Goal: Information Seeking & Learning: Find specific fact

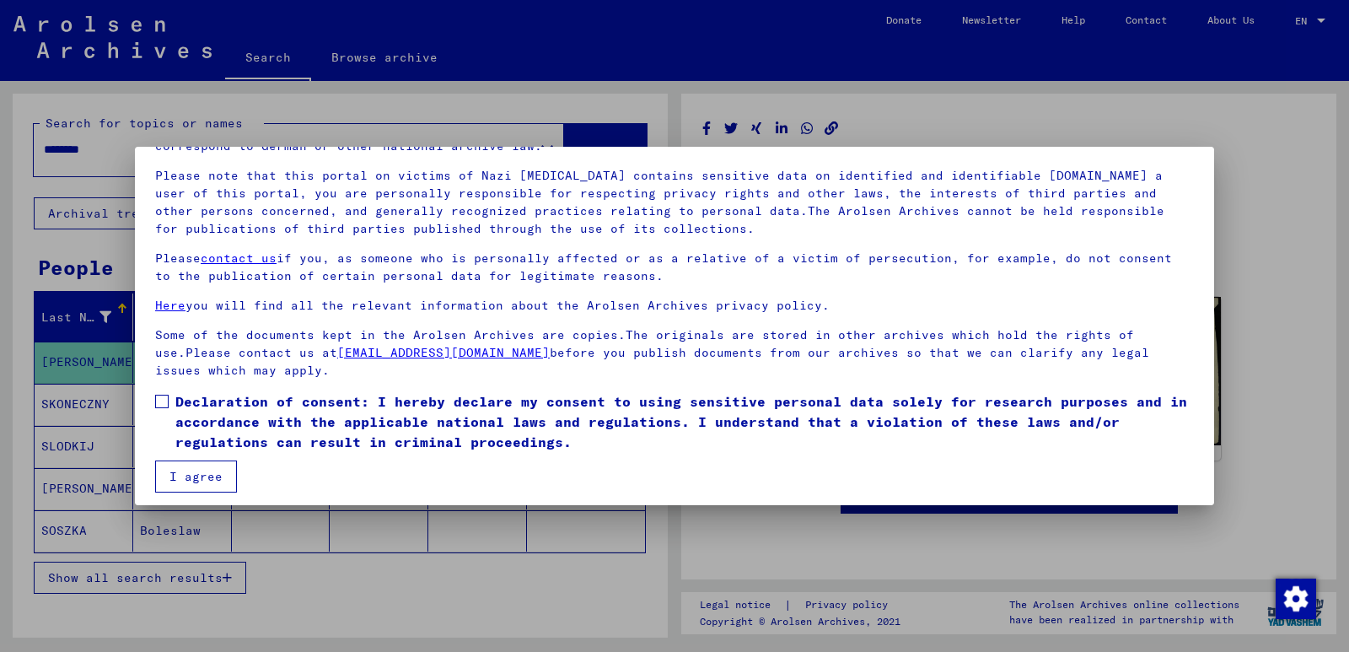
scroll to position [110, 0]
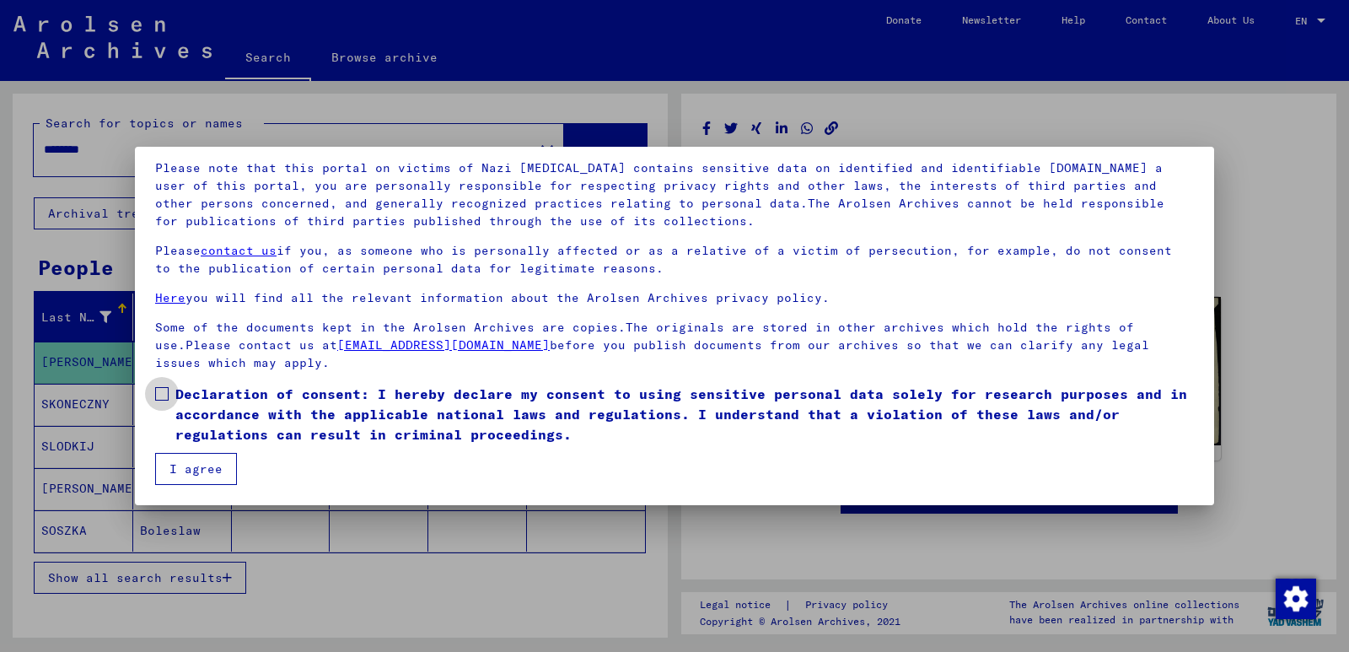
click at [158, 390] on span at bounding box center [161, 393] width 13 height 13
click at [185, 465] on button "I agree" at bounding box center [196, 469] width 82 height 32
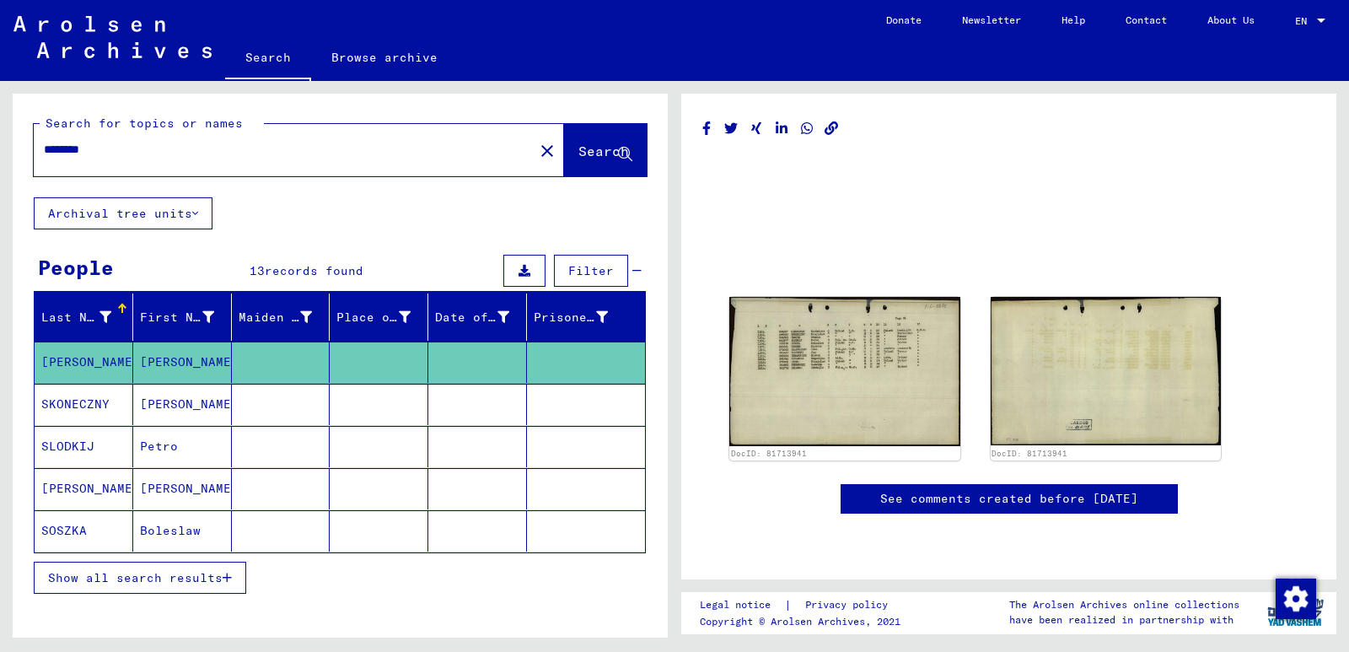
click at [48, 147] on input "********" at bounding box center [284, 150] width 480 height 18
click at [43, 142] on div "********" at bounding box center [279, 150] width 490 height 38
click at [44, 141] on div "********" at bounding box center [279, 150] width 490 height 38
paste input "**********"
click at [618, 155] on icon at bounding box center [625, 155] width 14 height 14
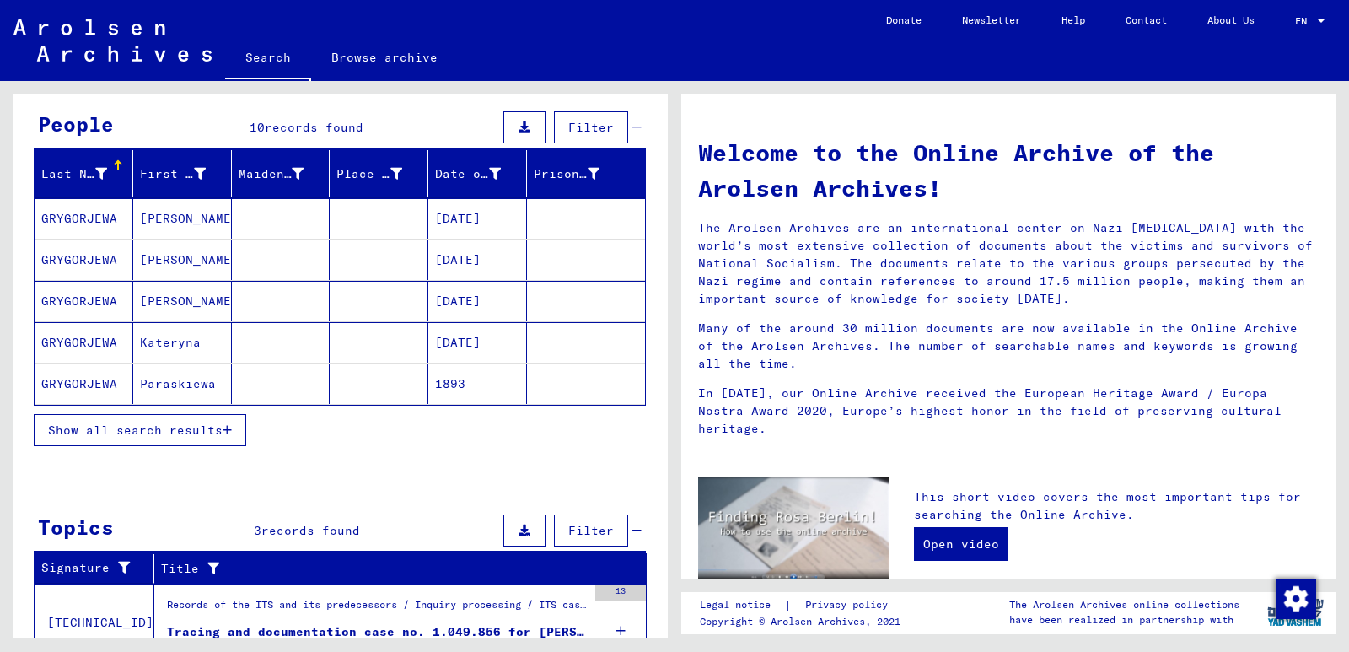
scroll to position [120, 0]
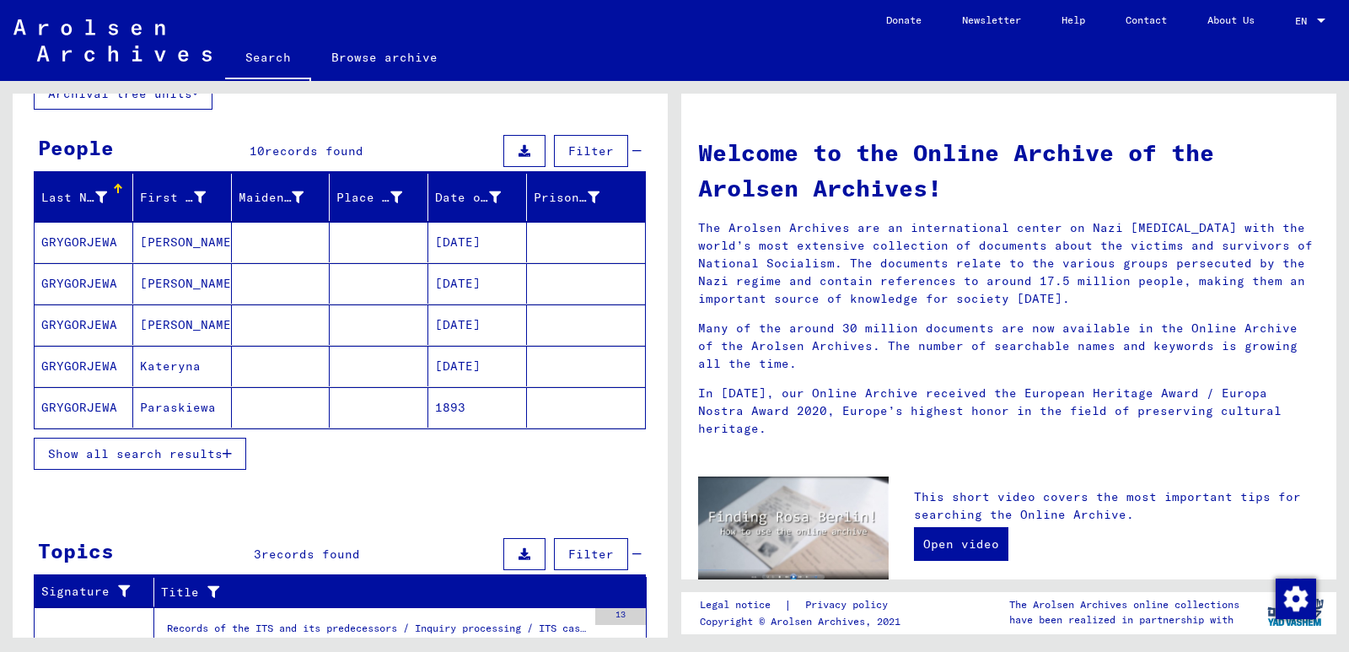
click at [207, 452] on span "Show all search results" at bounding box center [135, 453] width 175 height 15
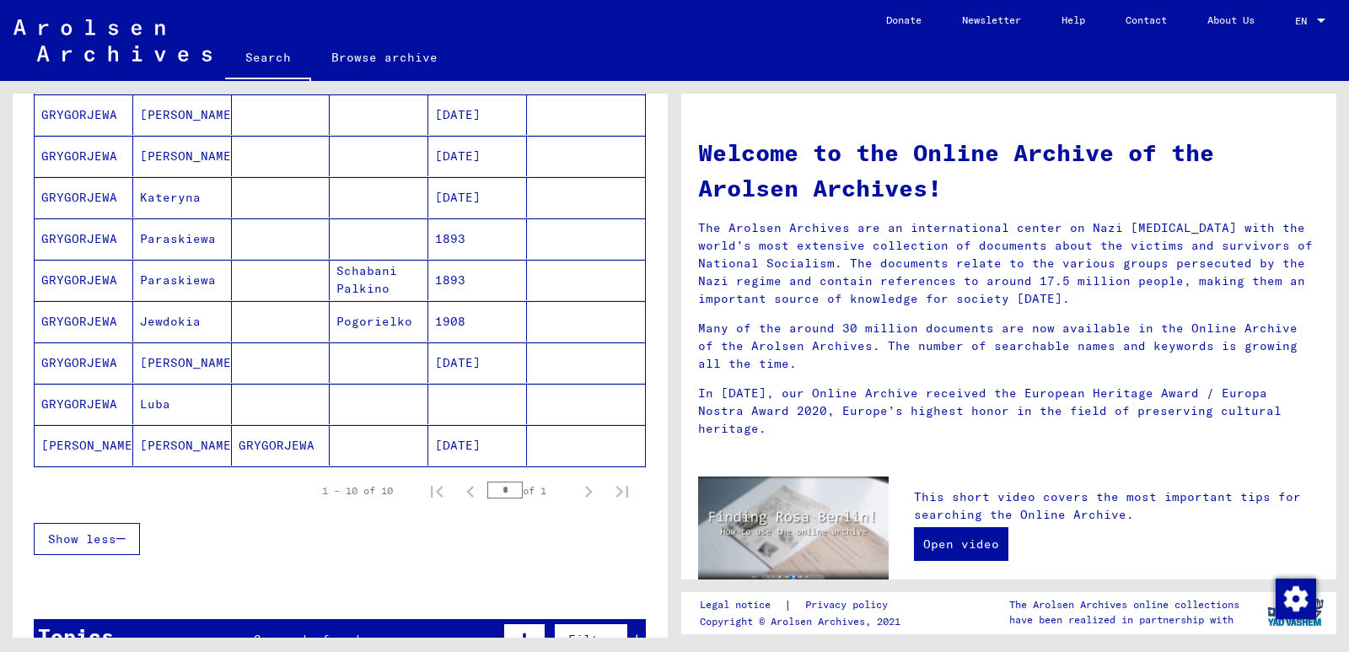
scroll to position [204, 0]
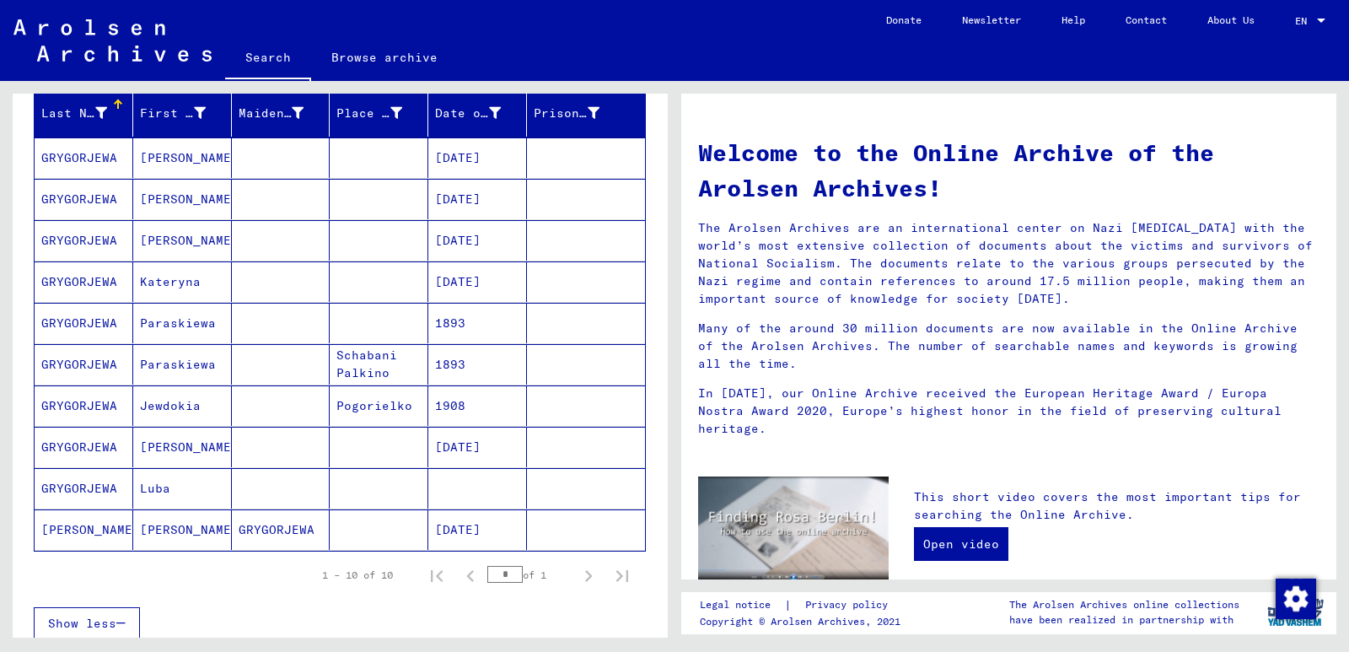
click at [87, 487] on mat-cell "GRYGORJEWA" at bounding box center [84, 488] width 99 height 40
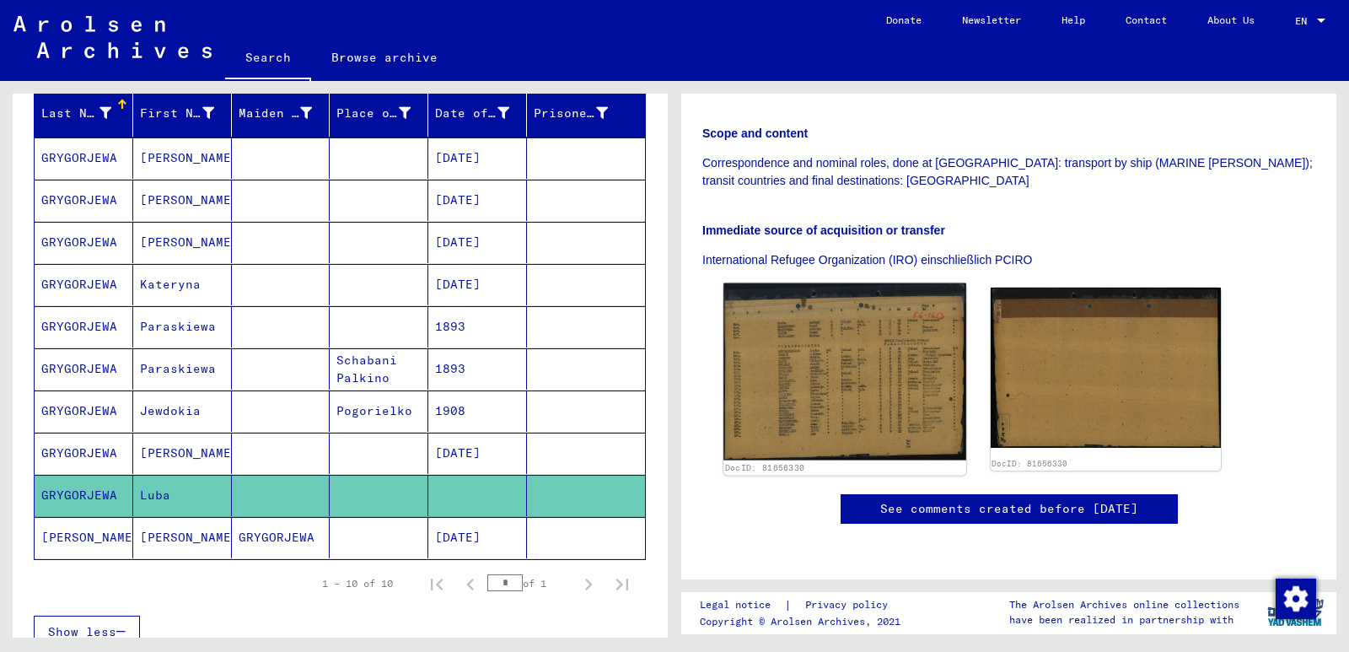
scroll to position [337, 0]
click at [842, 365] on img at bounding box center [845, 371] width 242 height 177
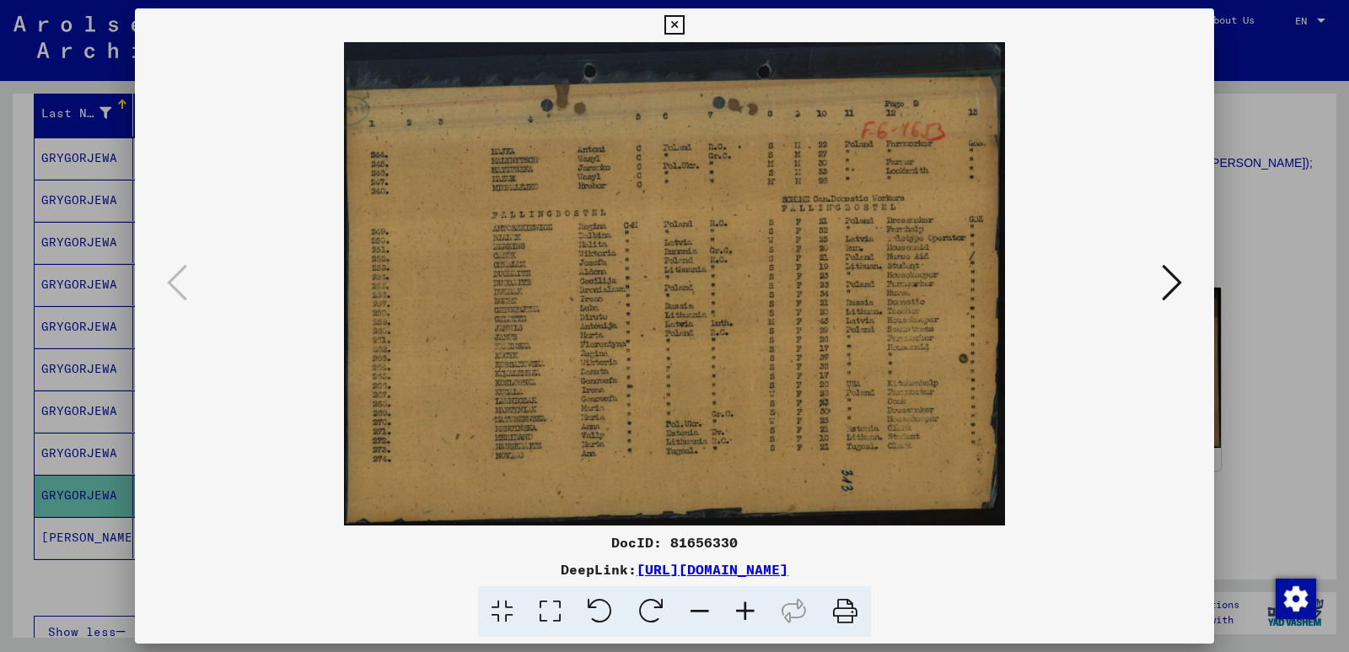
click at [676, 24] on icon at bounding box center [674, 25] width 19 height 20
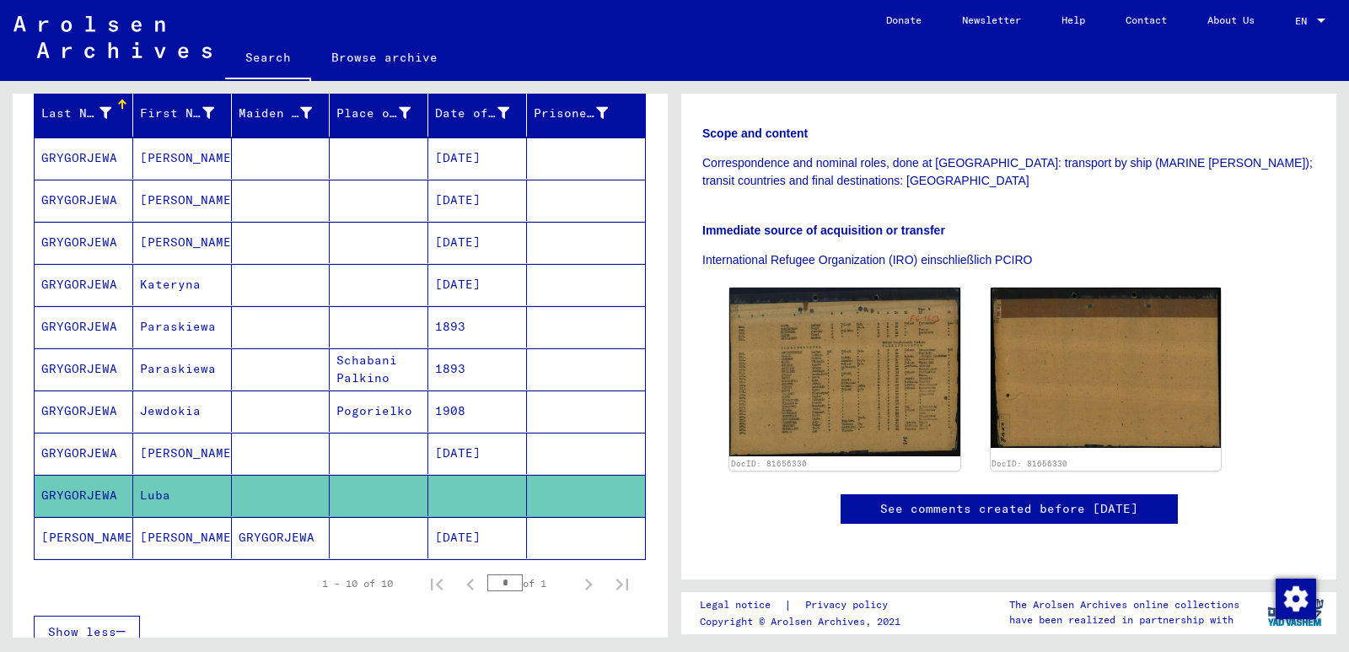
click at [63, 535] on mat-cell "[PERSON_NAME]" at bounding box center [84, 537] width 99 height 41
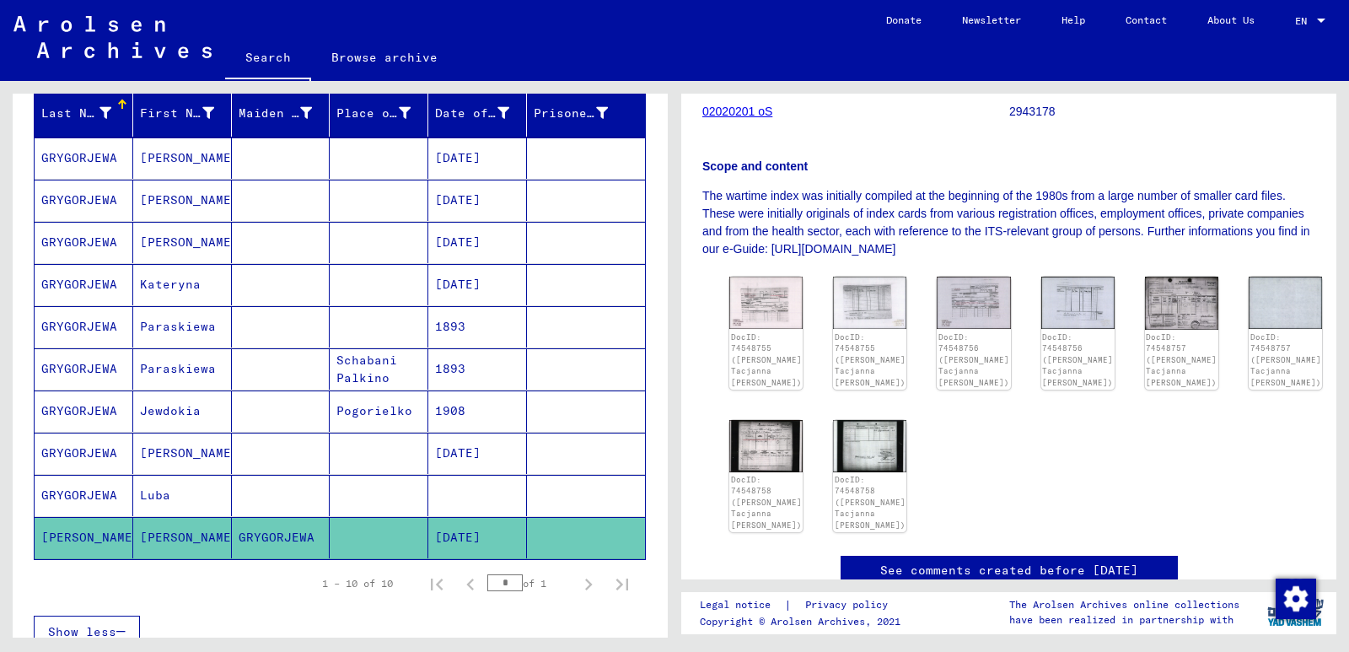
scroll to position [253, 0]
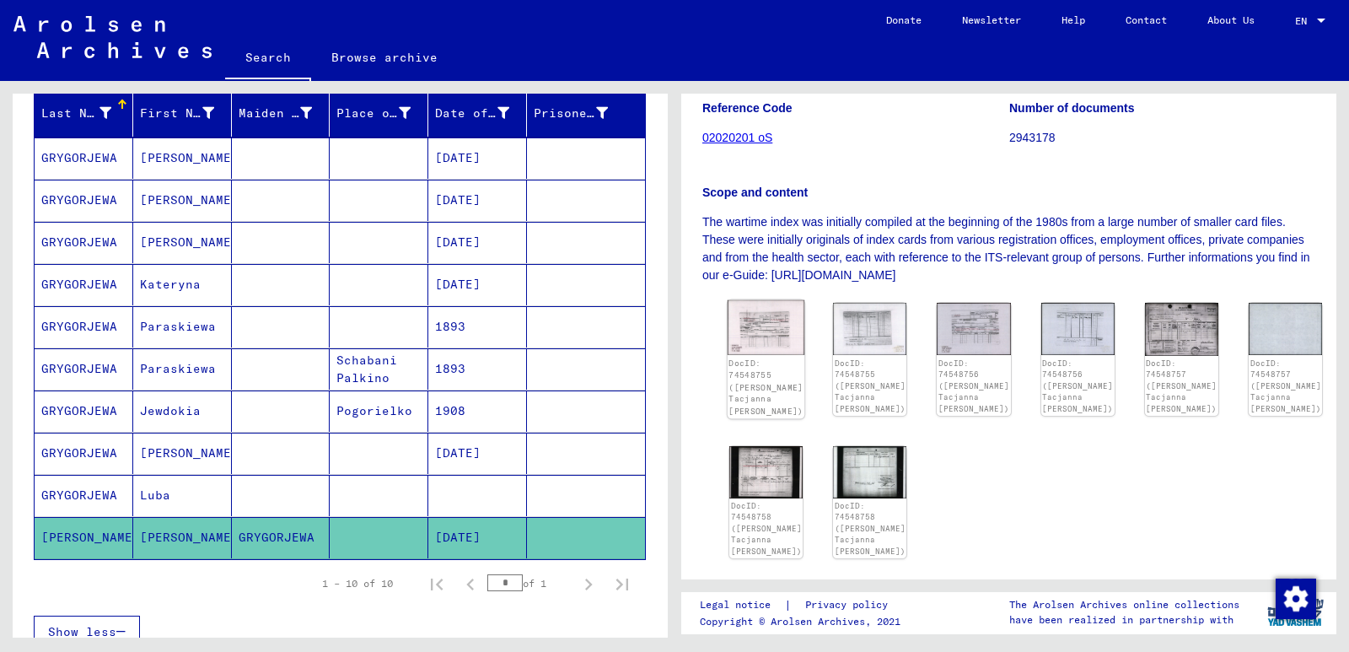
click at [771, 341] on img at bounding box center [767, 327] width 78 height 55
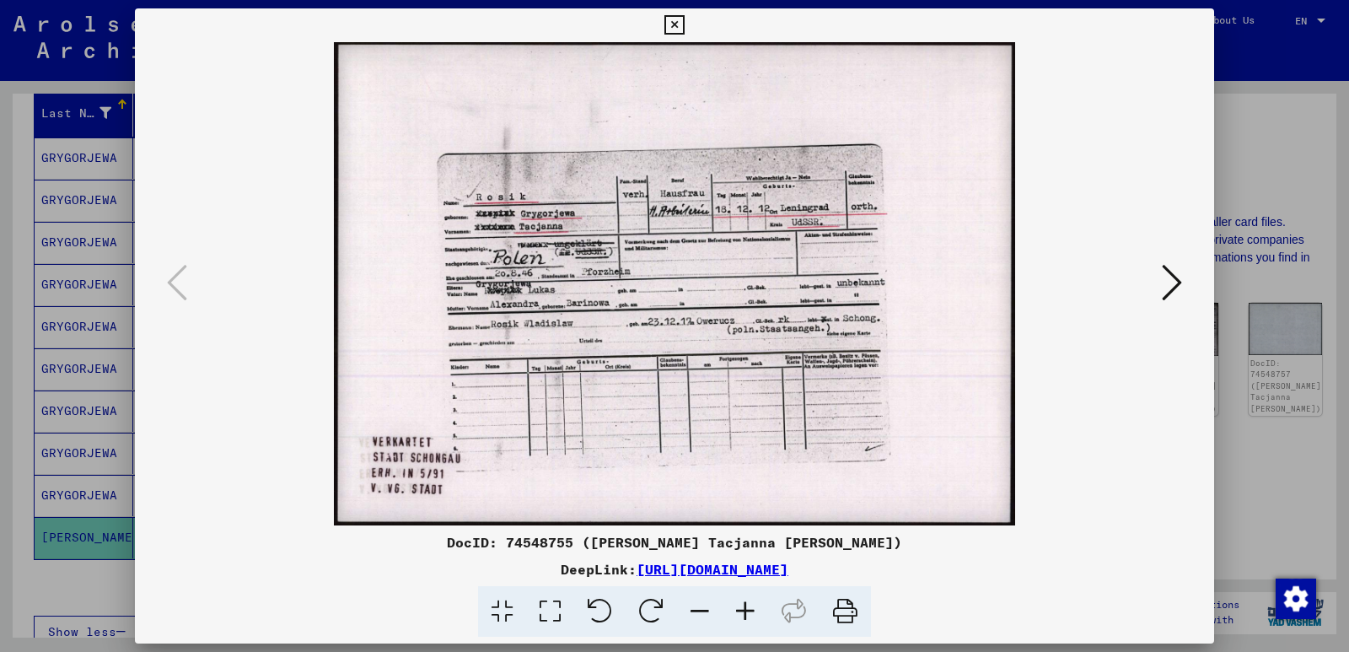
click at [1179, 283] on icon at bounding box center [1172, 282] width 20 height 40
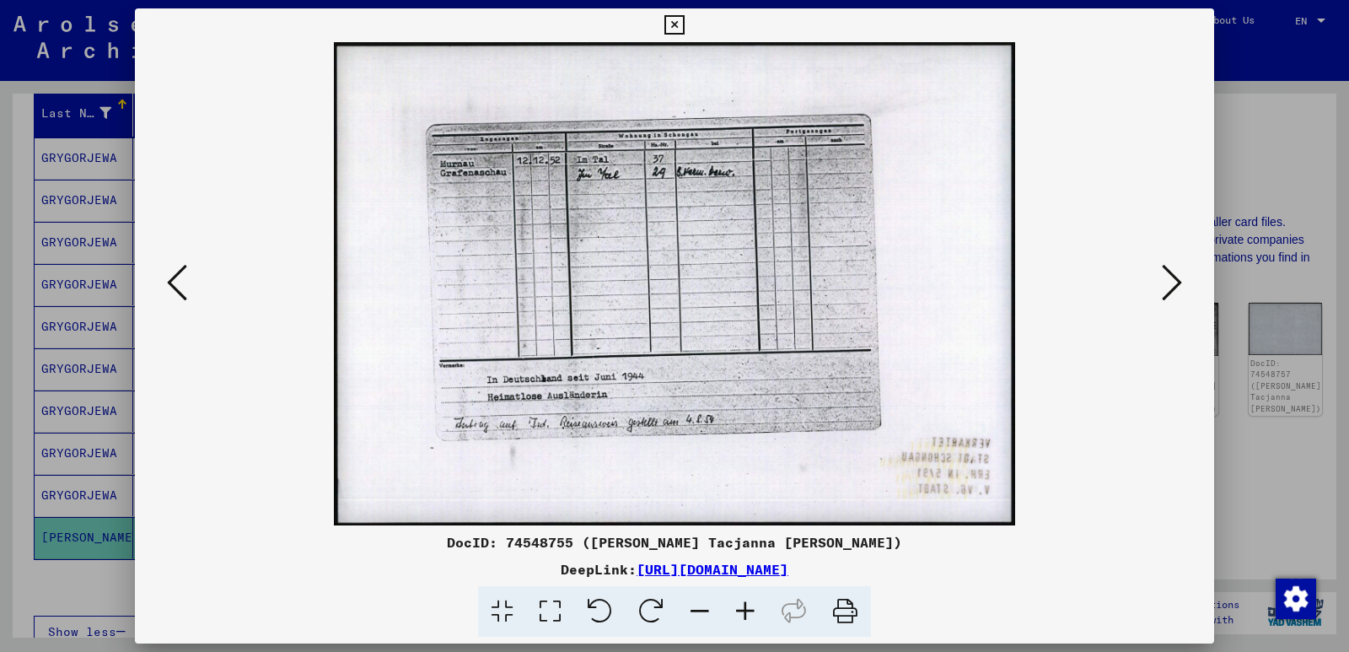
click at [1179, 283] on icon at bounding box center [1172, 282] width 20 height 40
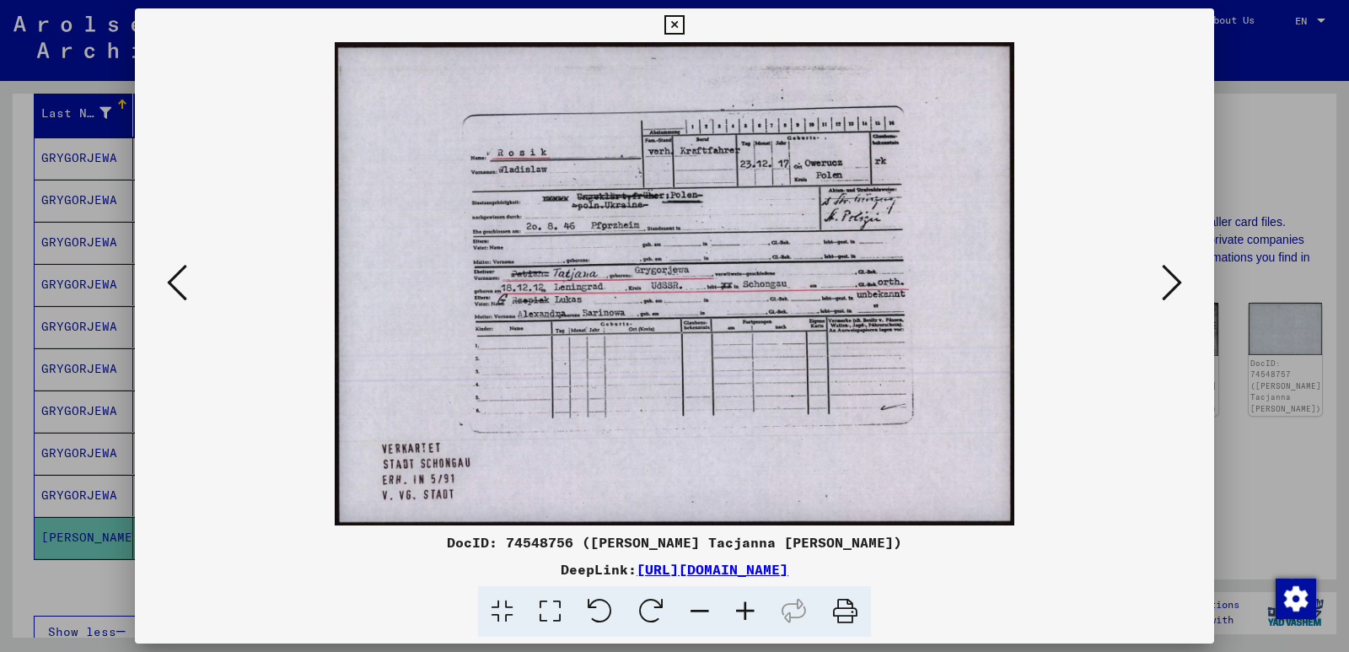
click at [1179, 283] on icon at bounding box center [1172, 282] width 20 height 40
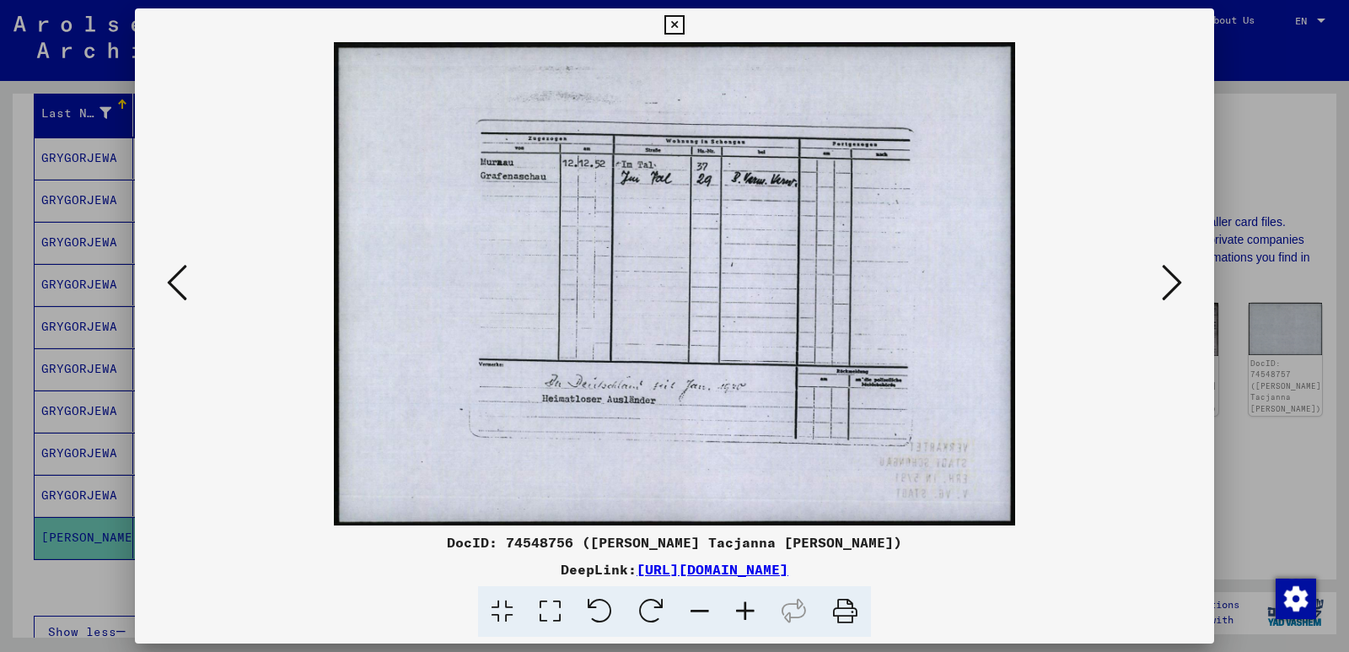
click at [1179, 283] on icon at bounding box center [1172, 282] width 20 height 40
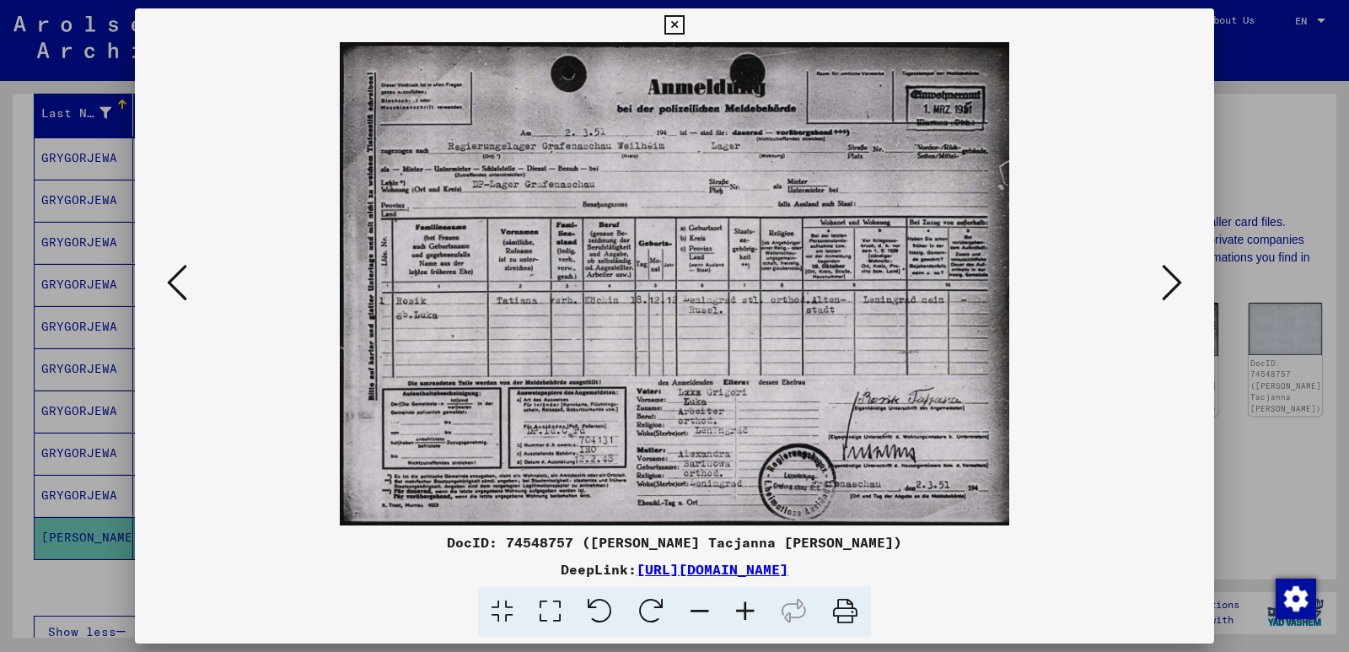
click at [1179, 283] on icon at bounding box center [1172, 282] width 20 height 40
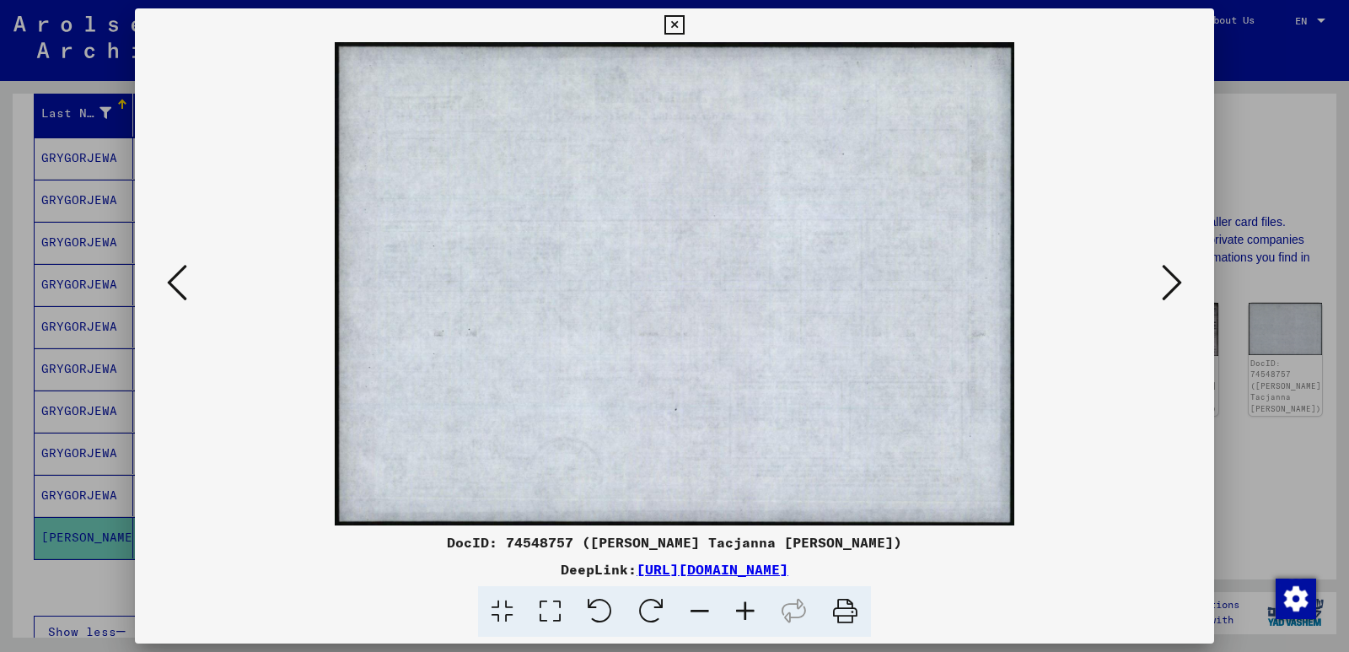
click at [1179, 283] on icon at bounding box center [1172, 282] width 20 height 40
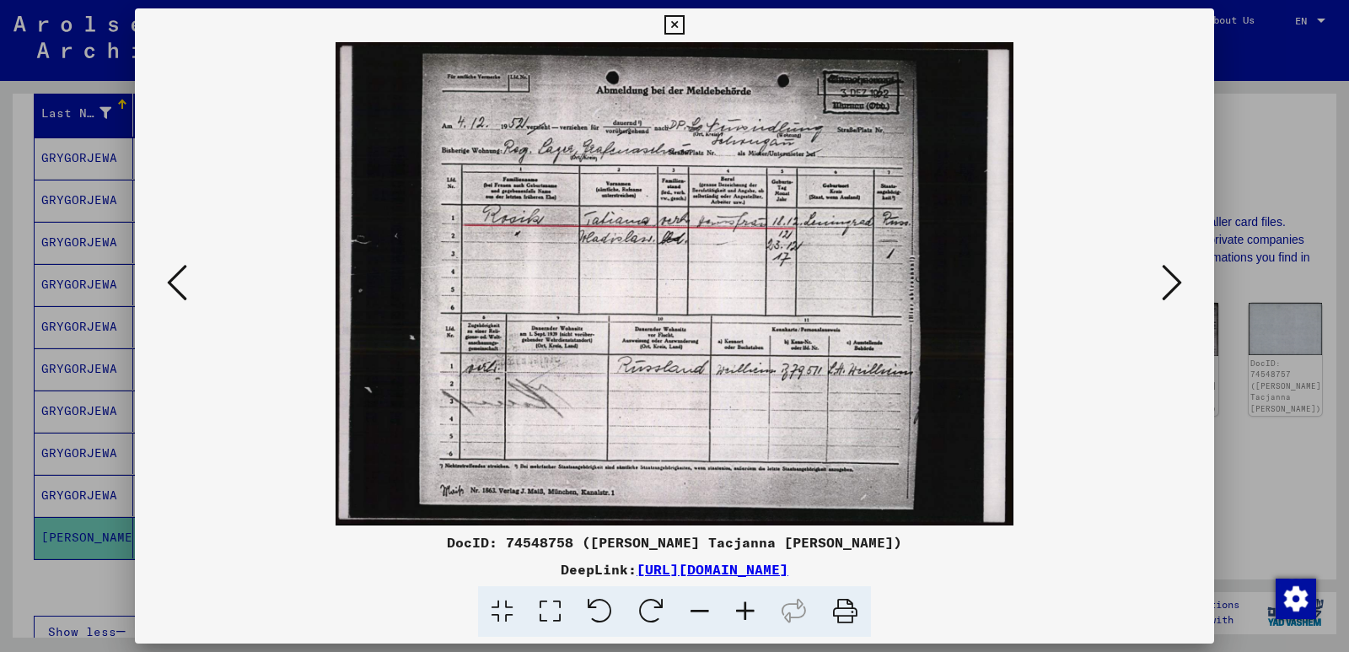
click at [1179, 283] on icon at bounding box center [1172, 282] width 20 height 40
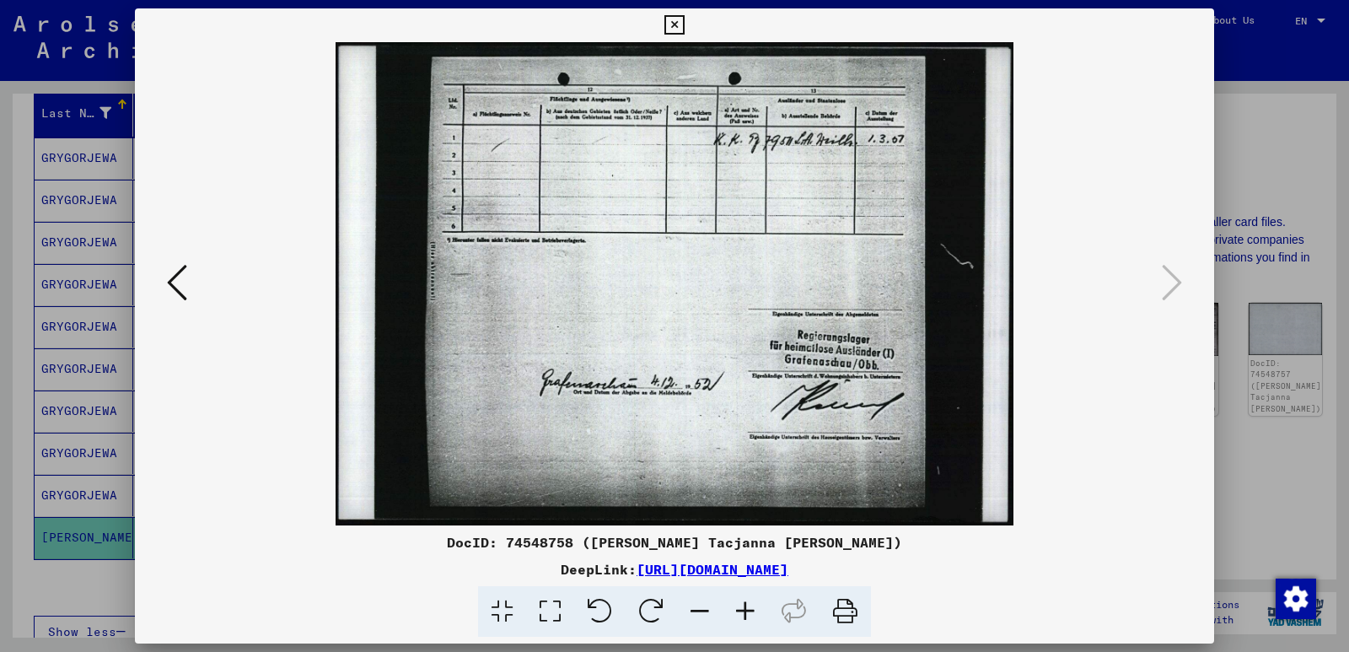
click at [674, 23] on icon at bounding box center [674, 25] width 19 height 20
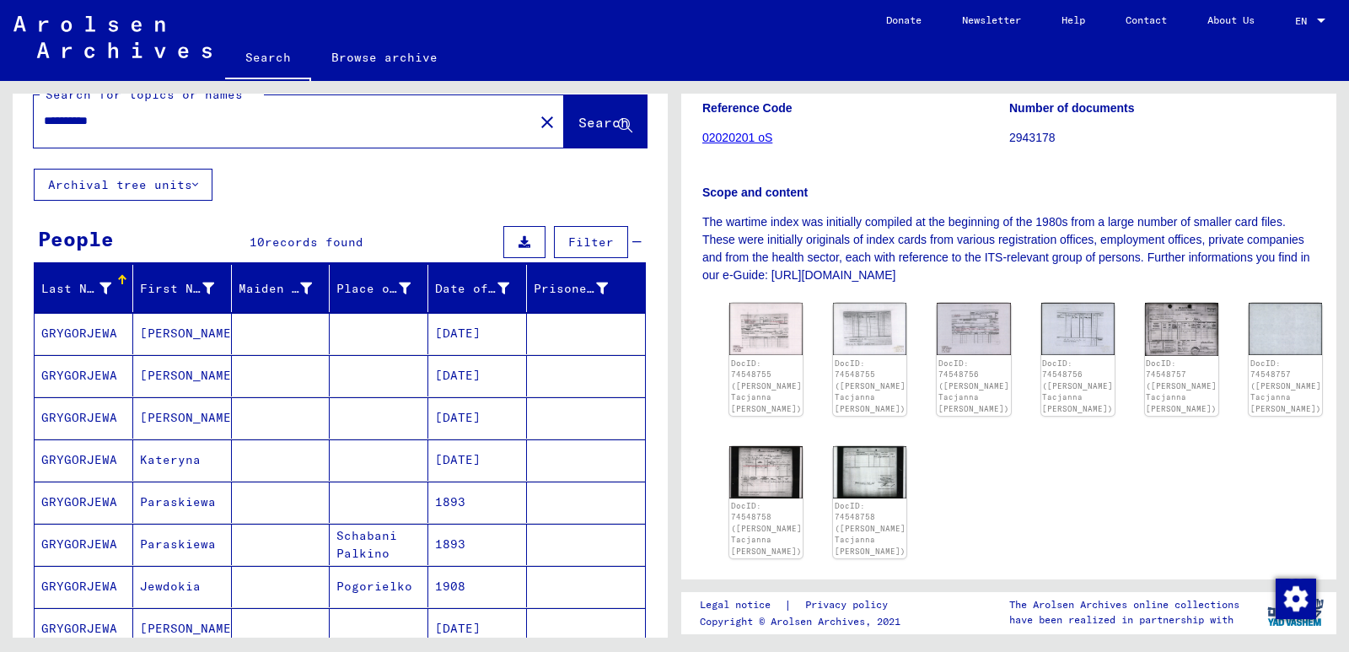
scroll to position [0, 0]
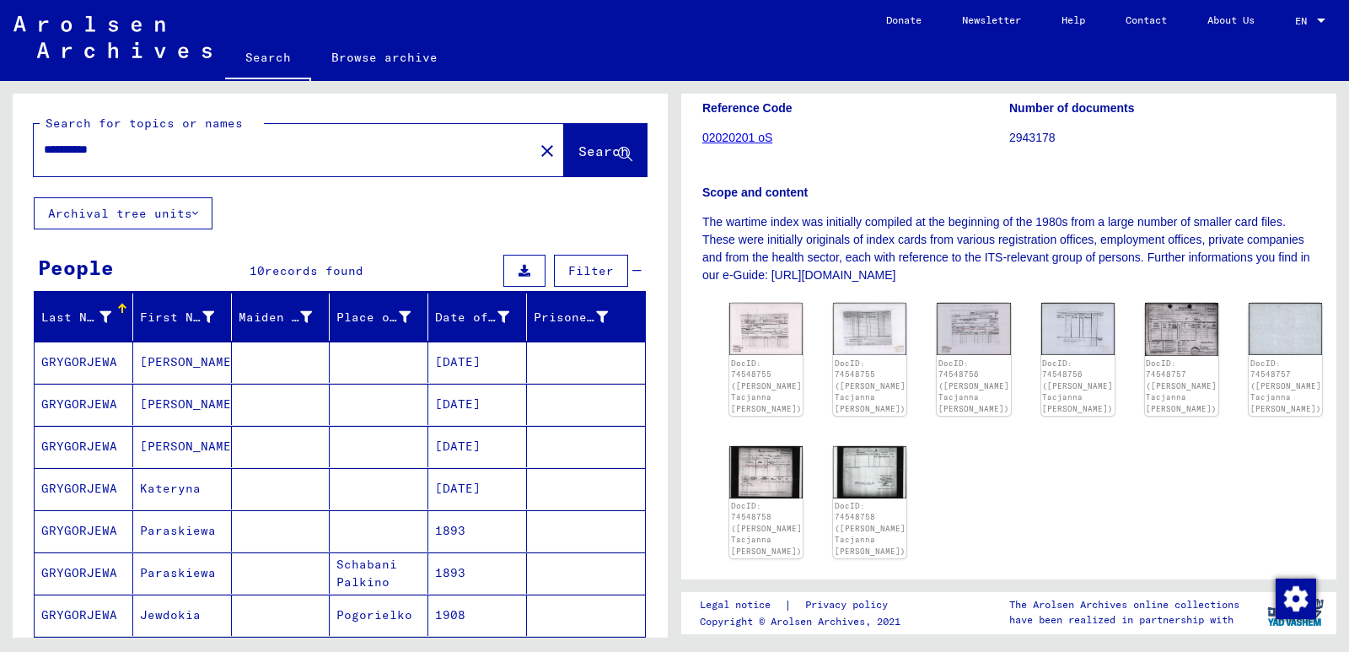
click at [577, 270] on span "Filter" at bounding box center [591, 270] width 46 height 15
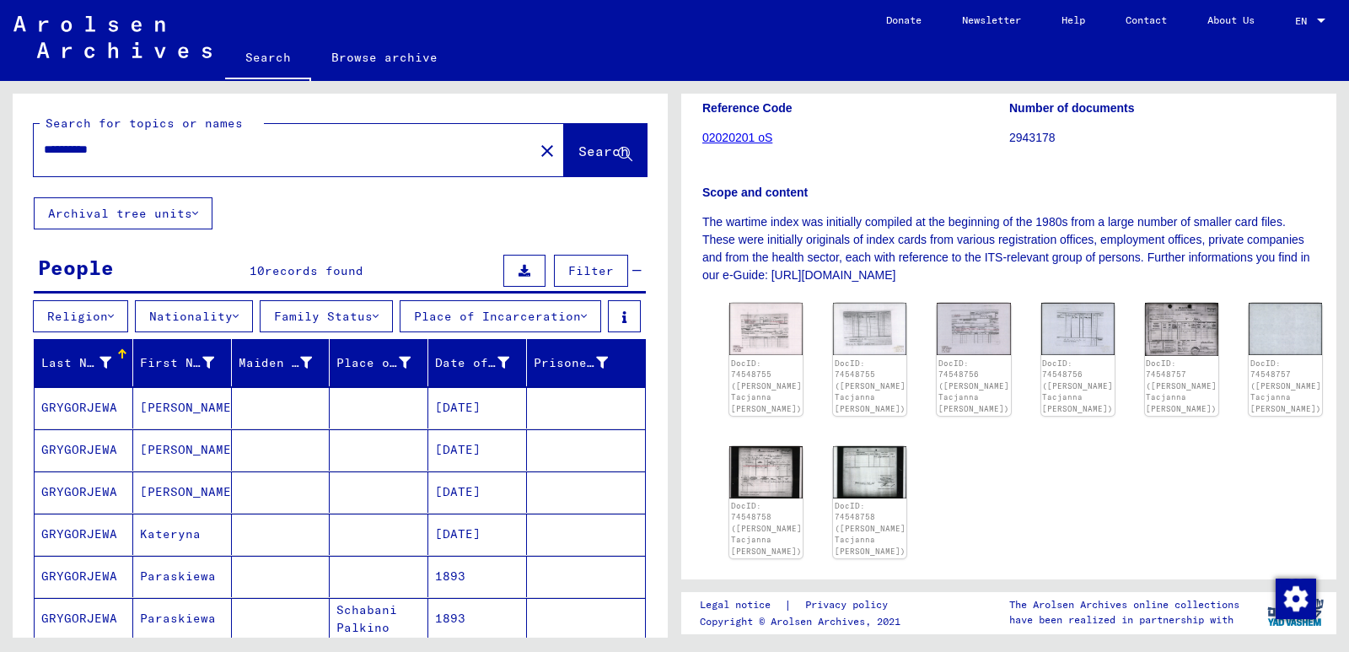
click at [519, 277] on button at bounding box center [525, 271] width 42 height 32
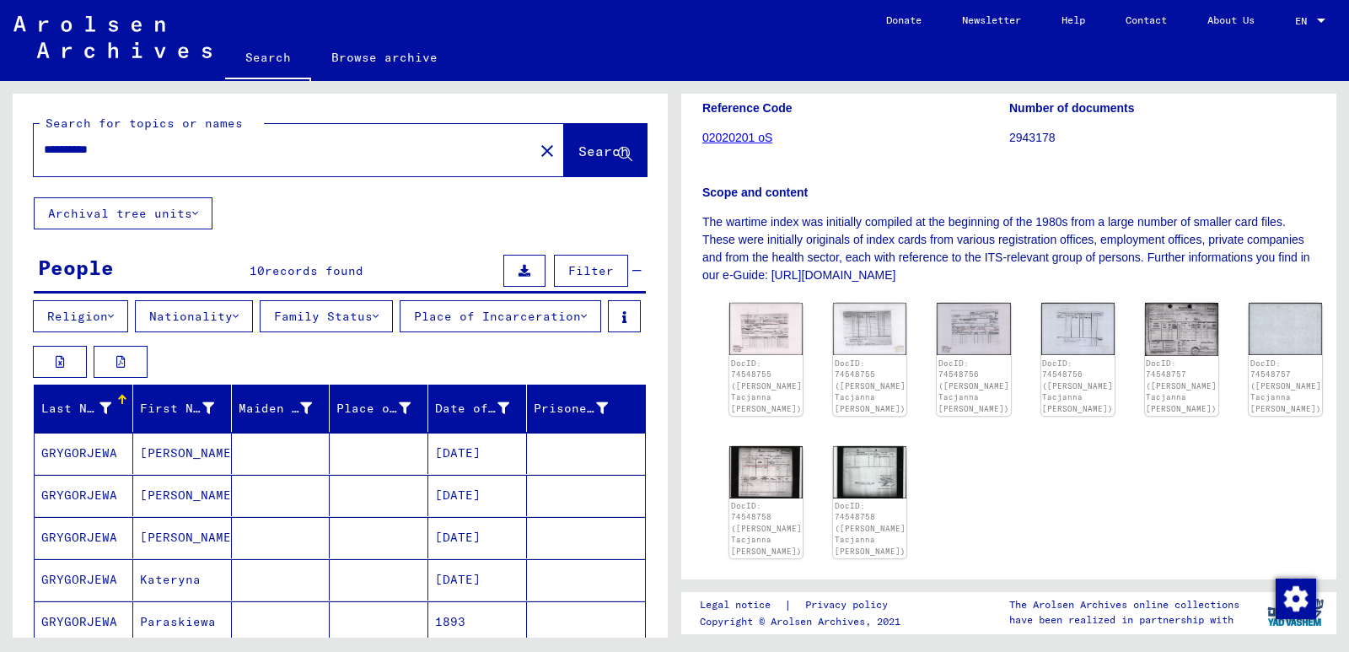
click at [568, 271] on span "Filter" at bounding box center [591, 270] width 46 height 15
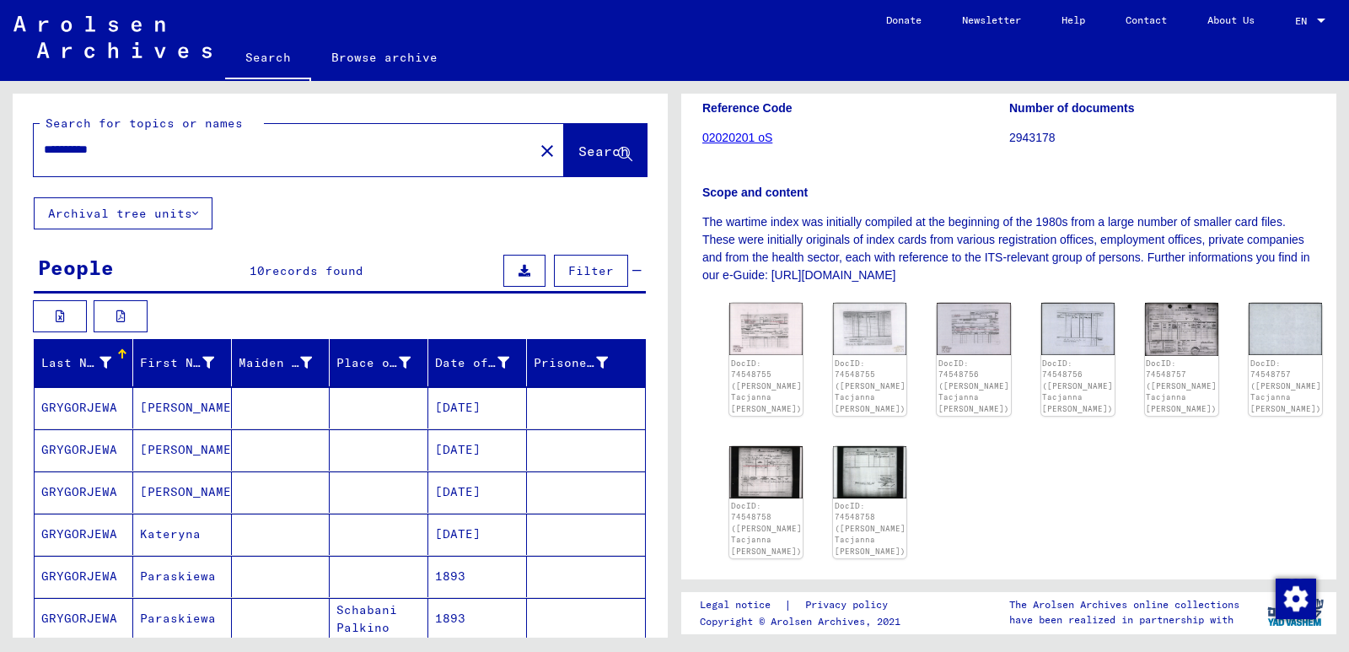
click at [198, 212] on icon at bounding box center [195, 213] width 6 height 12
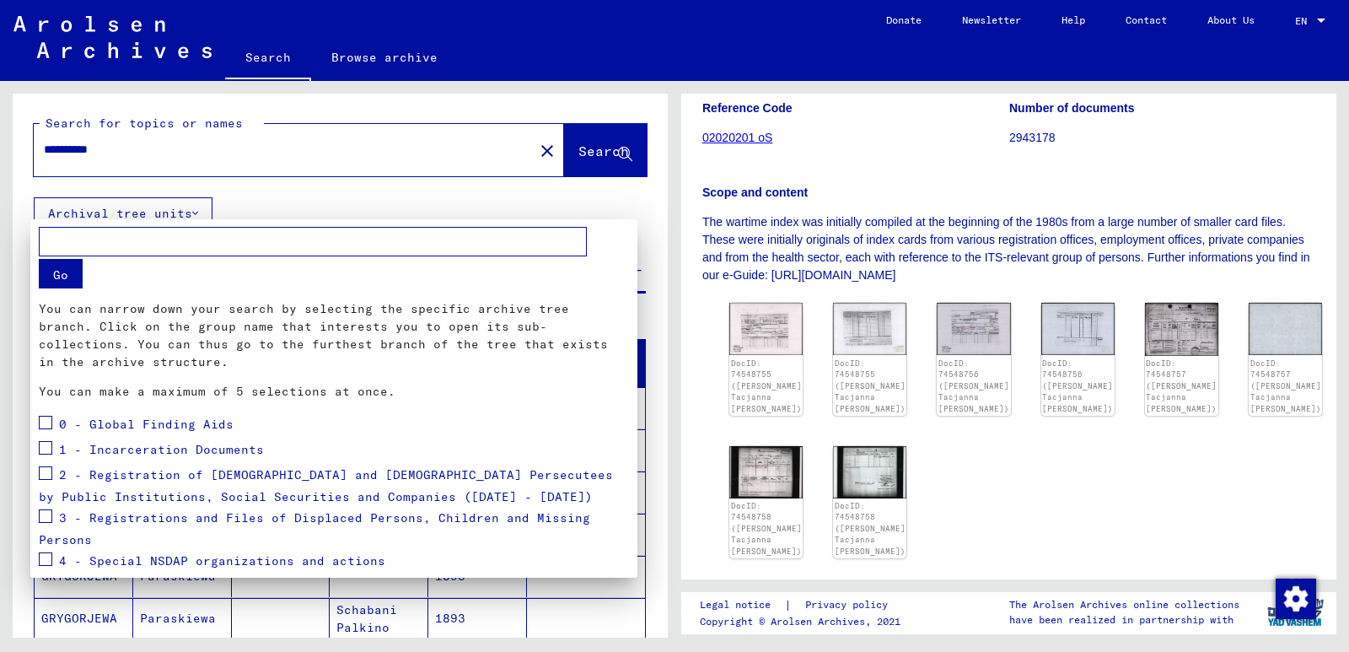
click at [266, 199] on div at bounding box center [674, 326] width 1349 height 652
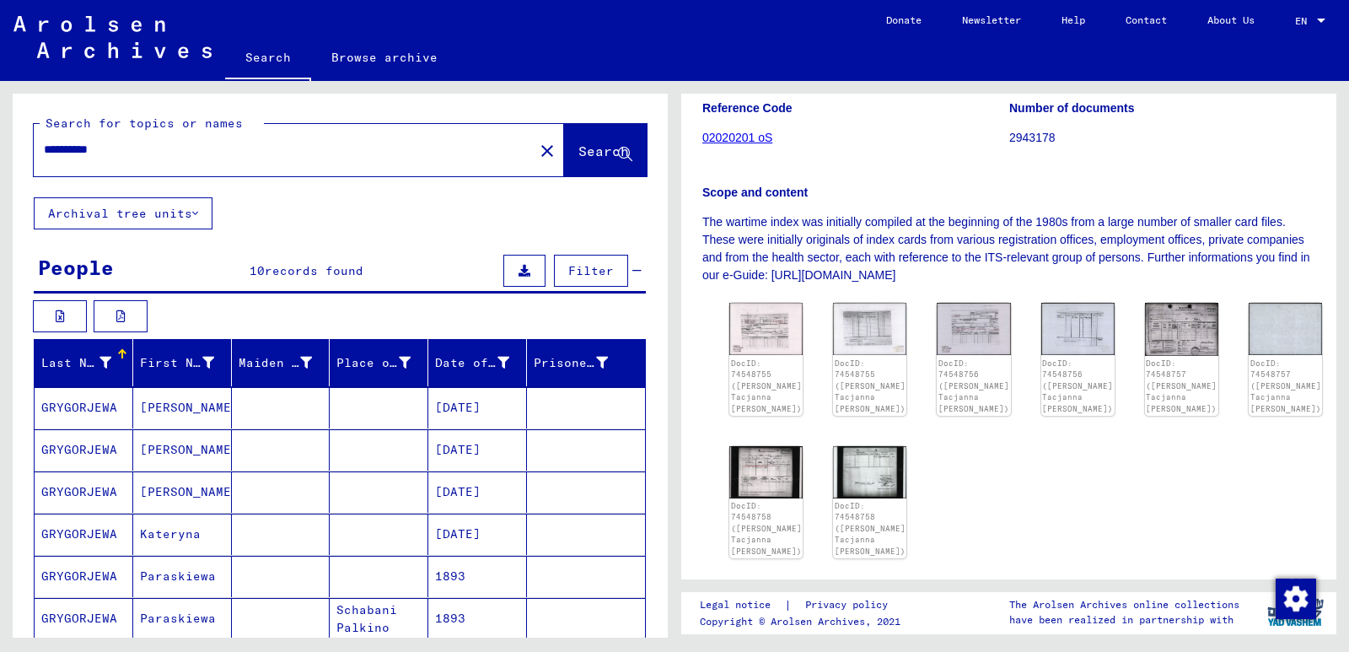
click at [196, 211] on icon at bounding box center [195, 213] width 6 height 12
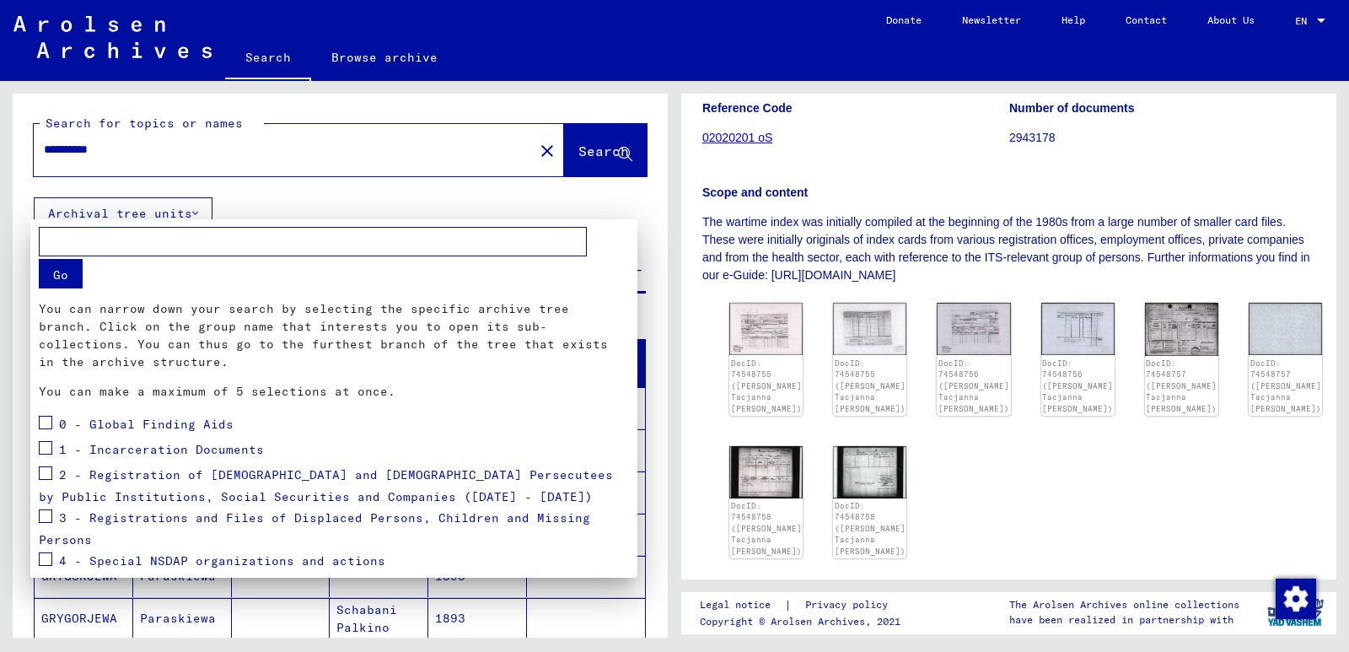
click at [396, 195] on div at bounding box center [674, 326] width 1349 height 652
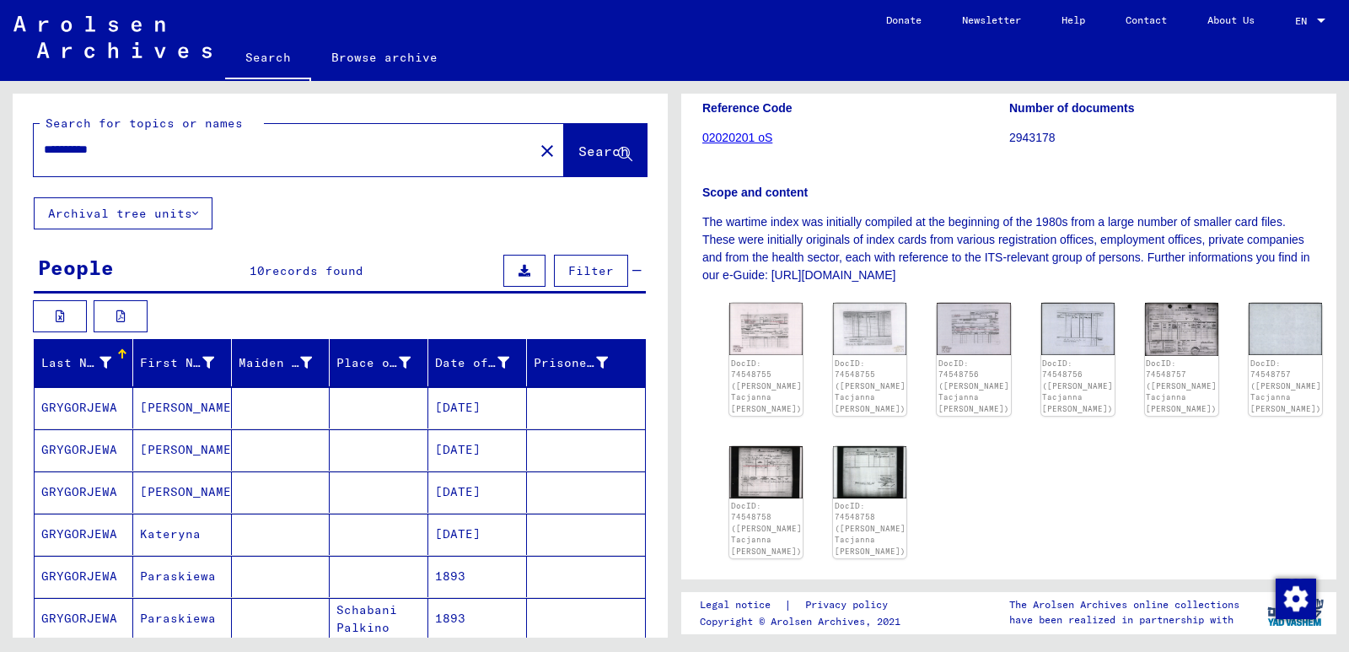
click at [46, 141] on input "**********" at bounding box center [284, 150] width 480 height 18
paste input "**********"
type input "**********"
click at [299, 166] on div "**********" at bounding box center [279, 150] width 490 height 38
click at [605, 159] on span "Search" at bounding box center [606, 152] width 54 height 18
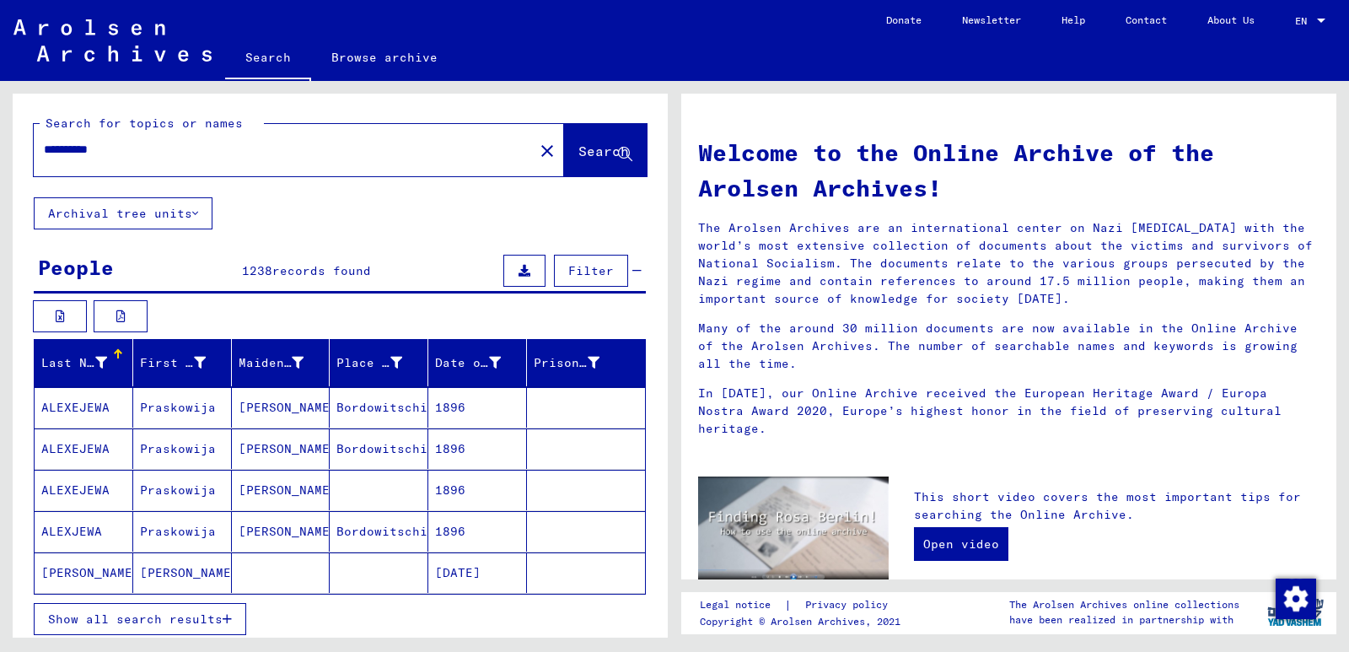
scroll to position [84, 0]
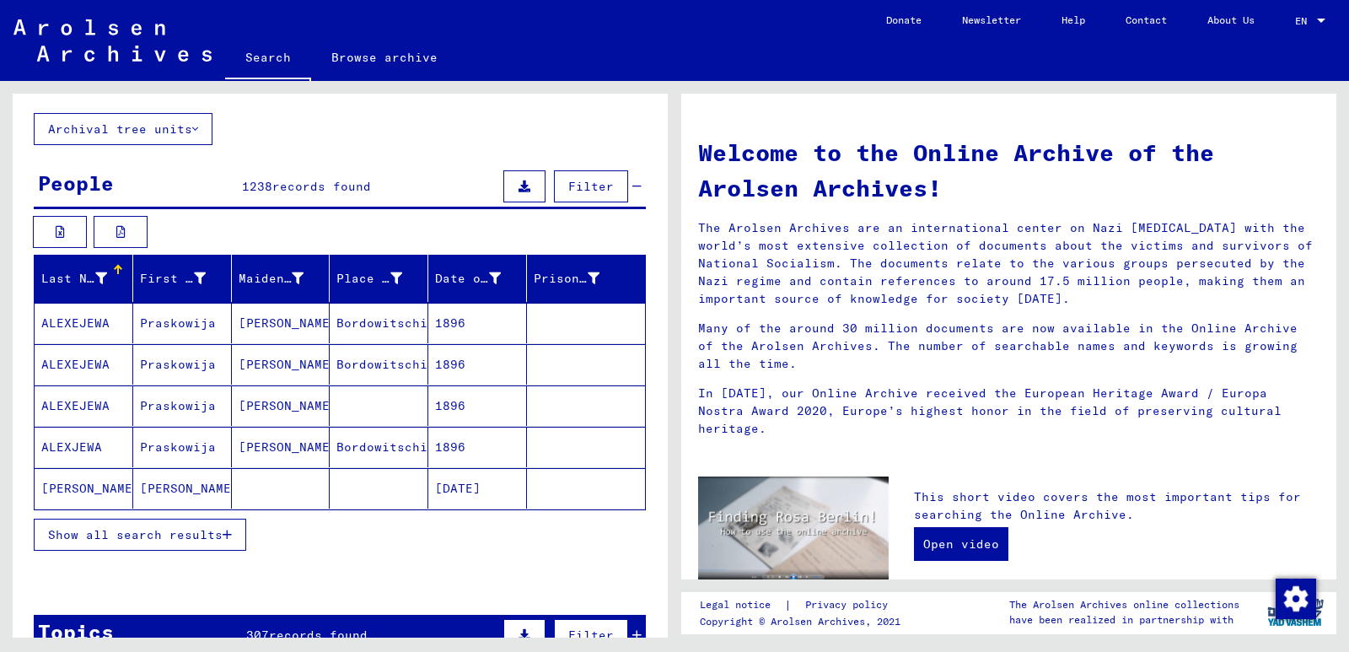
click at [151, 530] on span "Show all search results" at bounding box center [135, 534] width 175 height 15
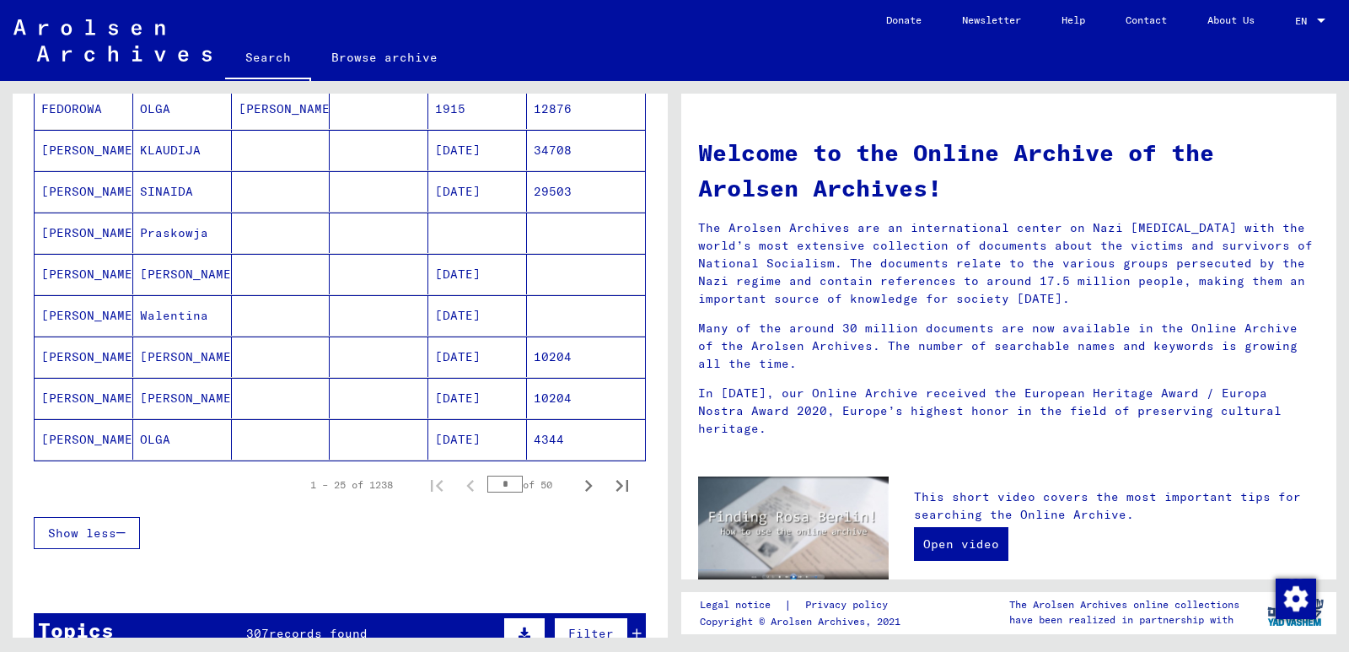
scroll to position [1012, 0]
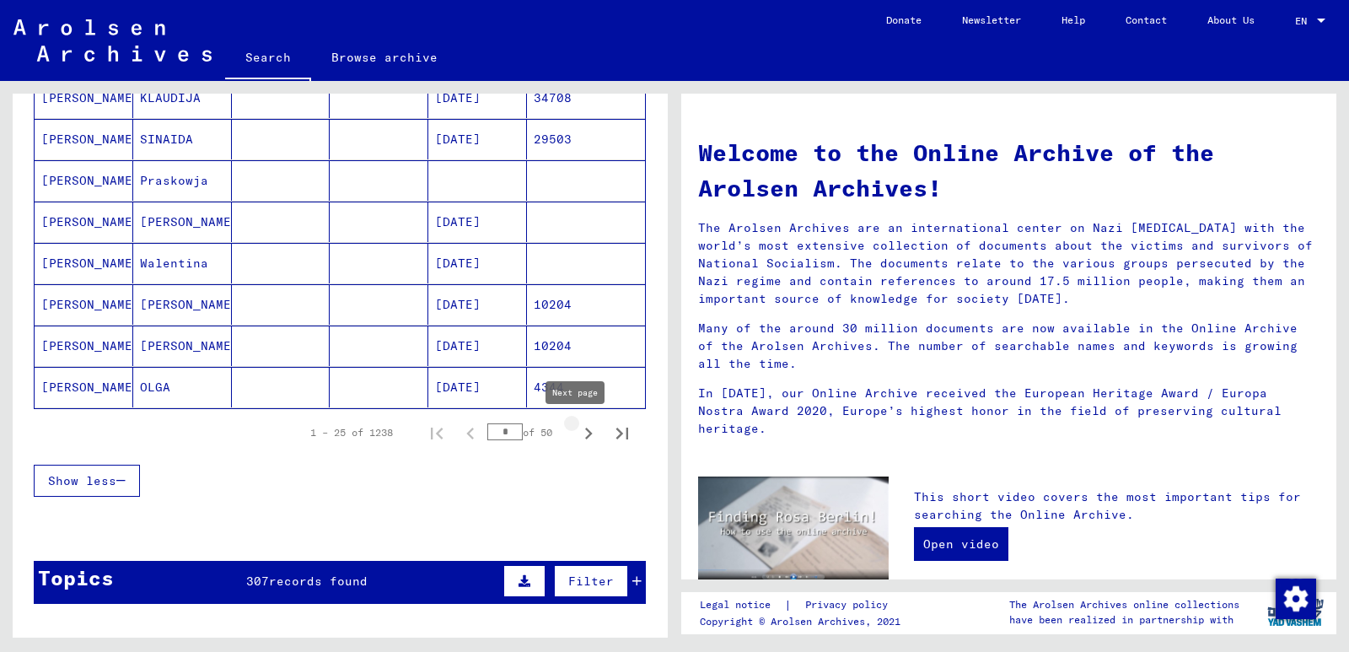
click at [585, 431] on icon "Next page" at bounding box center [589, 434] width 8 height 12
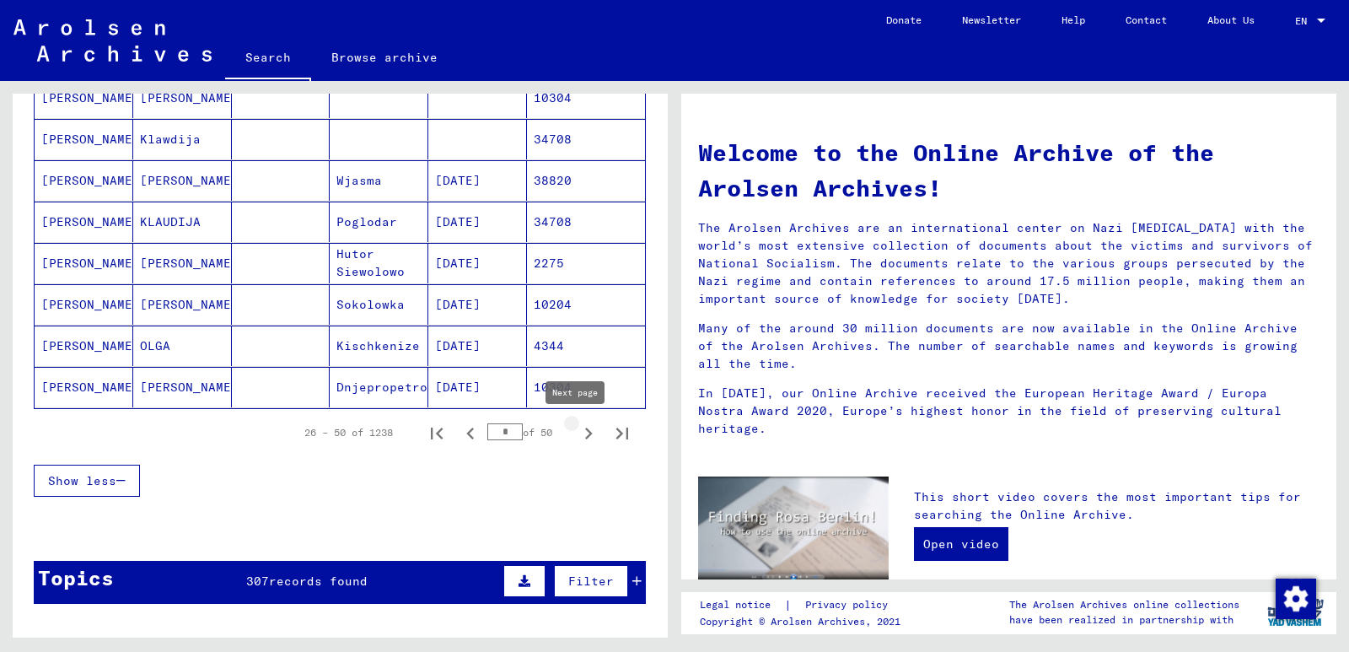
click at [577, 434] on icon "Next page" at bounding box center [589, 434] width 24 height 24
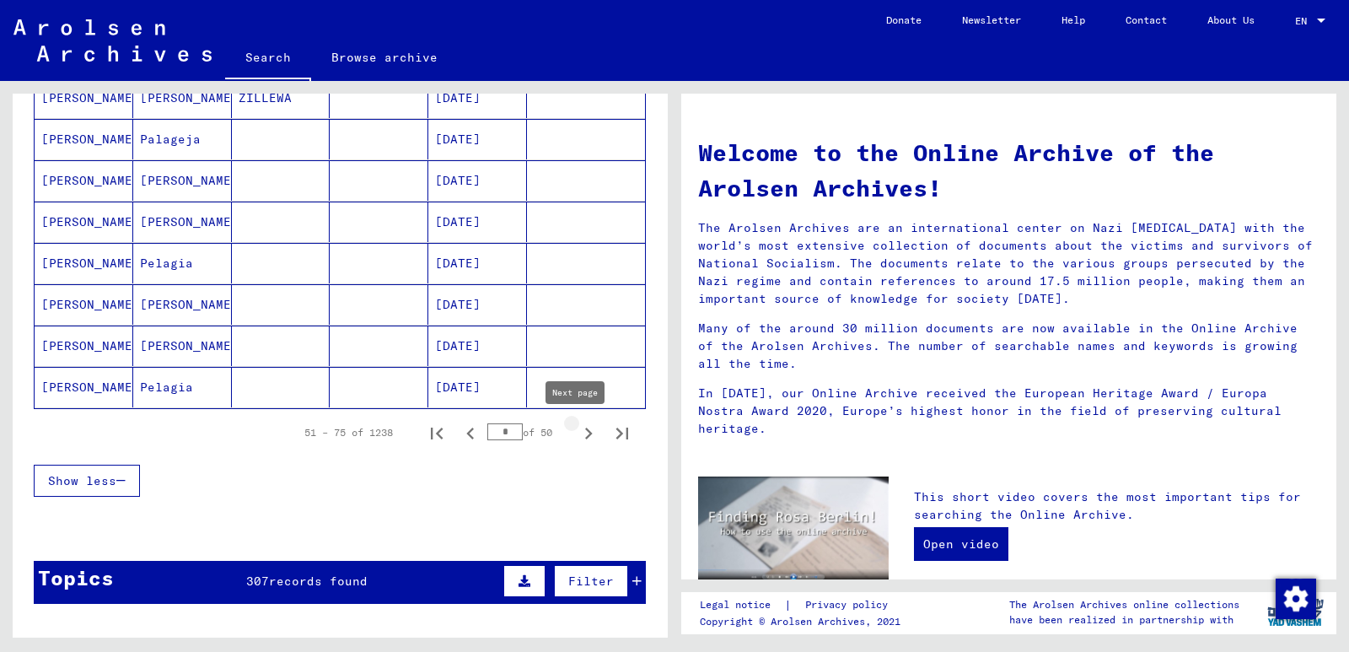
click at [585, 434] on icon "Next page" at bounding box center [589, 434] width 8 height 12
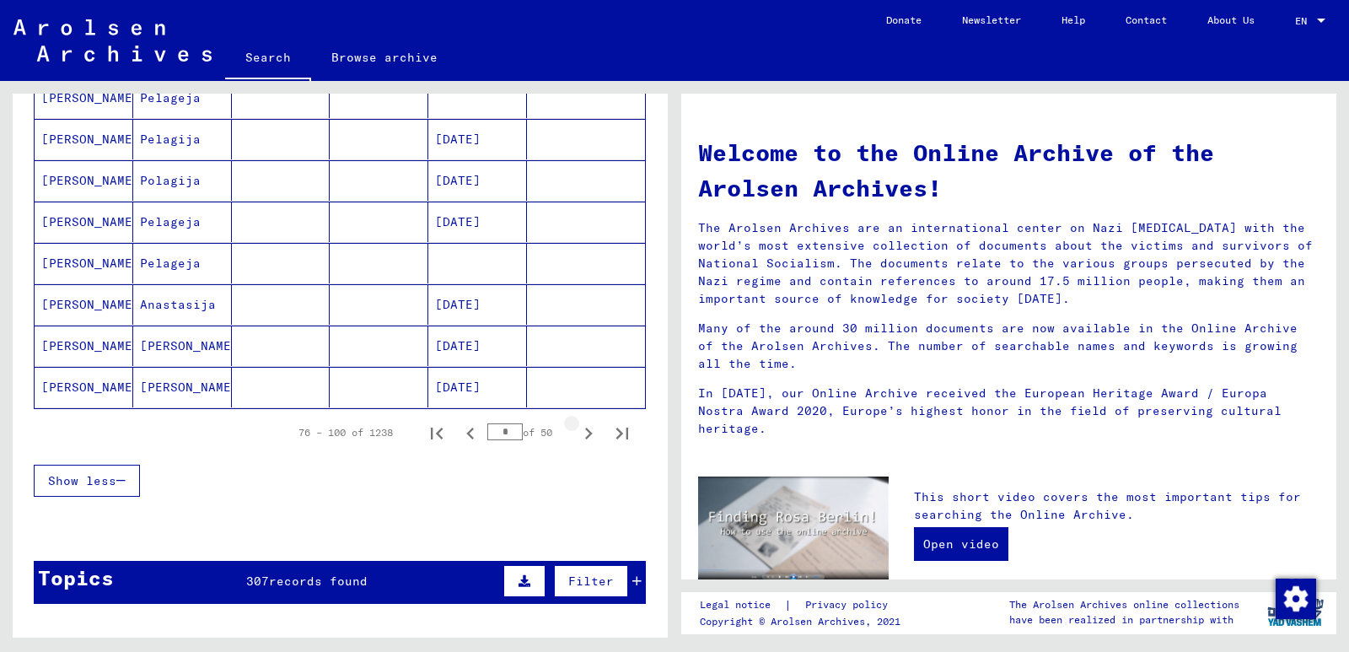
click at [585, 434] on icon "Next page" at bounding box center [589, 434] width 8 height 12
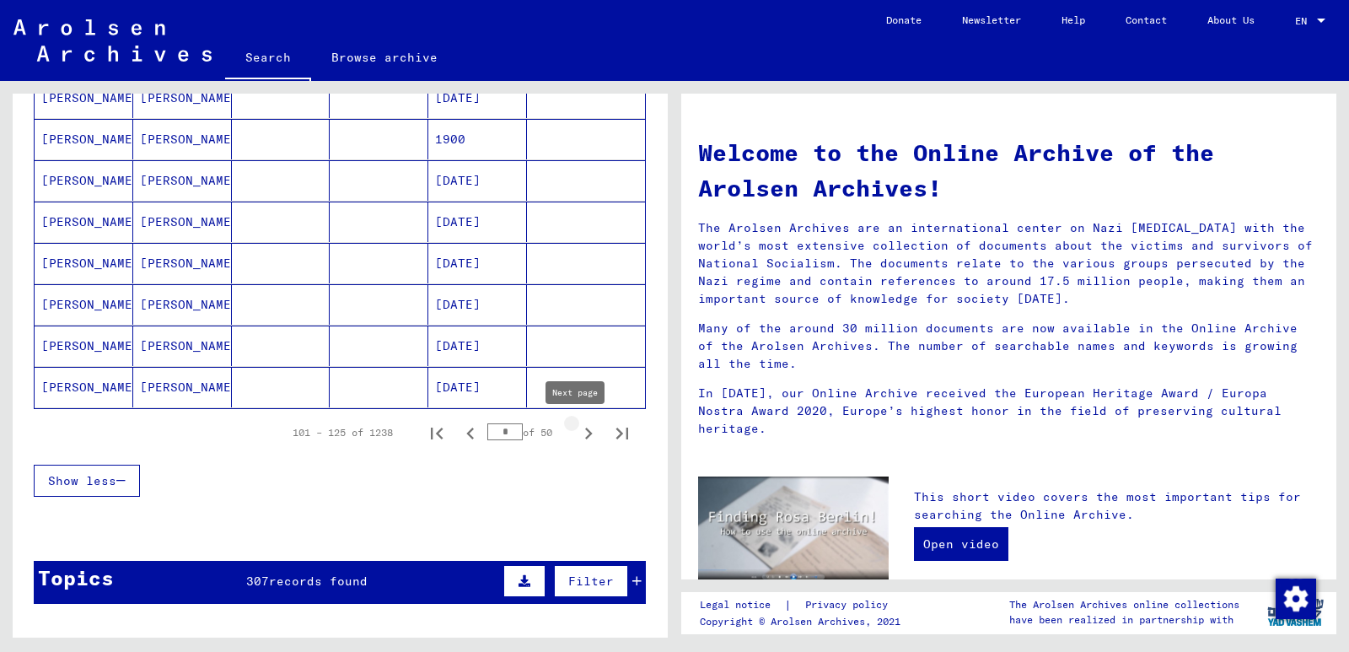
click at [577, 434] on icon "Next page" at bounding box center [589, 434] width 24 height 24
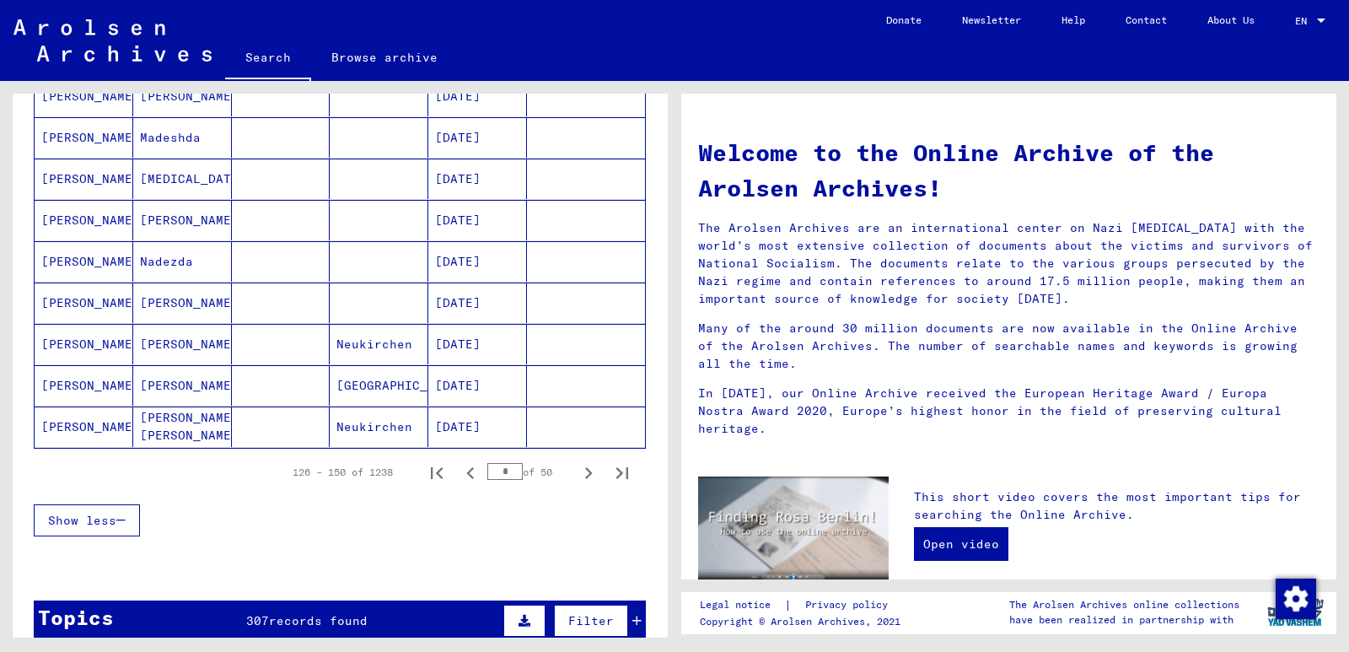
scroll to position [1096, 0]
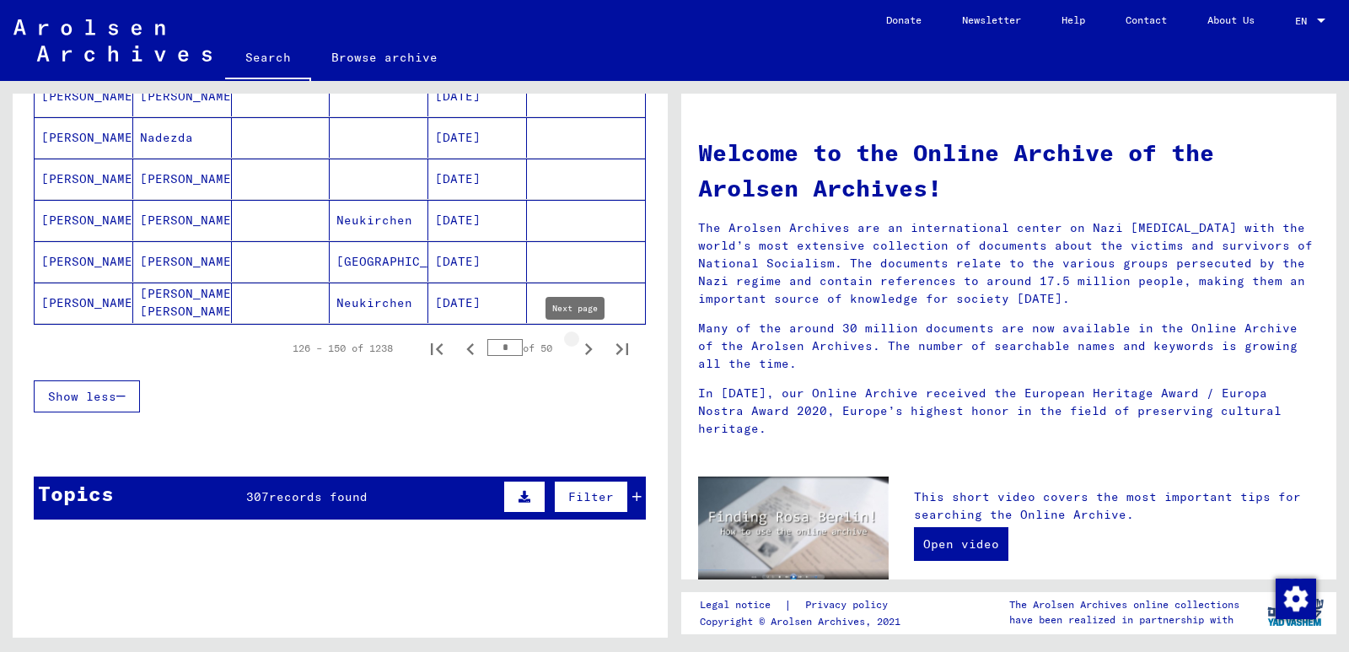
click at [577, 349] on icon "Next page" at bounding box center [589, 349] width 24 height 24
type input "*"
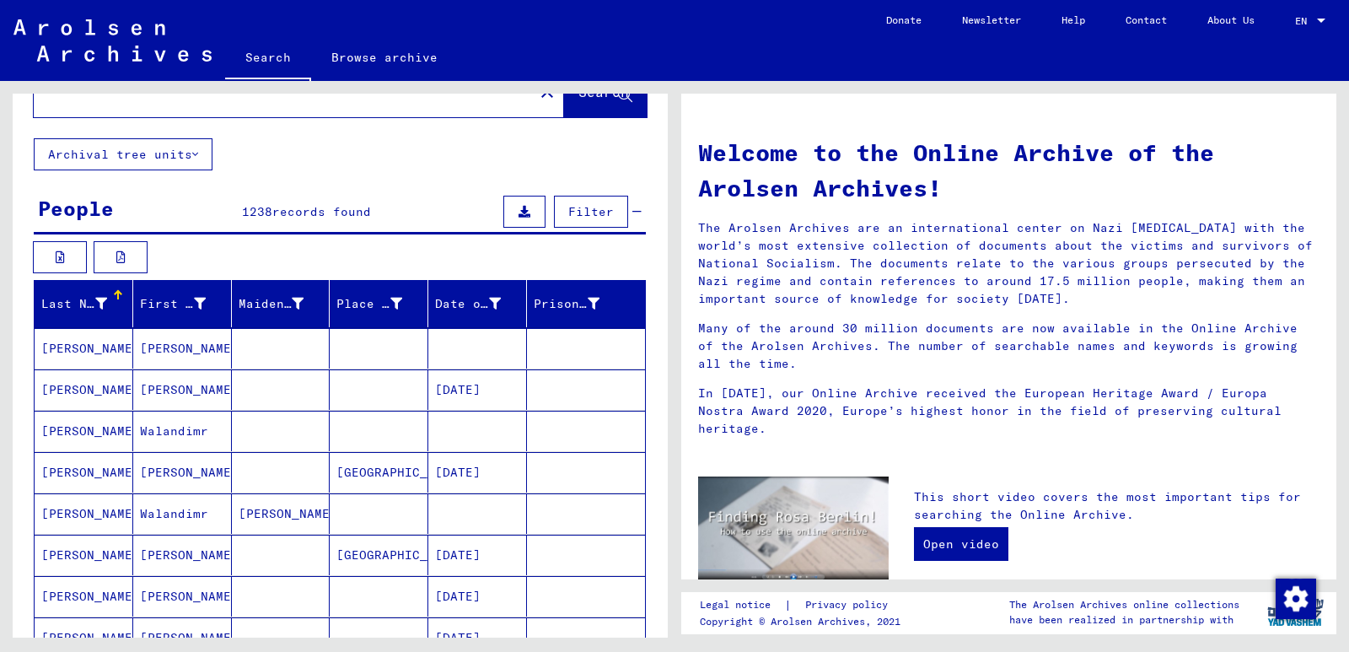
scroll to position [0, 0]
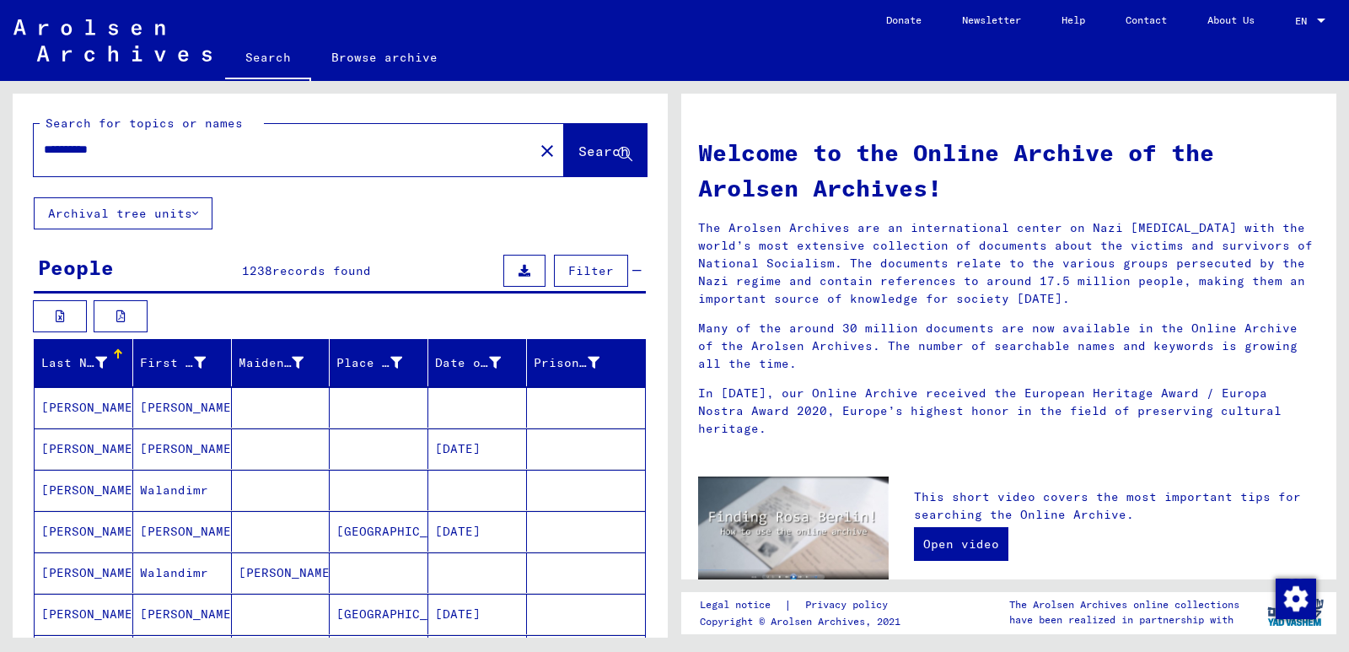
click at [158, 158] on input "**********" at bounding box center [279, 150] width 470 height 18
click at [618, 152] on icon at bounding box center [625, 155] width 14 height 14
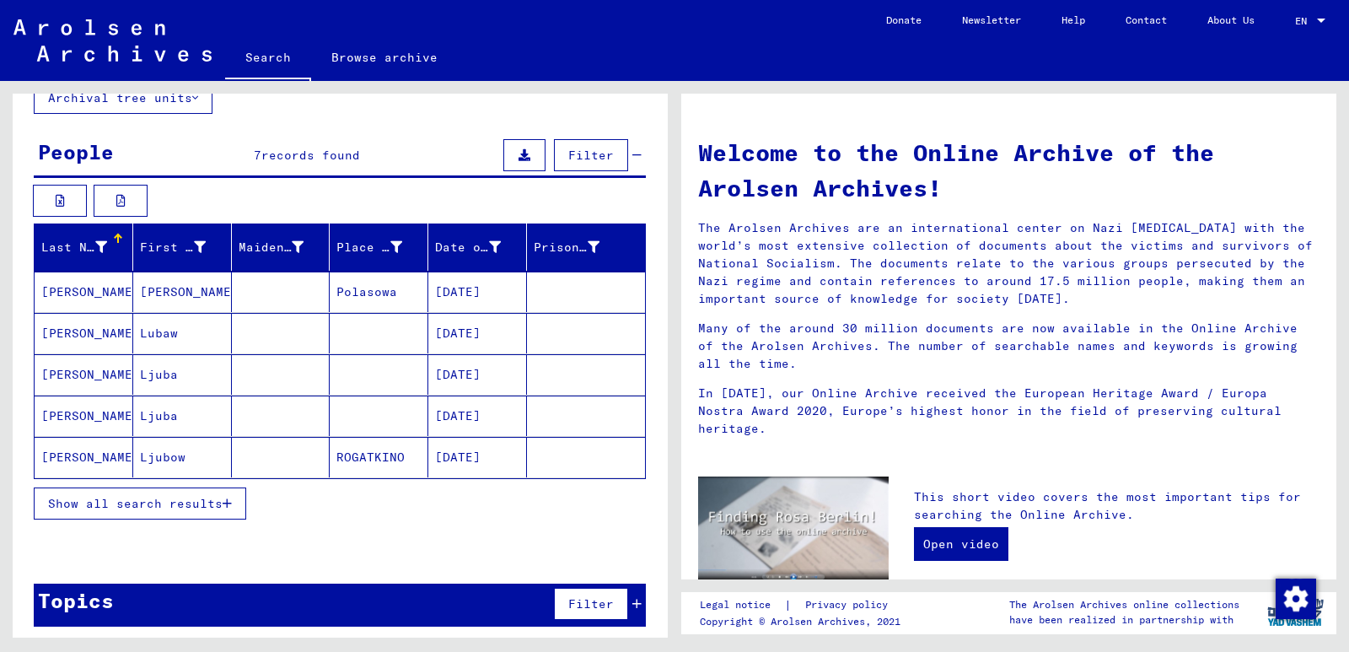
scroll to position [123, 0]
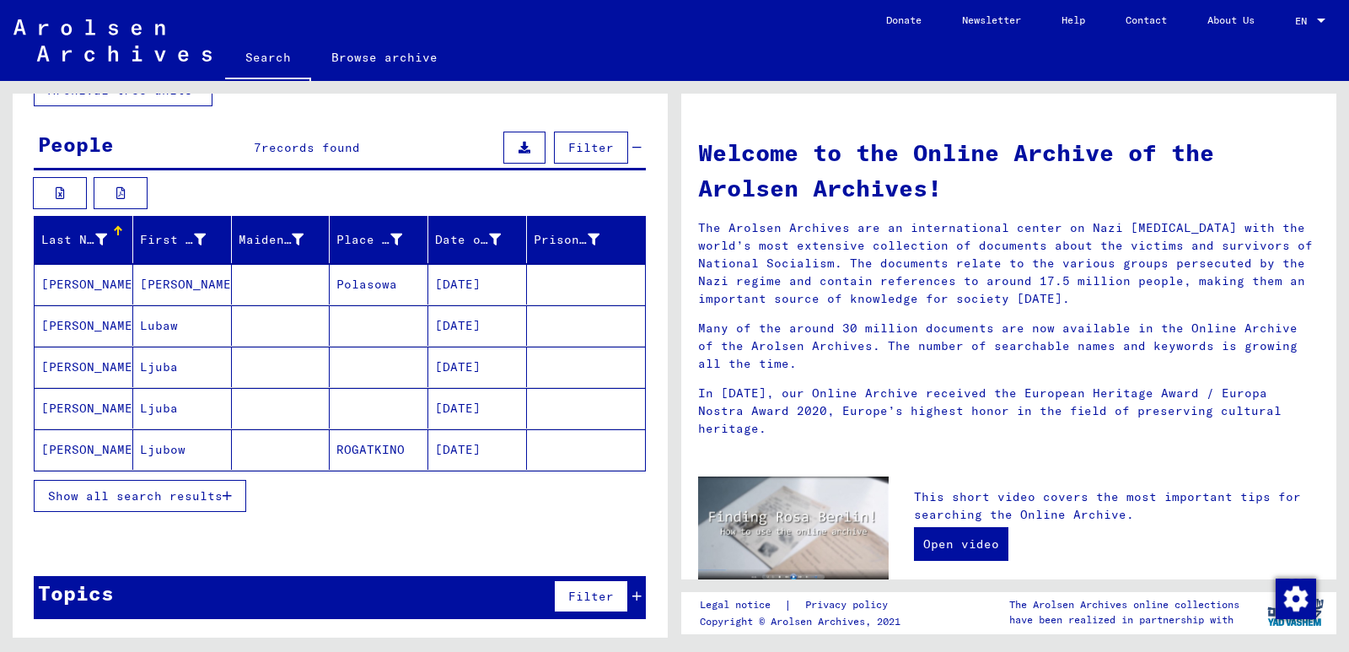
click at [78, 324] on mat-cell "[PERSON_NAME]" at bounding box center [84, 325] width 99 height 40
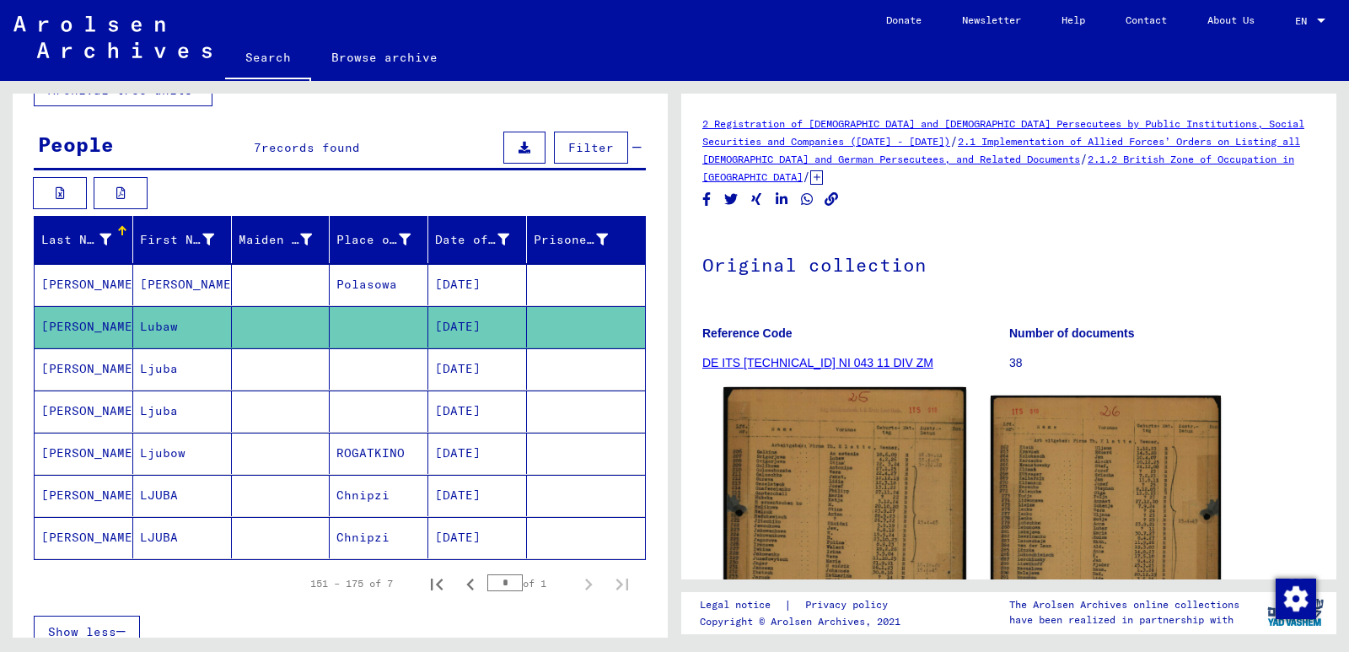
click at [812, 482] on img at bounding box center [845, 556] width 242 height 338
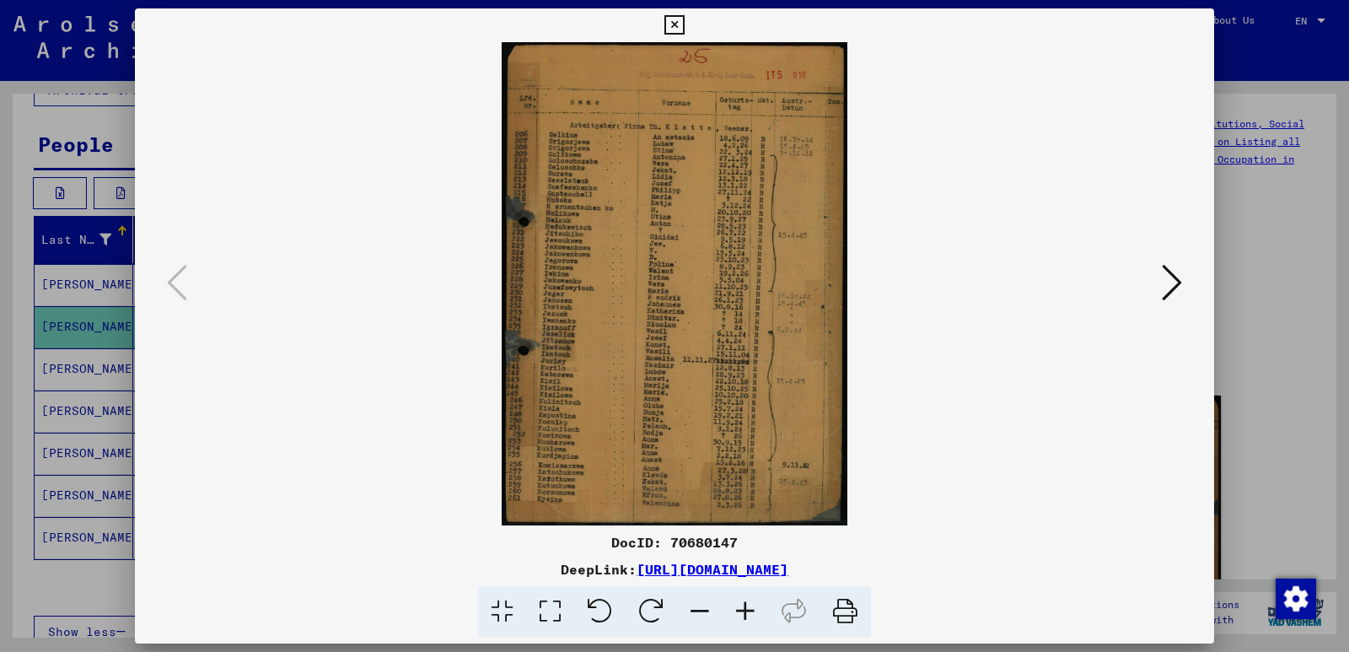
click at [551, 610] on icon at bounding box center [550, 611] width 48 height 51
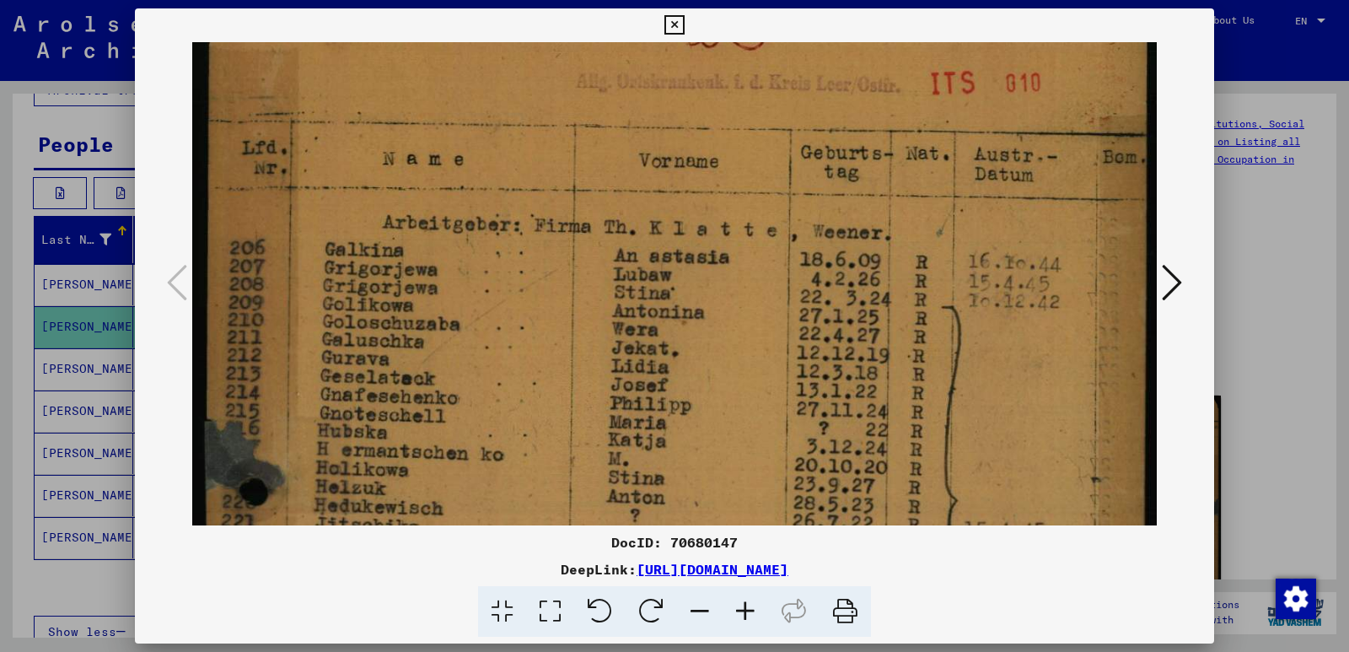
scroll to position [52, 0]
drag, startPoint x: 522, startPoint y: 422, endPoint x: 617, endPoint y: 369, distance: 108.0
click at [617, 369] on img at bounding box center [674, 663] width 965 height 1347
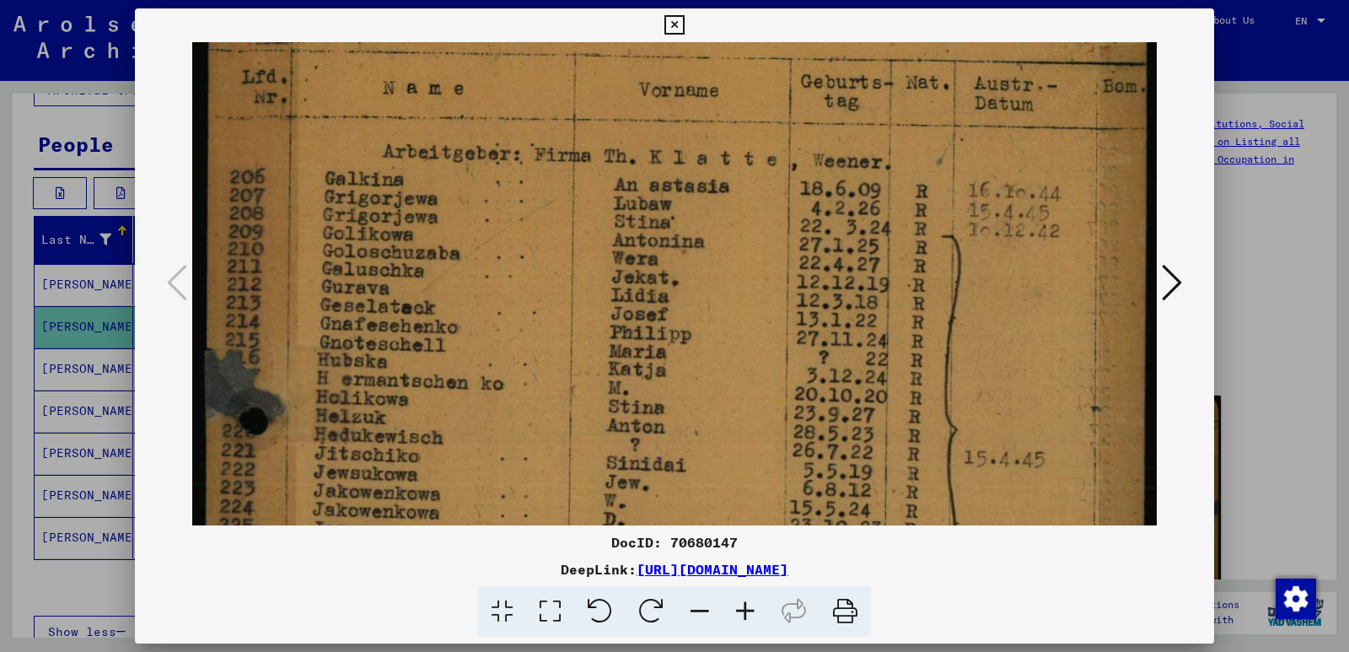
drag, startPoint x: 439, startPoint y: 435, endPoint x: 466, endPoint y: 364, distance: 76.6
click at [463, 369] on img at bounding box center [674, 594] width 965 height 1347
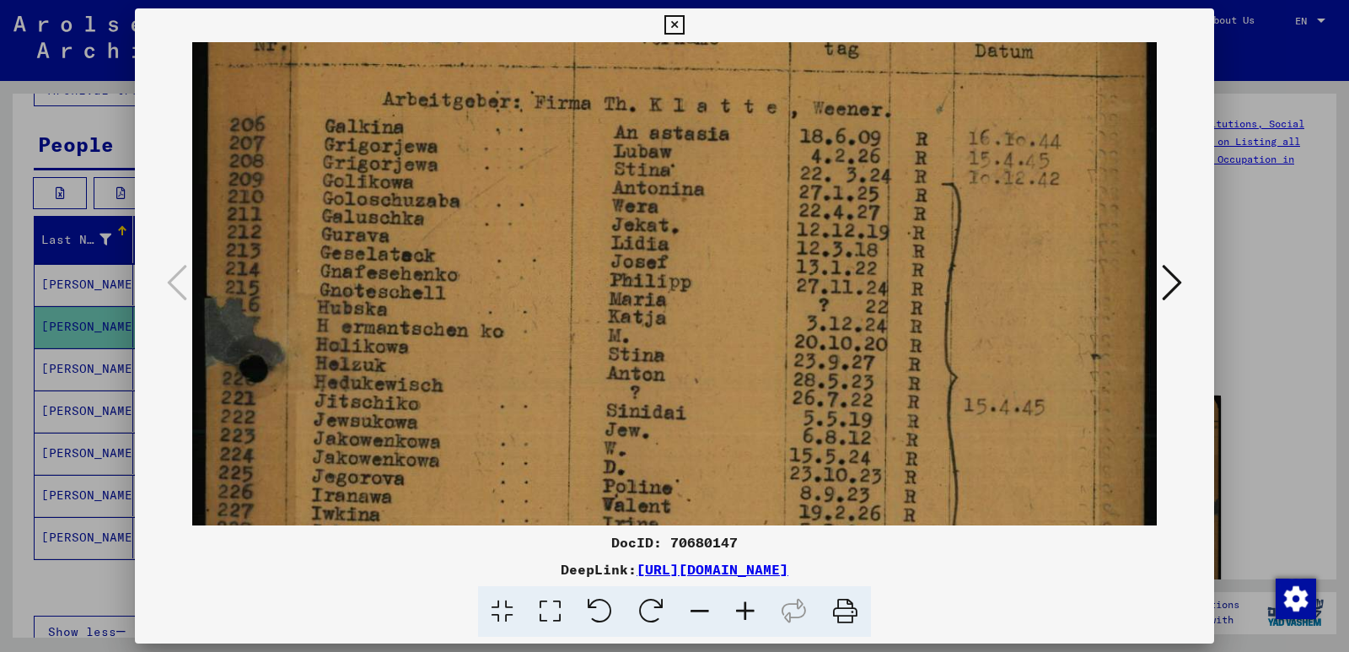
drag, startPoint x: 464, startPoint y: 440, endPoint x: 507, endPoint y: 337, distance: 111.5
click at [499, 352] on img at bounding box center [674, 541] width 965 height 1347
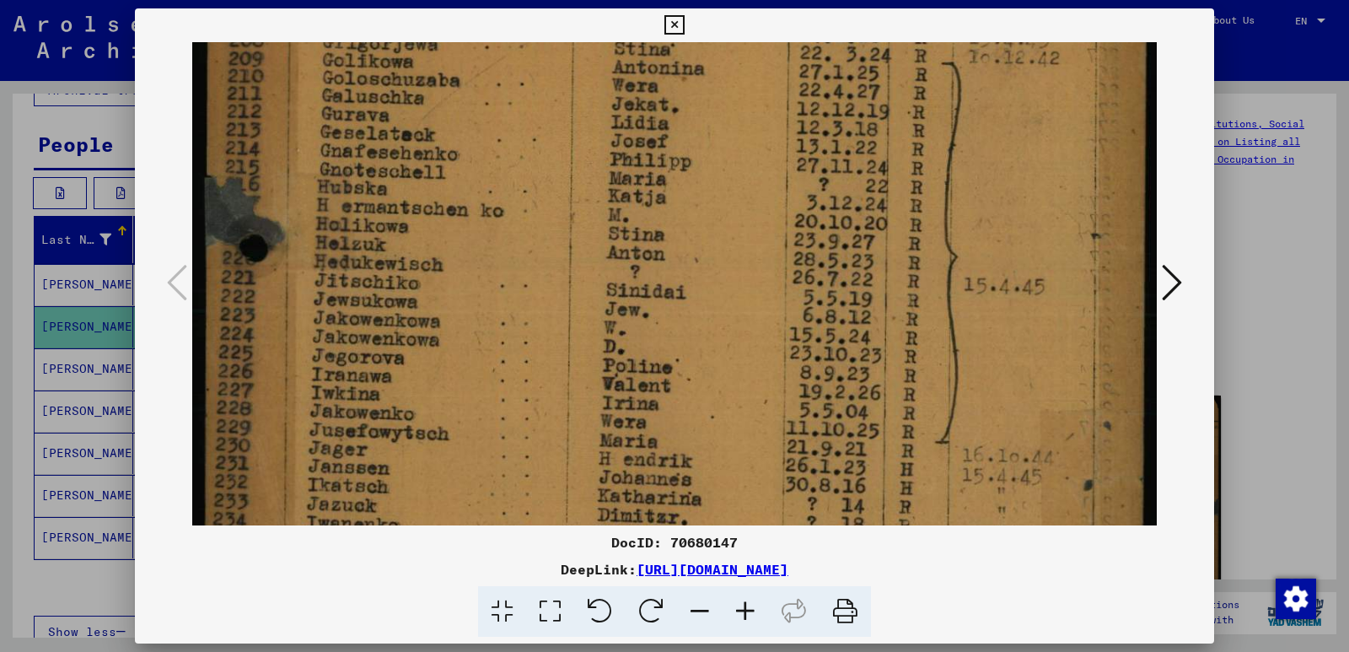
drag, startPoint x: 478, startPoint y: 440, endPoint x: 518, endPoint y: 347, distance: 101.7
click at [518, 347] on img at bounding box center [674, 421] width 965 height 1347
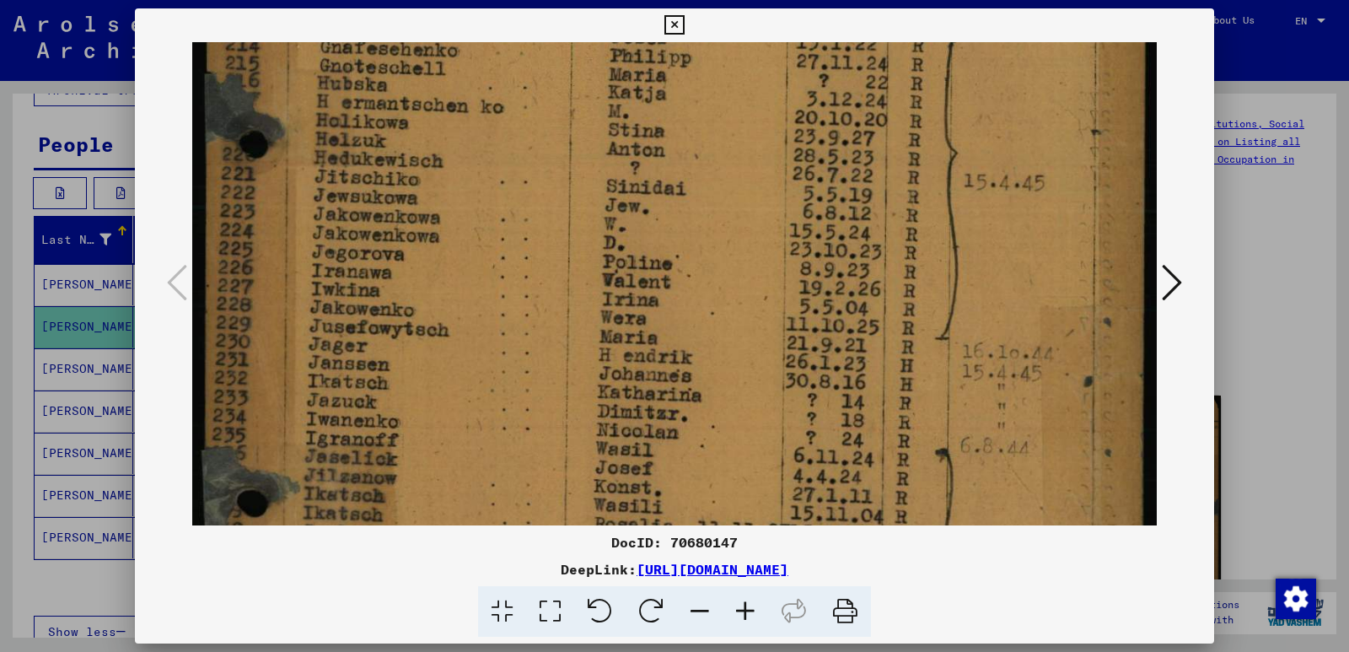
drag, startPoint x: 482, startPoint y: 452, endPoint x: 518, endPoint y: 326, distance: 130.6
click at [516, 332] on img at bounding box center [674, 317] width 965 height 1347
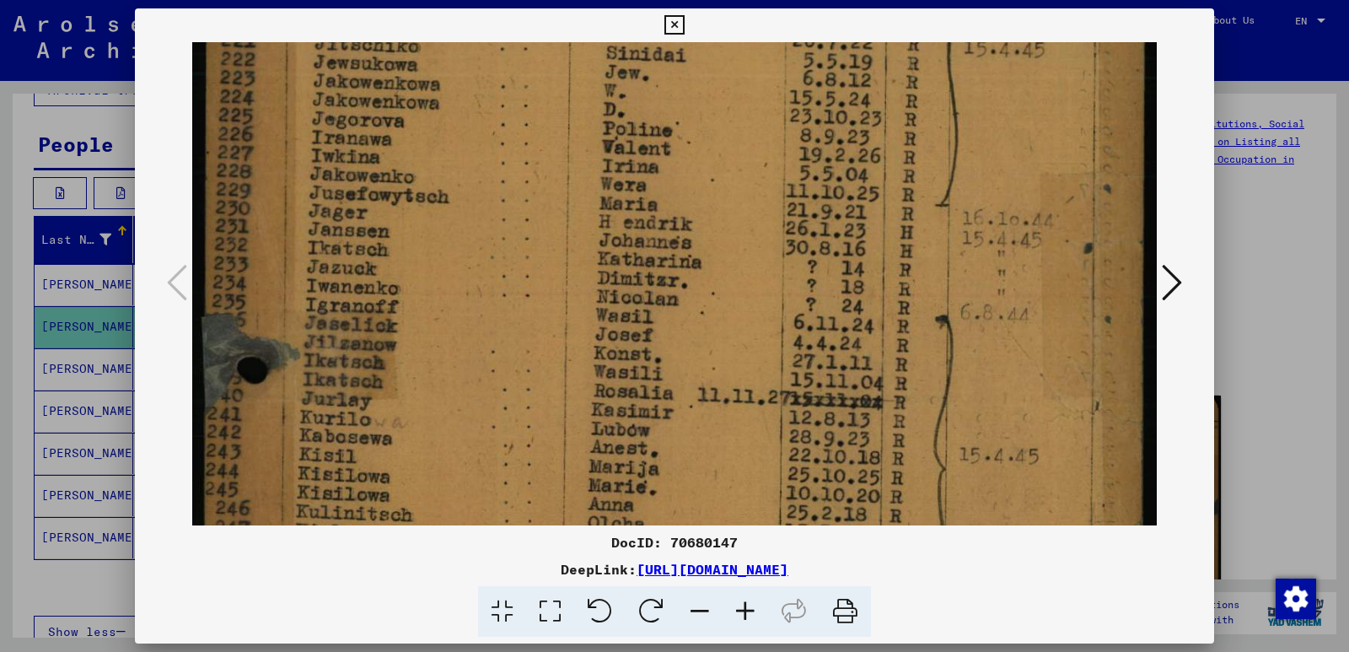
drag, startPoint x: 487, startPoint y: 434, endPoint x: 528, endPoint y: 326, distance: 114.5
click at [528, 326] on img at bounding box center [674, 184] width 965 height 1347
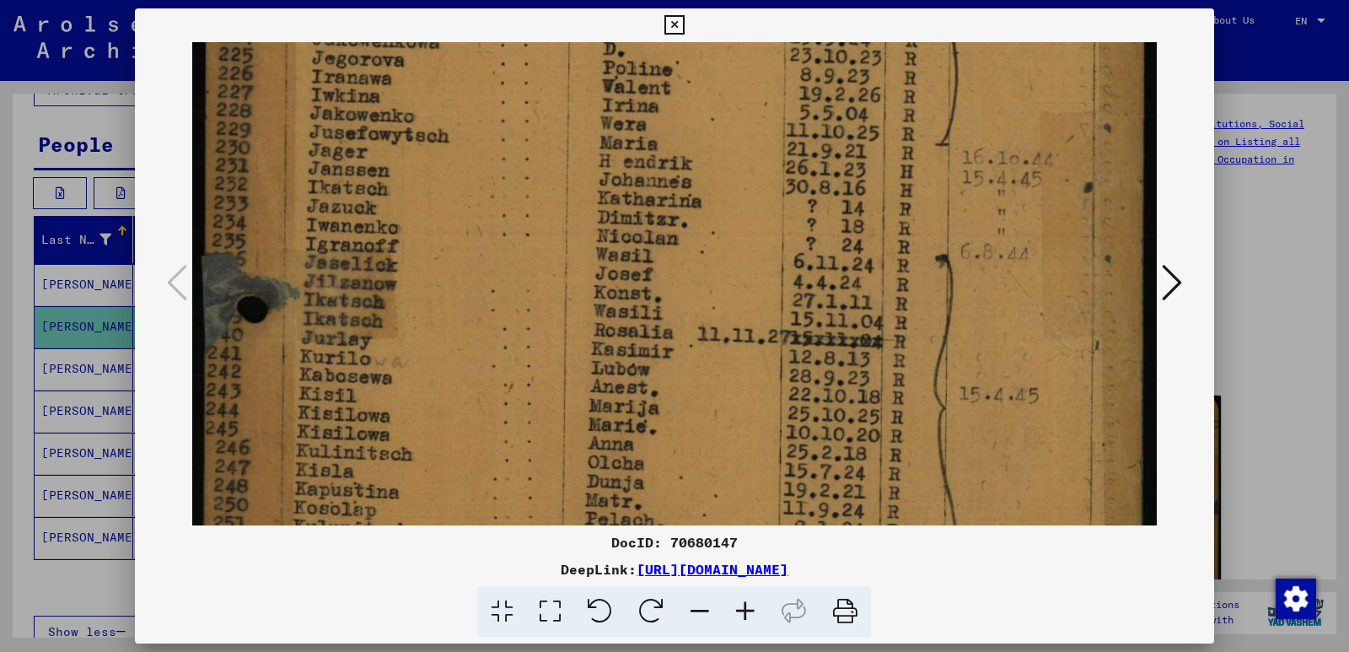
drag, startPoint x: 483, startPoint y: 424, endPoint x: 515, endPoint y: 326, distance: 103.8
click at [515, 326] on img at bounding box center [674, 123] width 965 height 1347
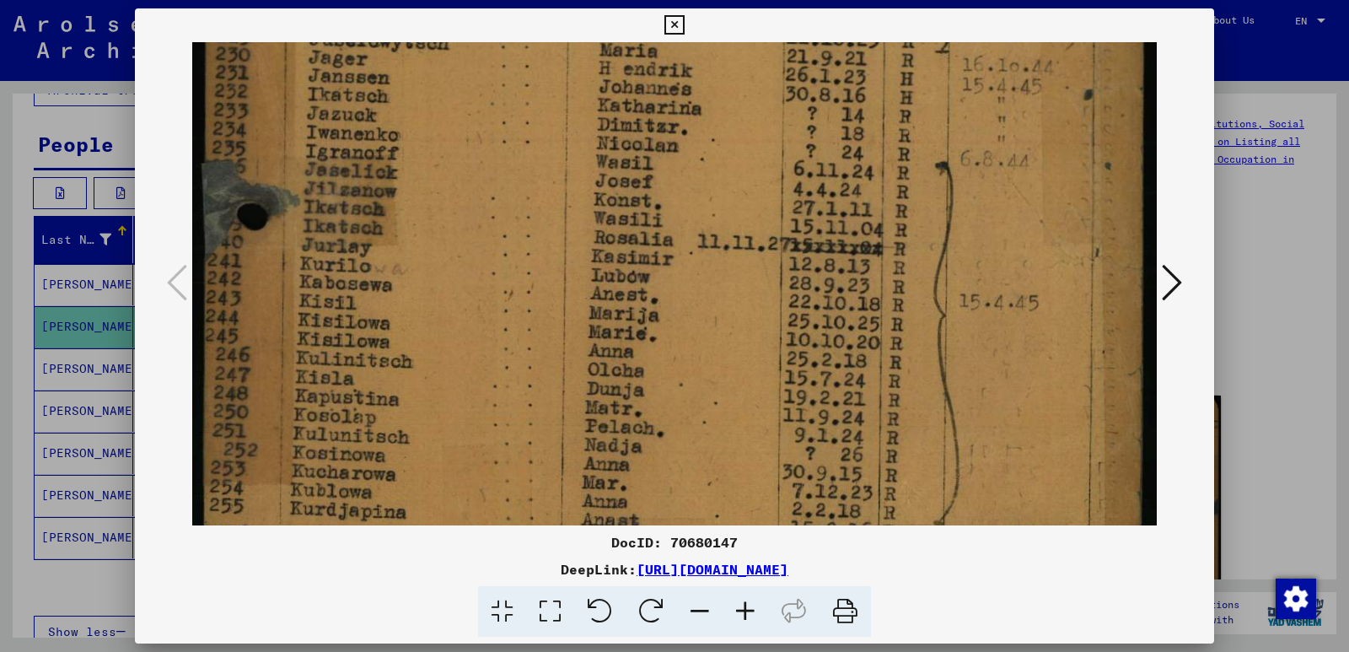
drag, startPoint x: 508, startPoint y: 380, endPoint x: 515, endPoint y: 359, distance: 21.6
click at [514, 362] on img at bounding box center [674, 30] width 965 height 1347
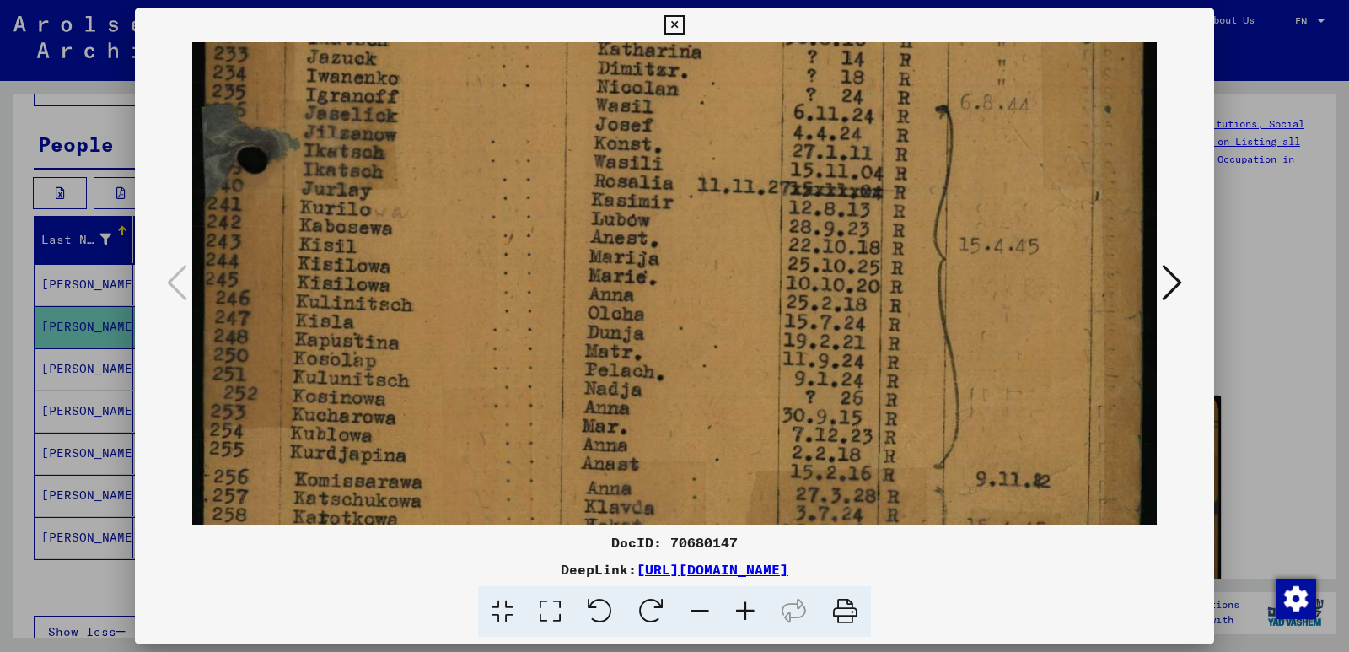
drag, startPoint x: 459, startPoint y: 434, endPoint x: 486, endPoint y: 371, distance: 68.0
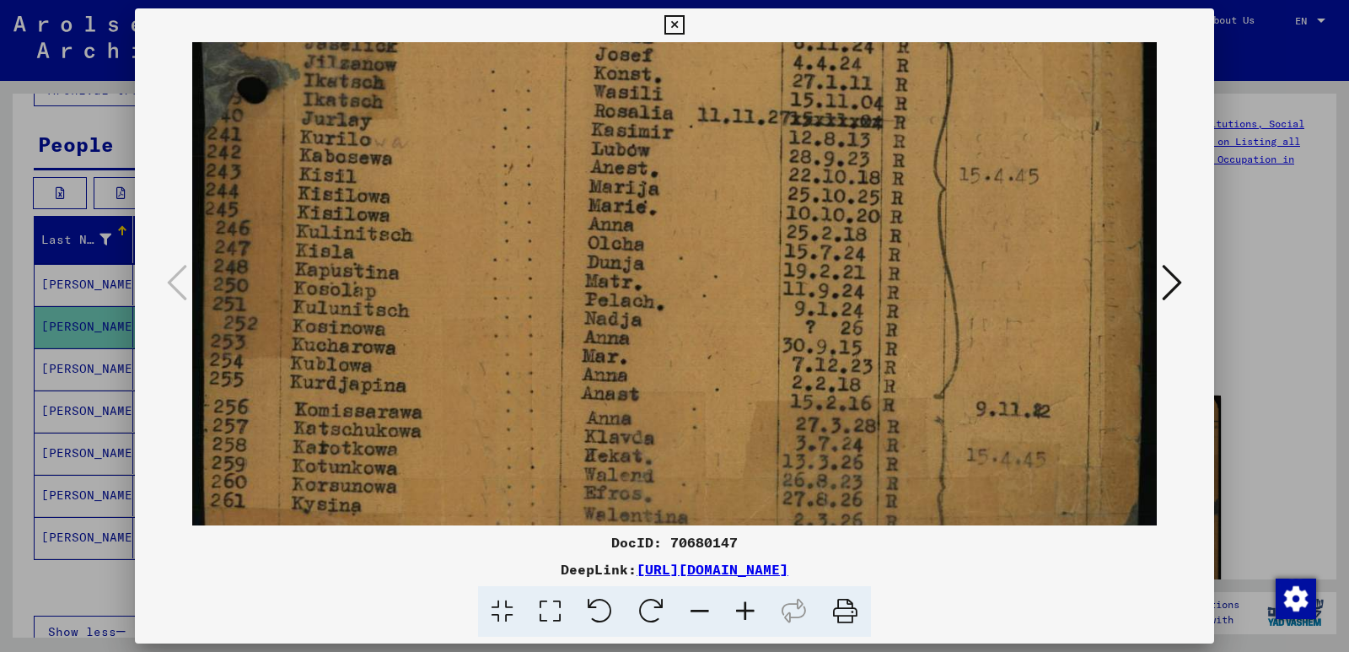
drag, startPoint x: 460, startPoint y: 451, endPoint x: 491, endPoint y: 379, distance: 78.6
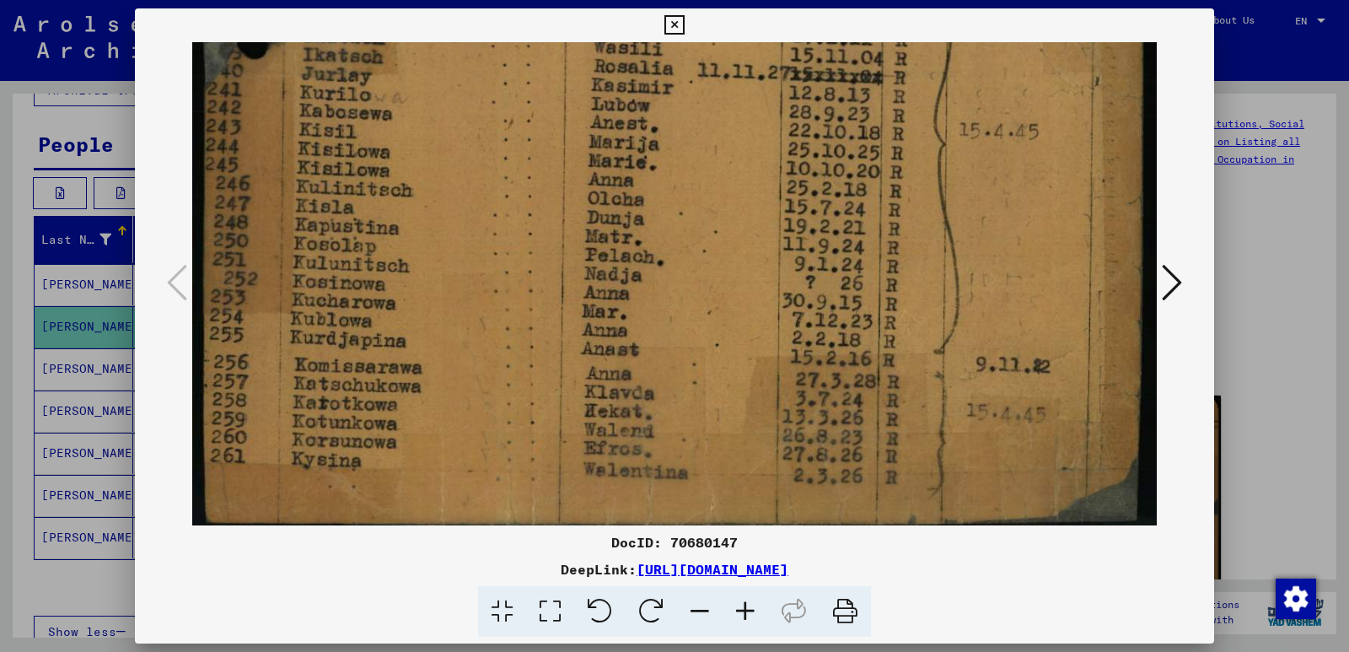
click at [672, 24] on icon at bounding box center [674, 25] width 19 height 20
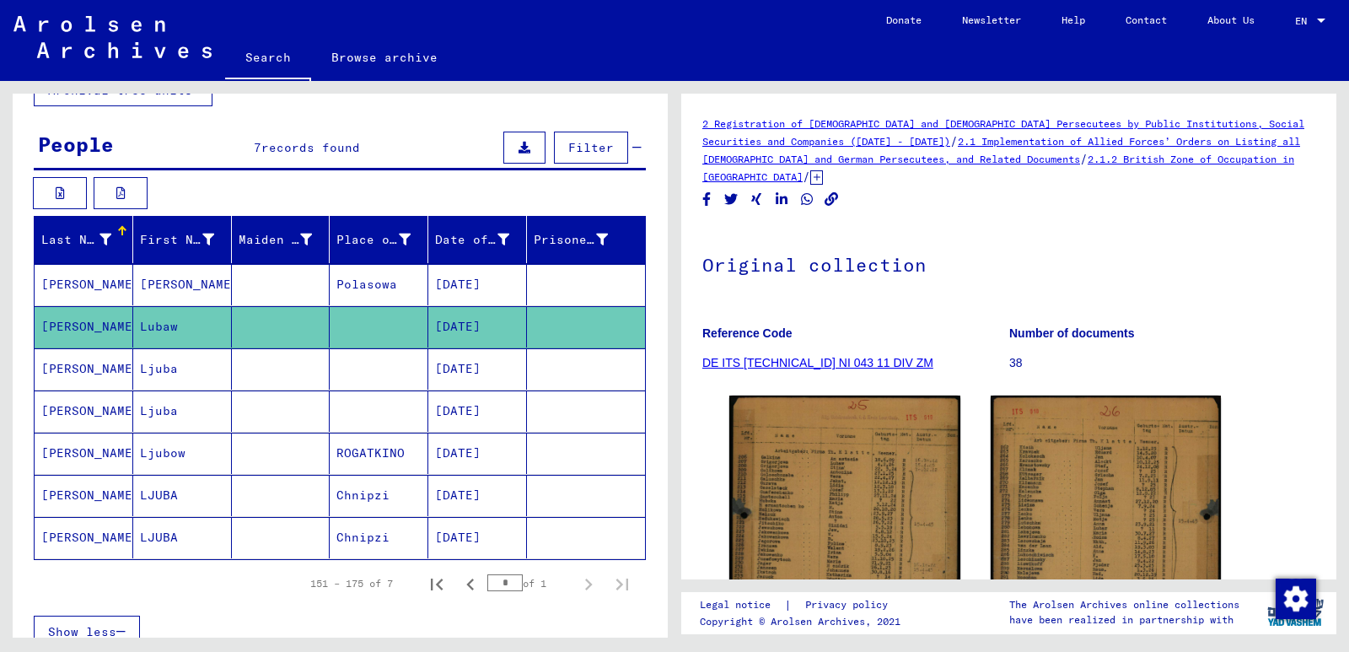
click at [152, 368] on mat-cell "Ljuba" at bounding box center [182, 368] width 99 height 41
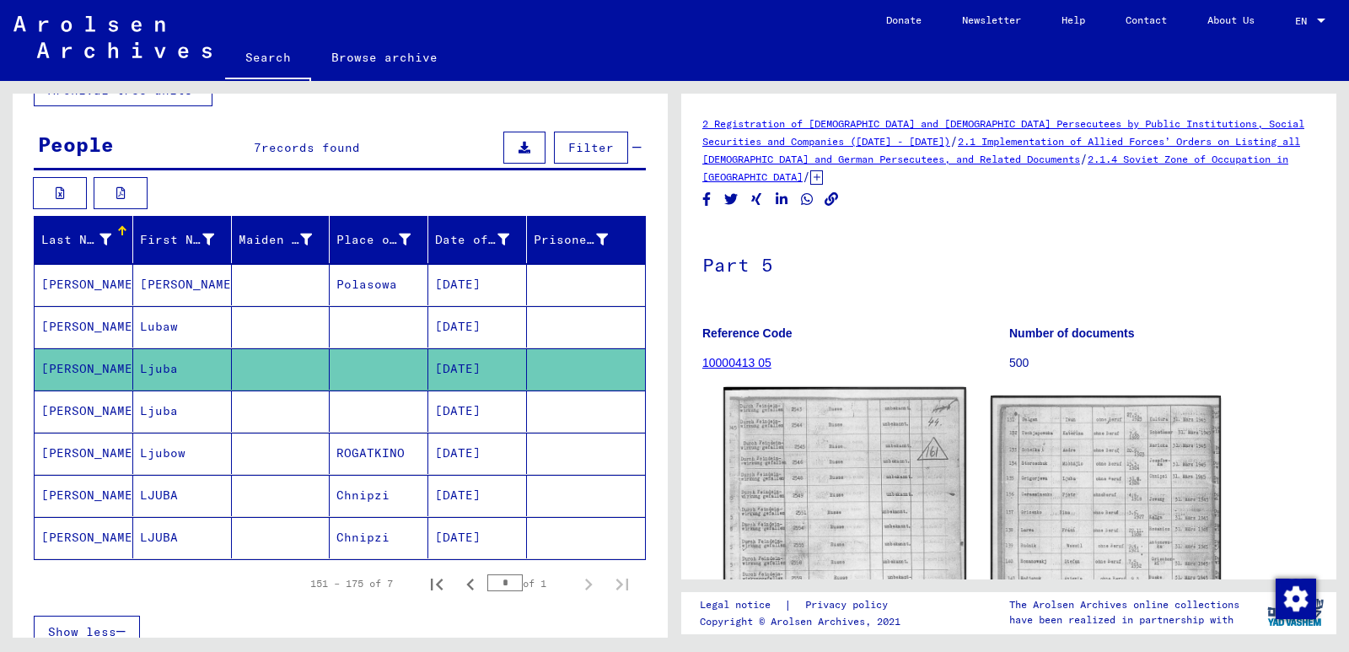
click at [845, 490] on img at bounding box center [845, 558] width 242 height 342
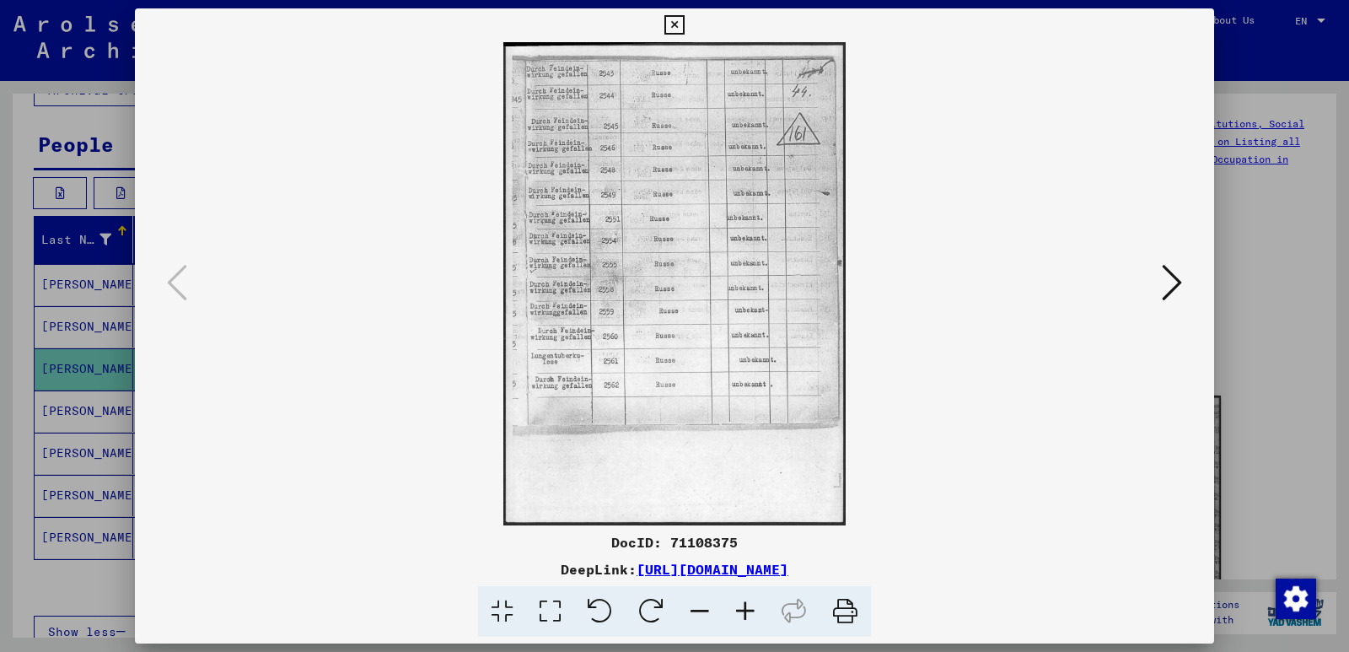
click at [1177, 283] on icon at bounding box center [1172, 282] width 20 height 40
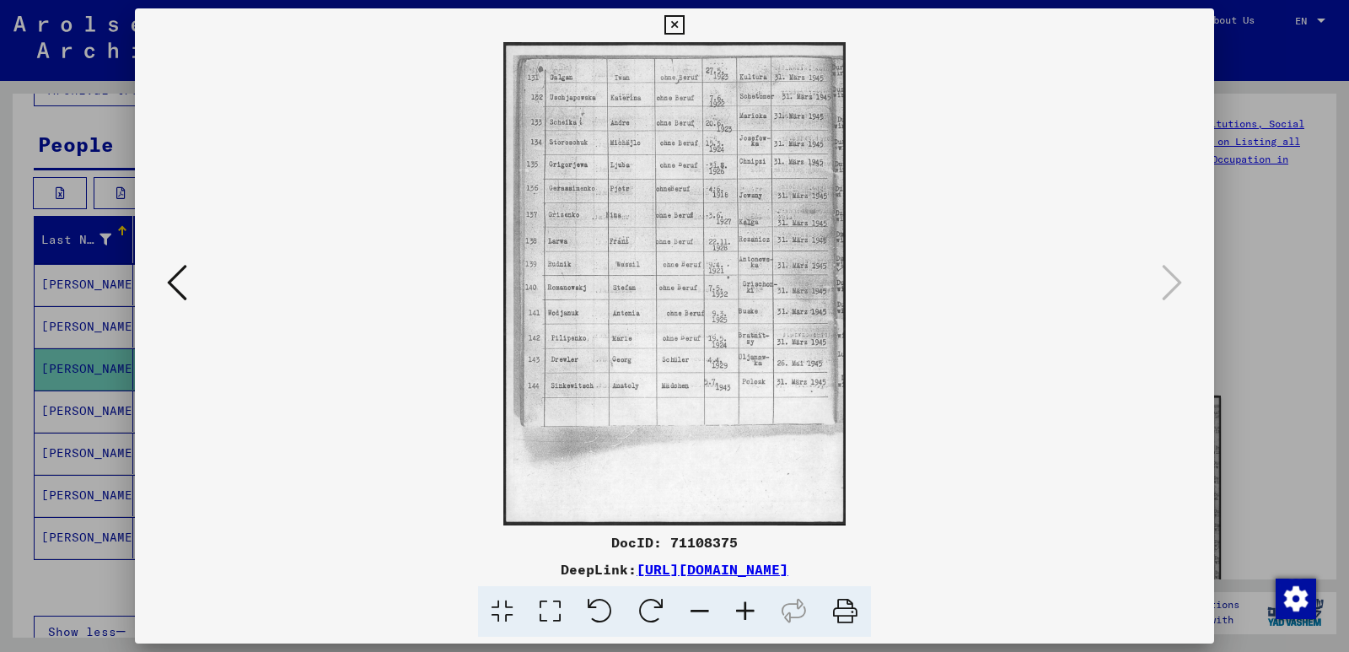
click at [673, 22] on icon at bounding box center [674, 25] width 19 height 20
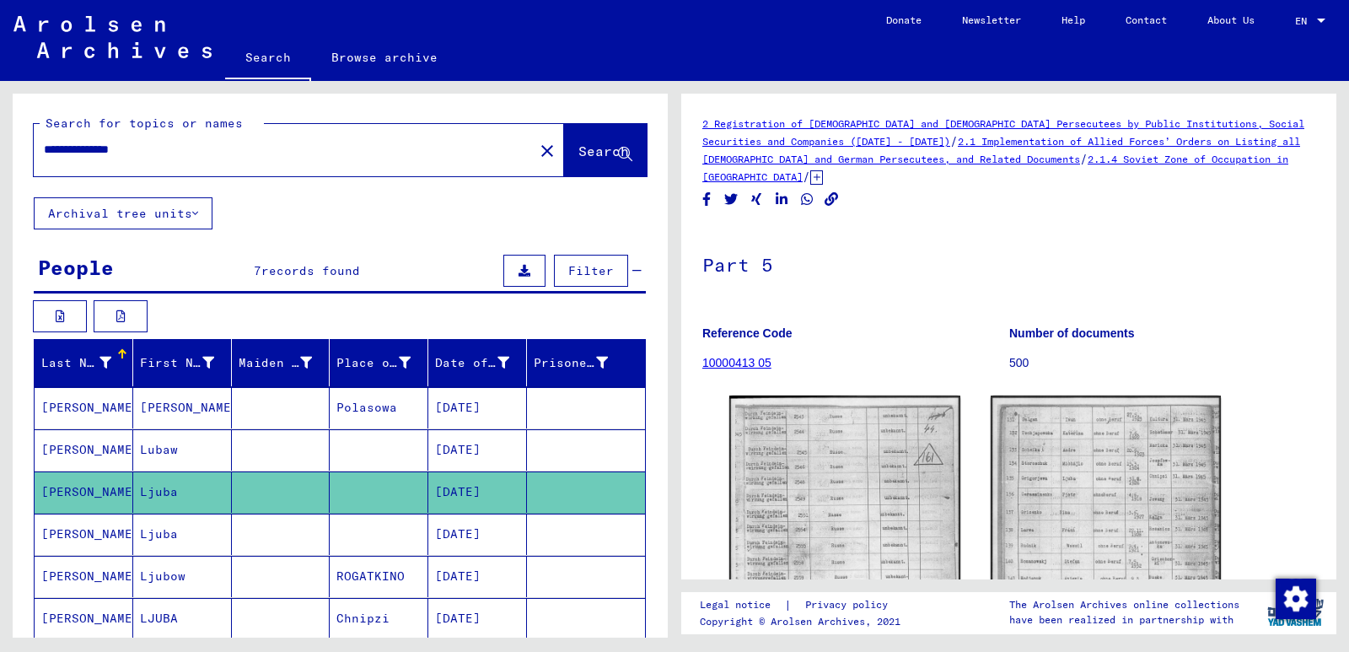
click at [45, 146] on input "**********" at bounding box center [284, 150] width 480 height 18
paste input "********"
type input "********"
click at [618, 153] on icon at bounding box center [625, 155] width 14 height 14
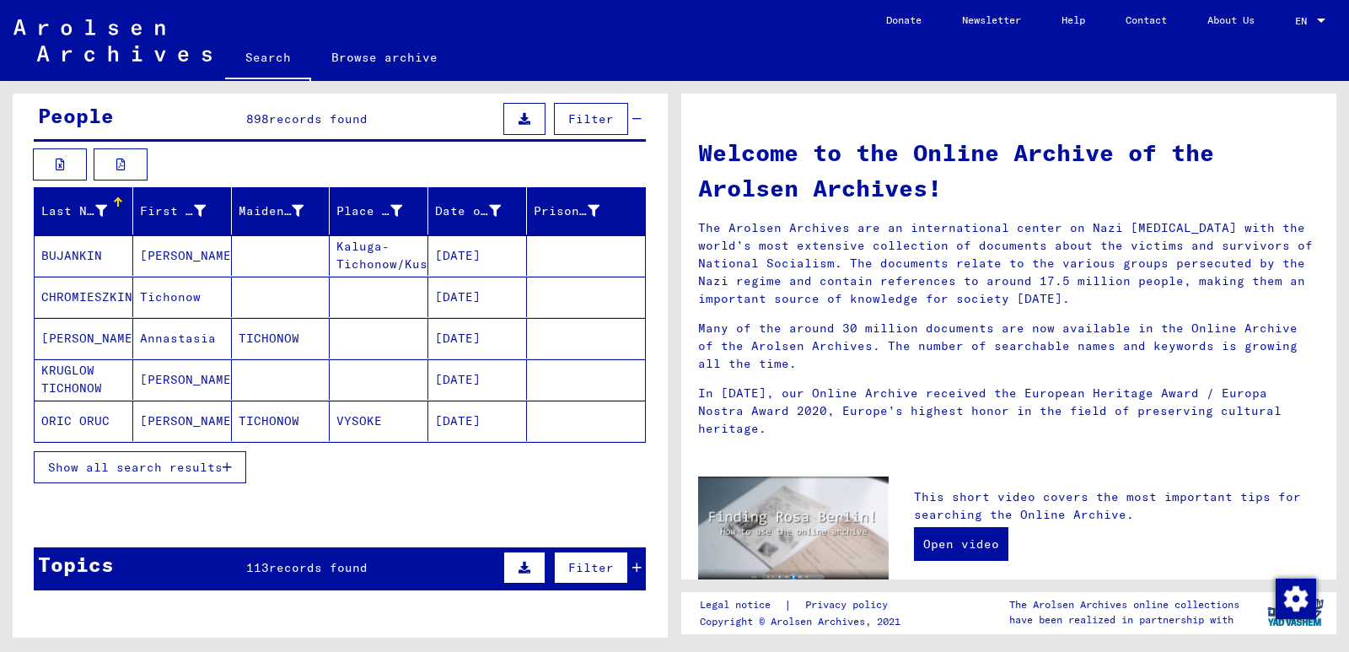
scroll to position [169, 0]
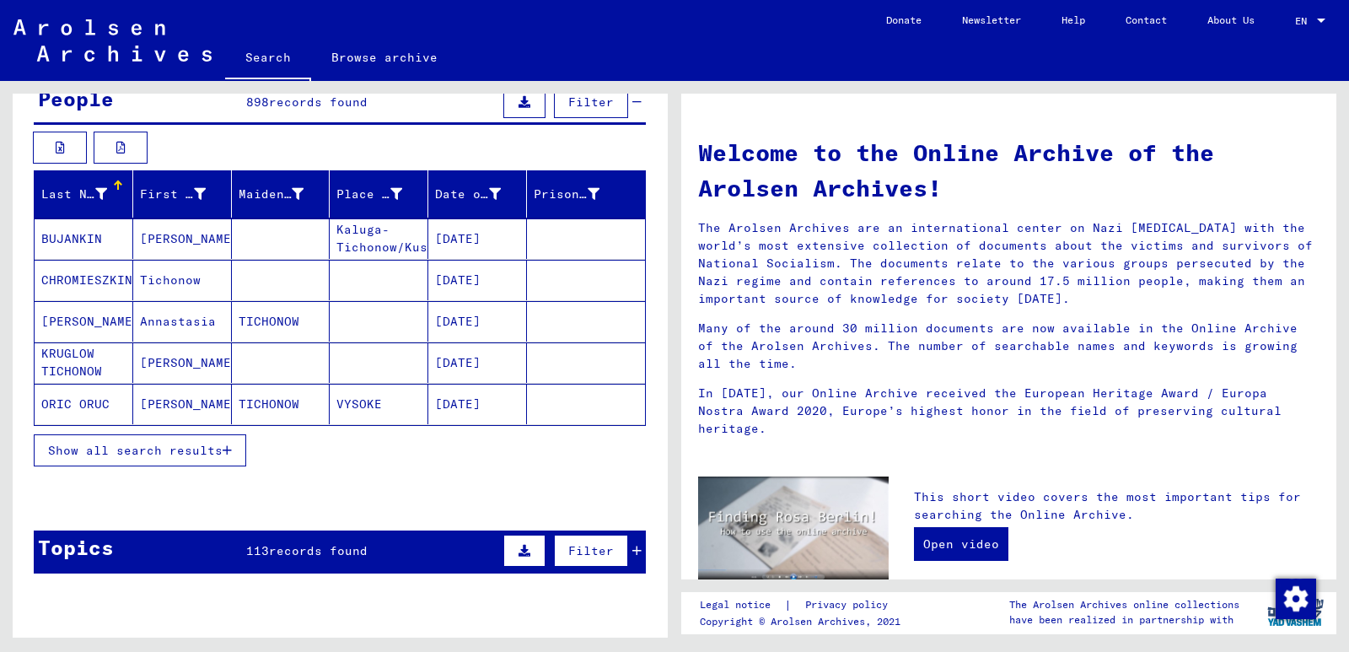
click at [193, 446] on span "Show all search results" at bounding box center [135, 450] width 175 height 15
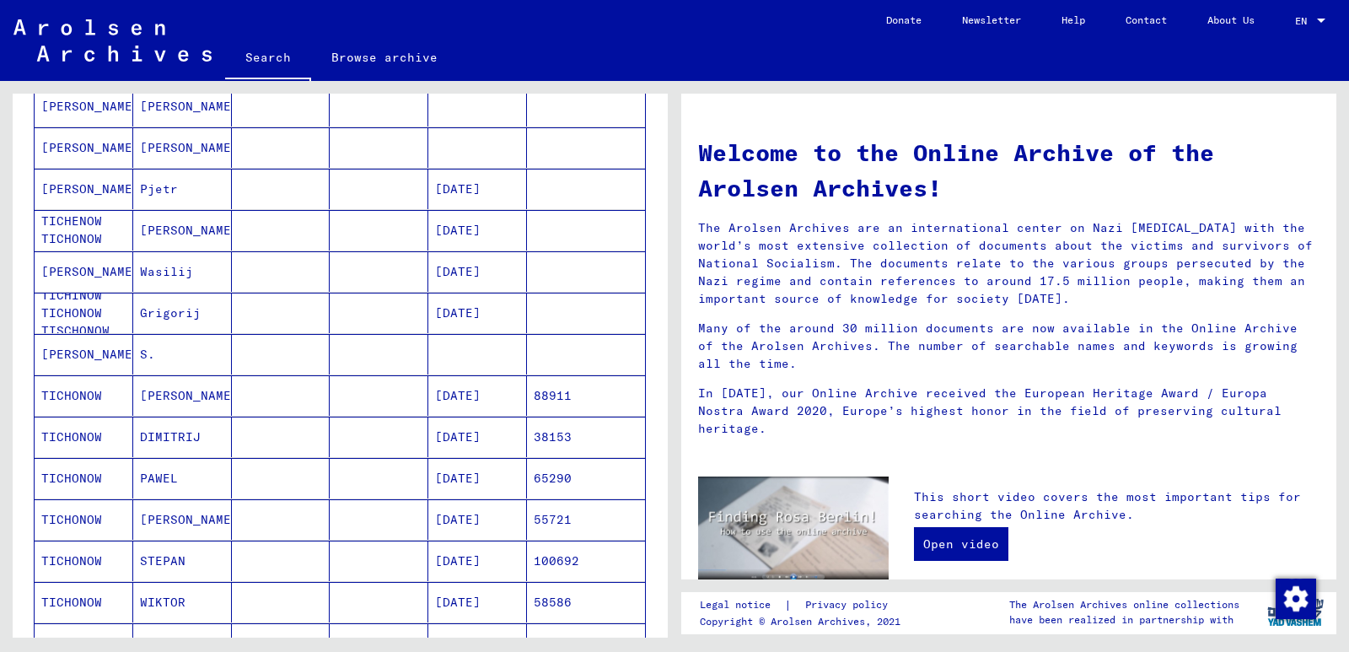
scroll to position [506, 0]
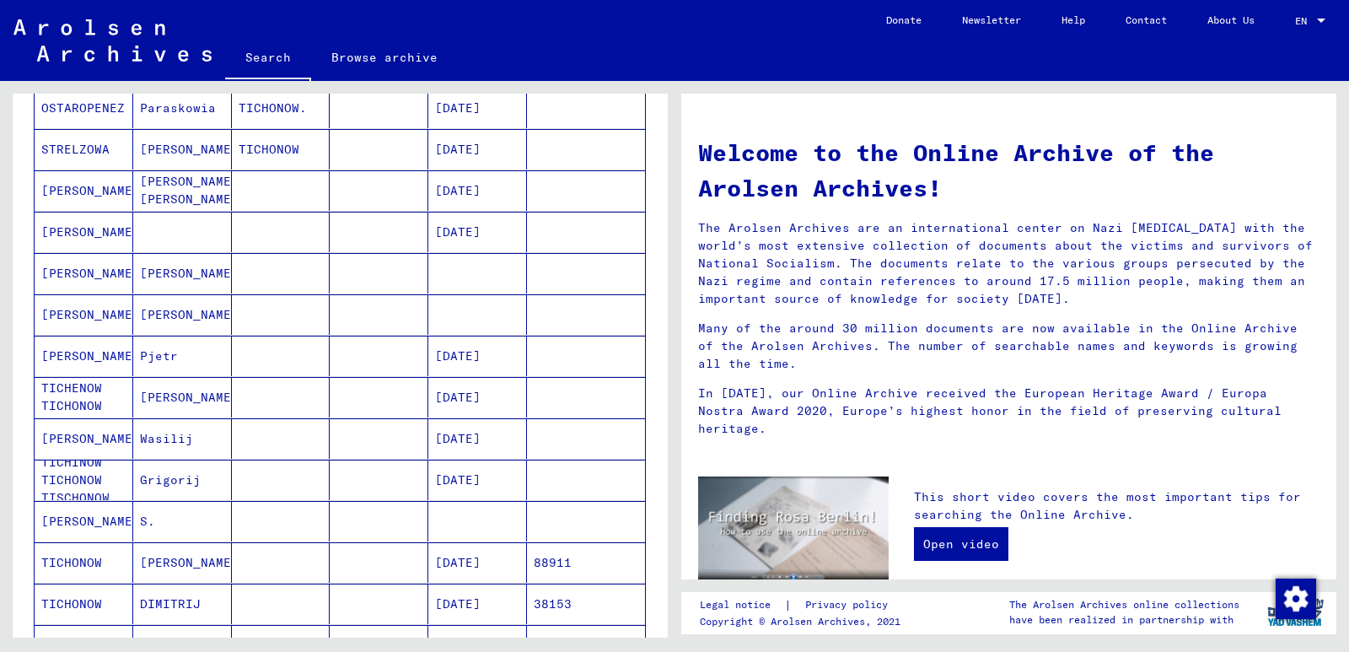
click at [154, 394] on mat-cell "[PERSON_NAME]" at bounding box center [182, 397] width 99 height 40
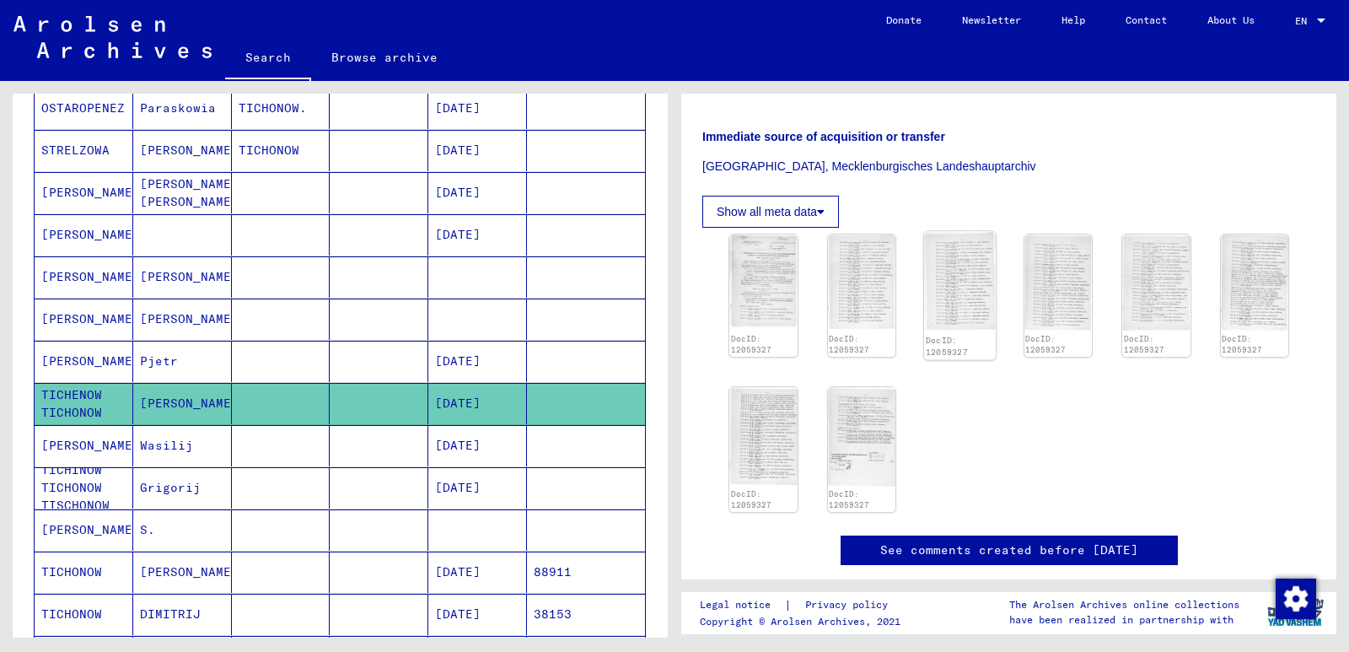
scroll to position [337, 0]
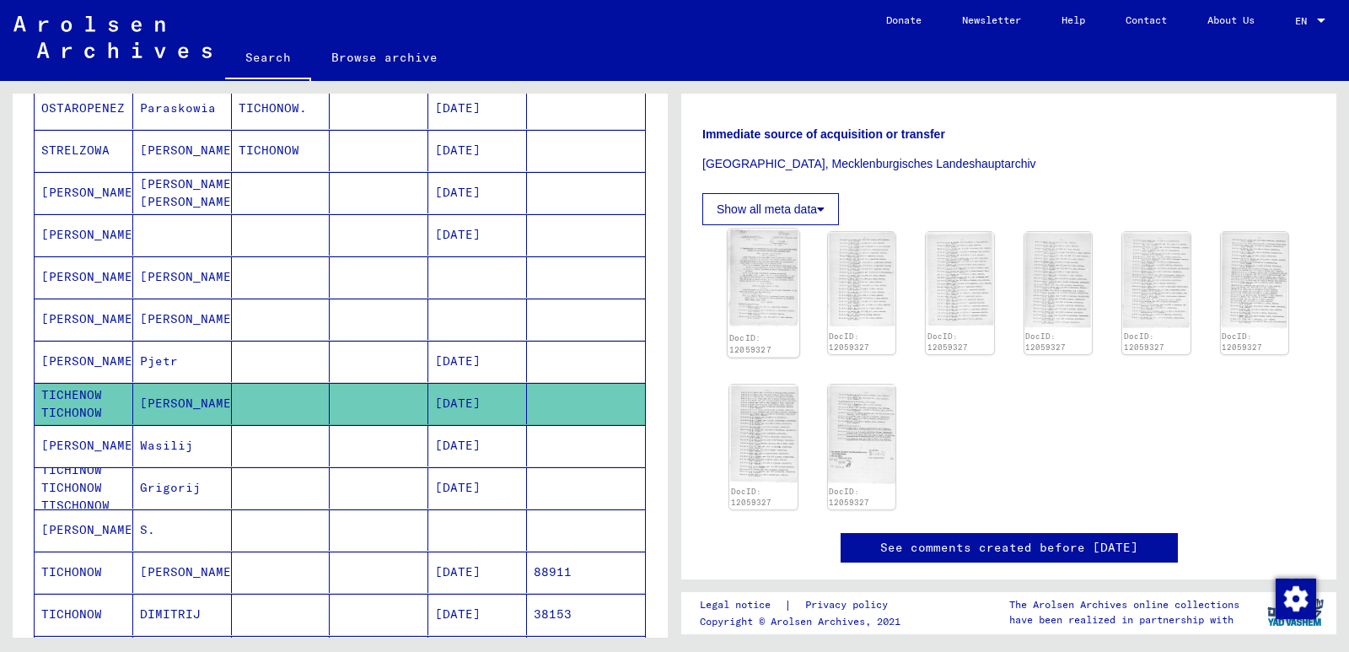
click at [772, 299] on img at bounding box center [764, 277] width 72 height 97
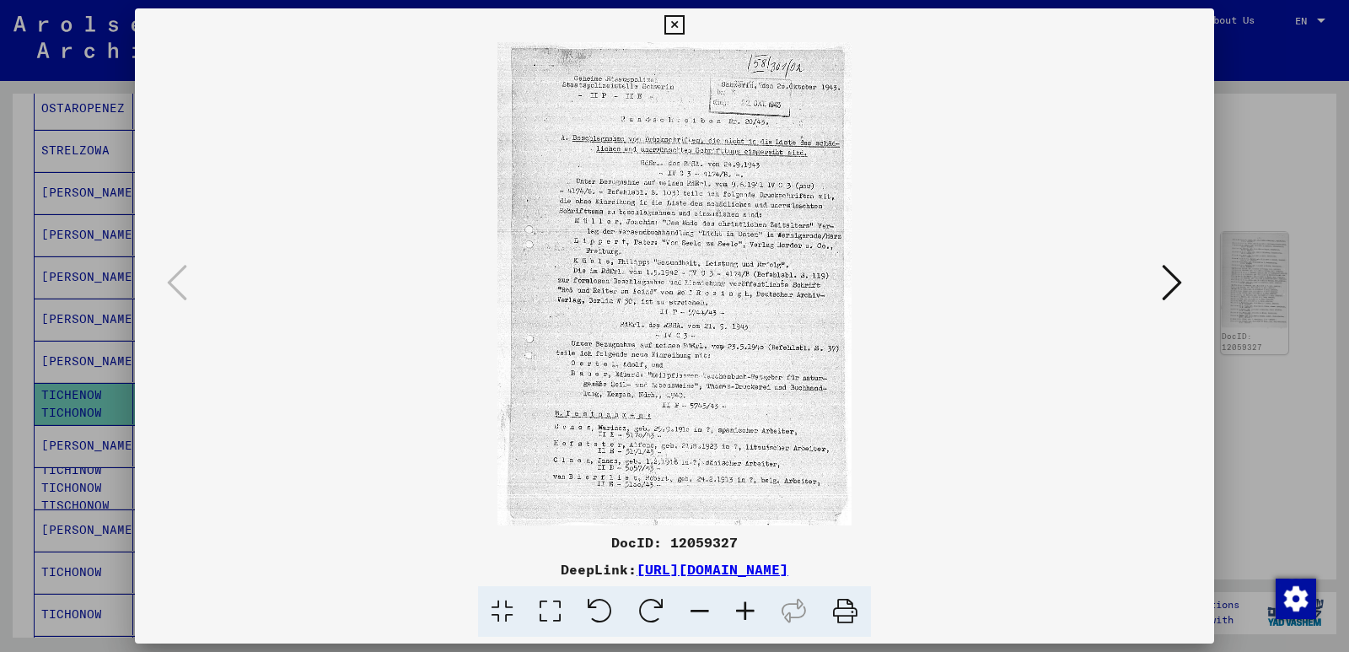
click at [1176, 283] on icon at bounding box center [1172, 282] width 20 height 40
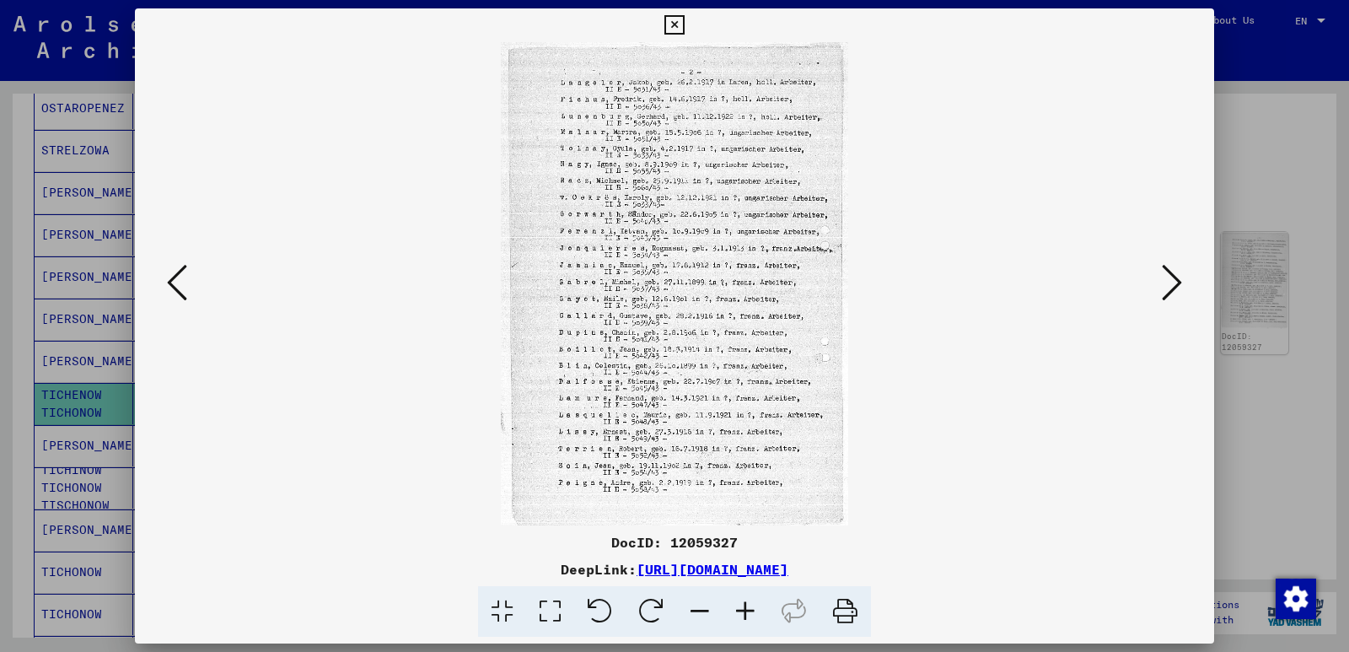
click at [1176, 283] on icon at bounding box center [1172, 282] width 20 height 40
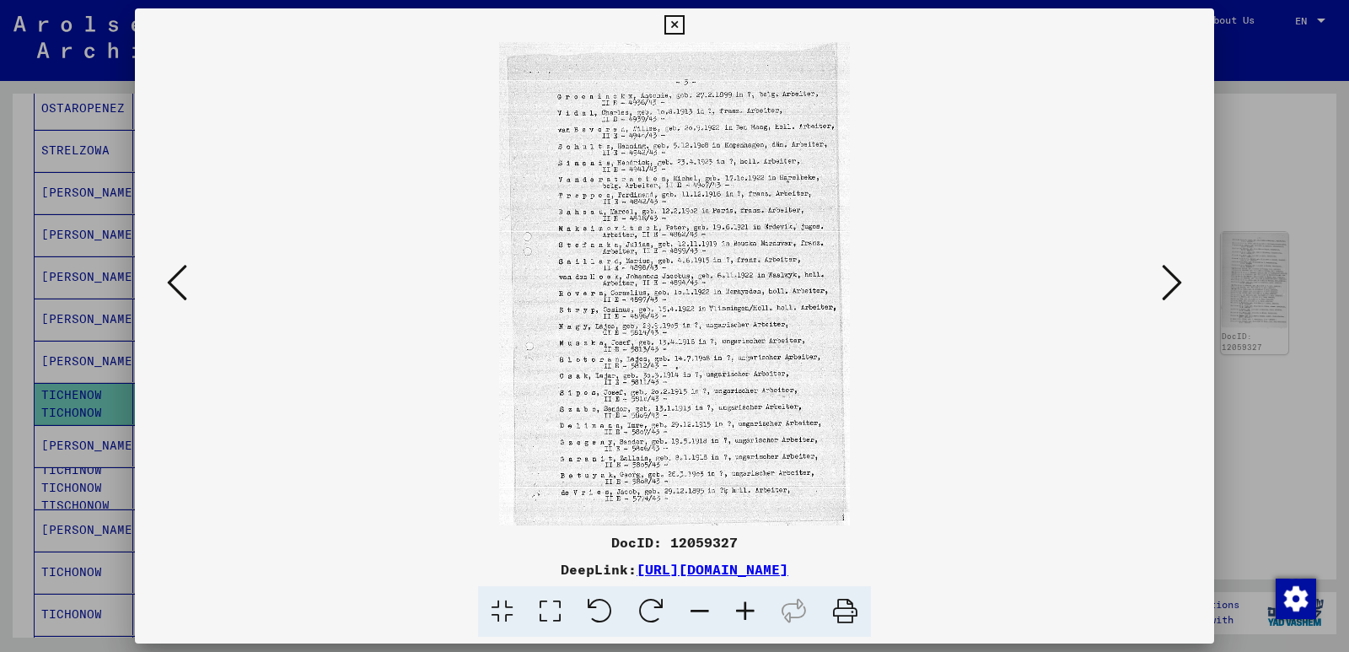
click at [1176, 283] on icon at bounding box center [1172, 282] width 20 height 40
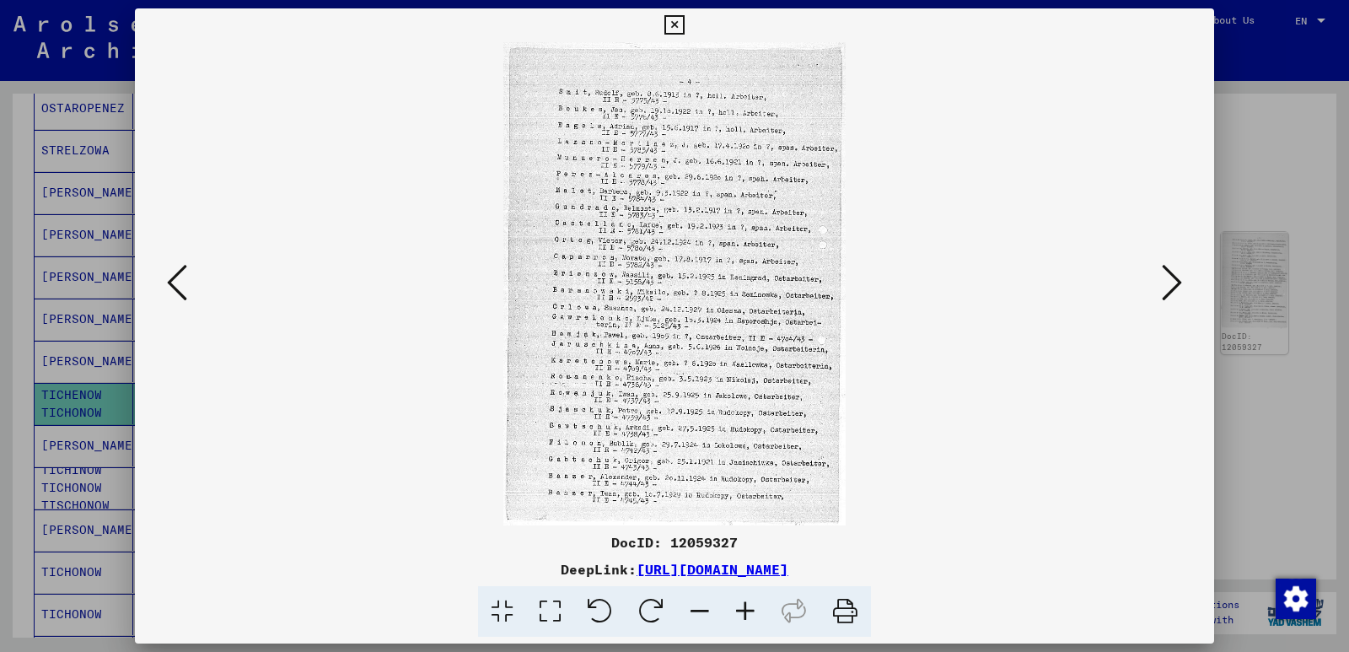
click at [1176, 283] on icon at bounding box center [1172, 282] width 20 height 40
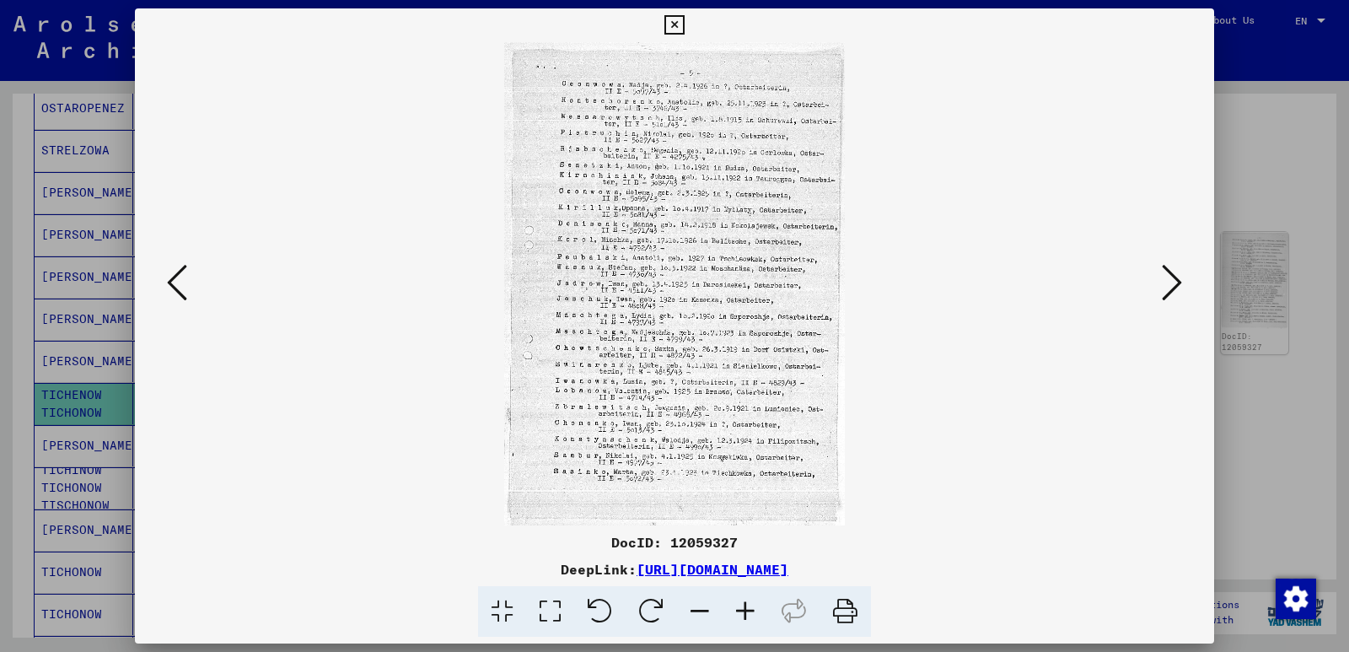
click at [1176, 283] on icon at bounding box center [1172, 282] width 20 height 40
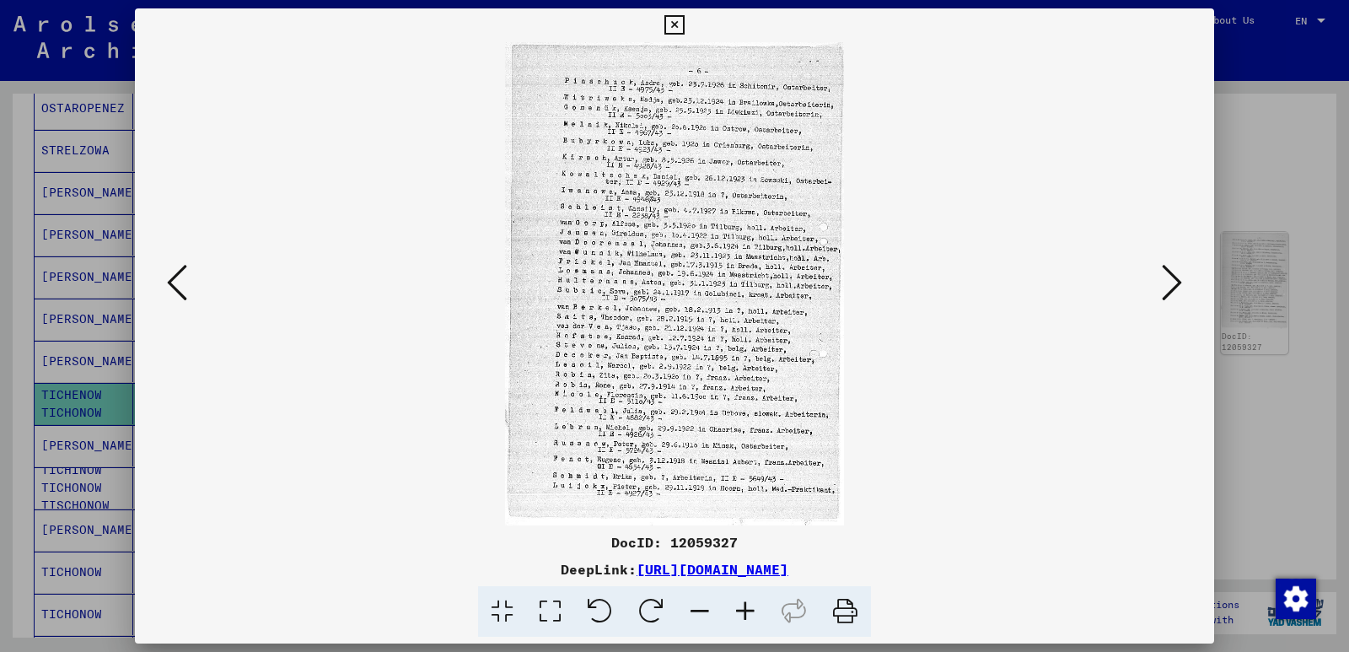
click at [1176, 283] on icon at bounding box center [1172, 282] width 20 height 40
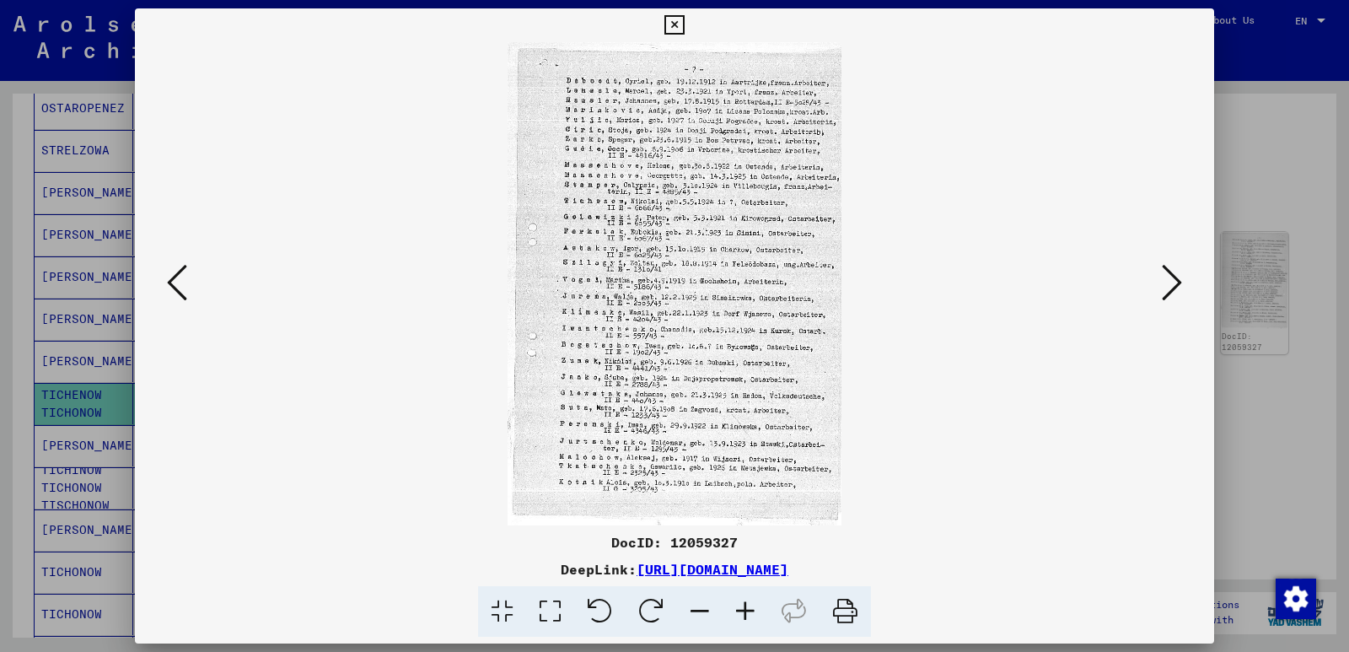
click at [1176, 283] on icon at bounding box center [1172, 282] width 20 height 40
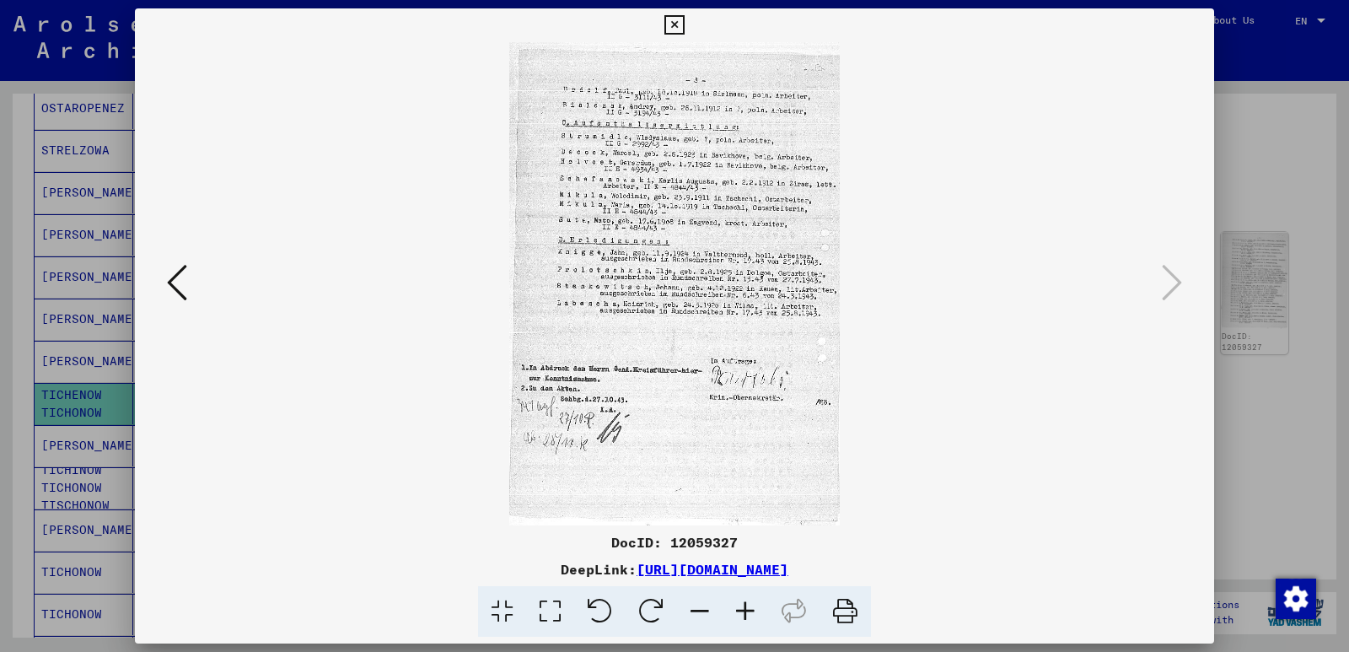
click at [175, 286] on icon at bounding box center [177, 282] width 20 height 40
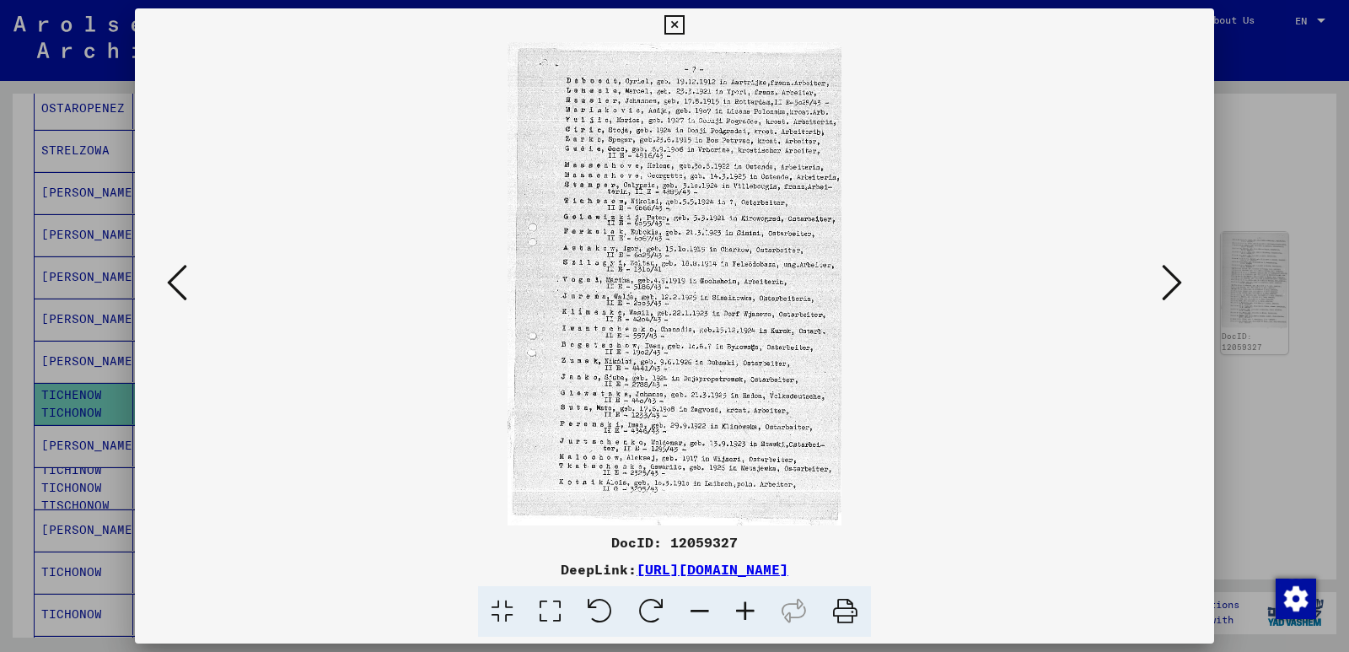
click at [1179, 283] on icon at bounding box center [1172, 282] width 20 height 40
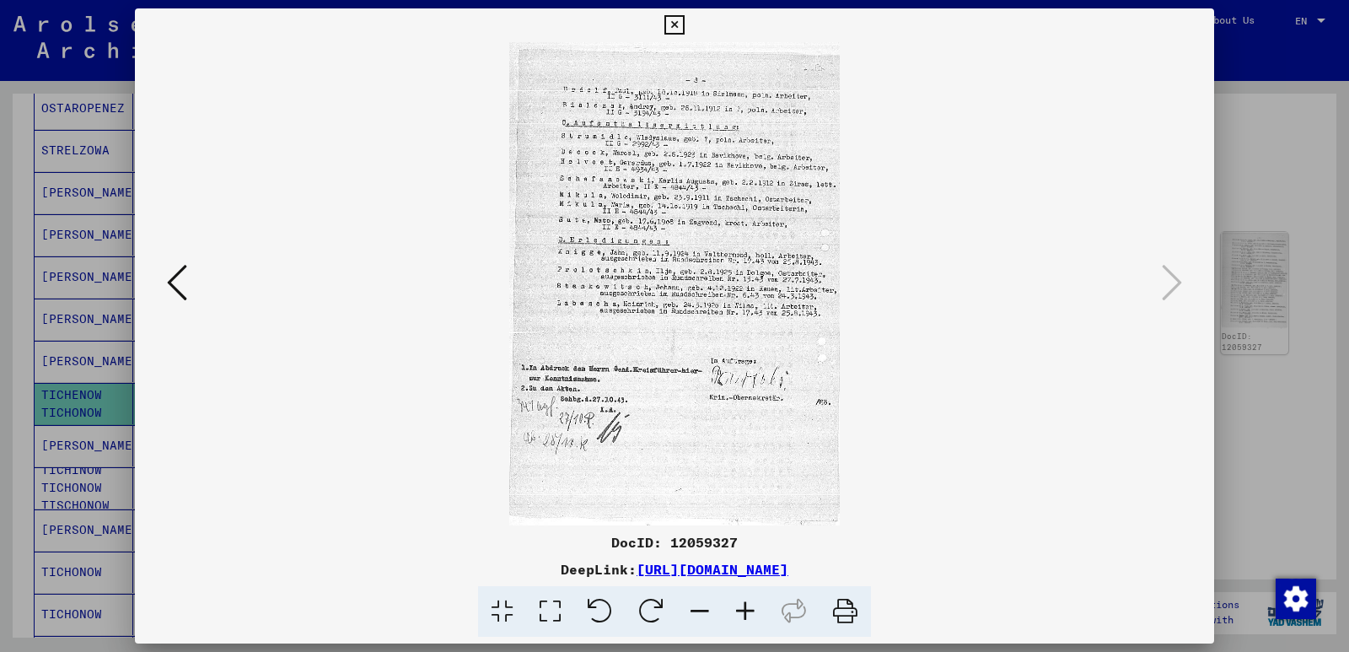
click at [675, 26] on icon at bounding box center [674, 25] width 19 height 20
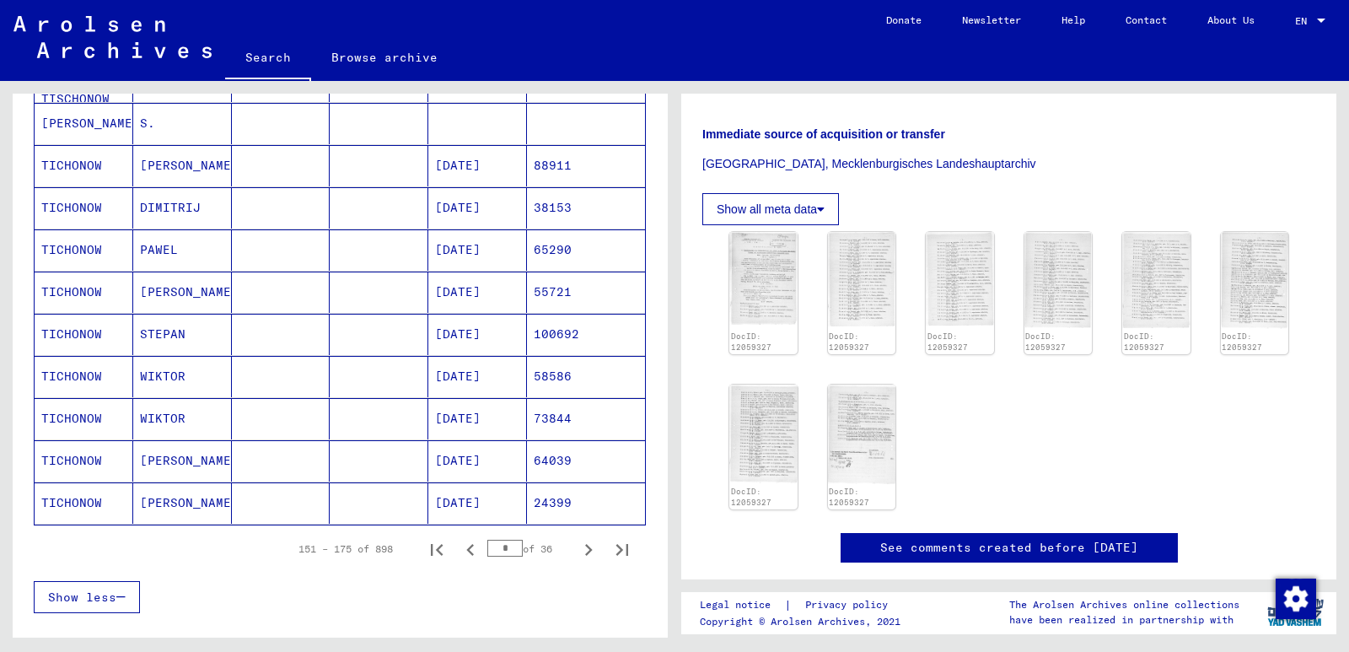
scroll to position [932, 0]
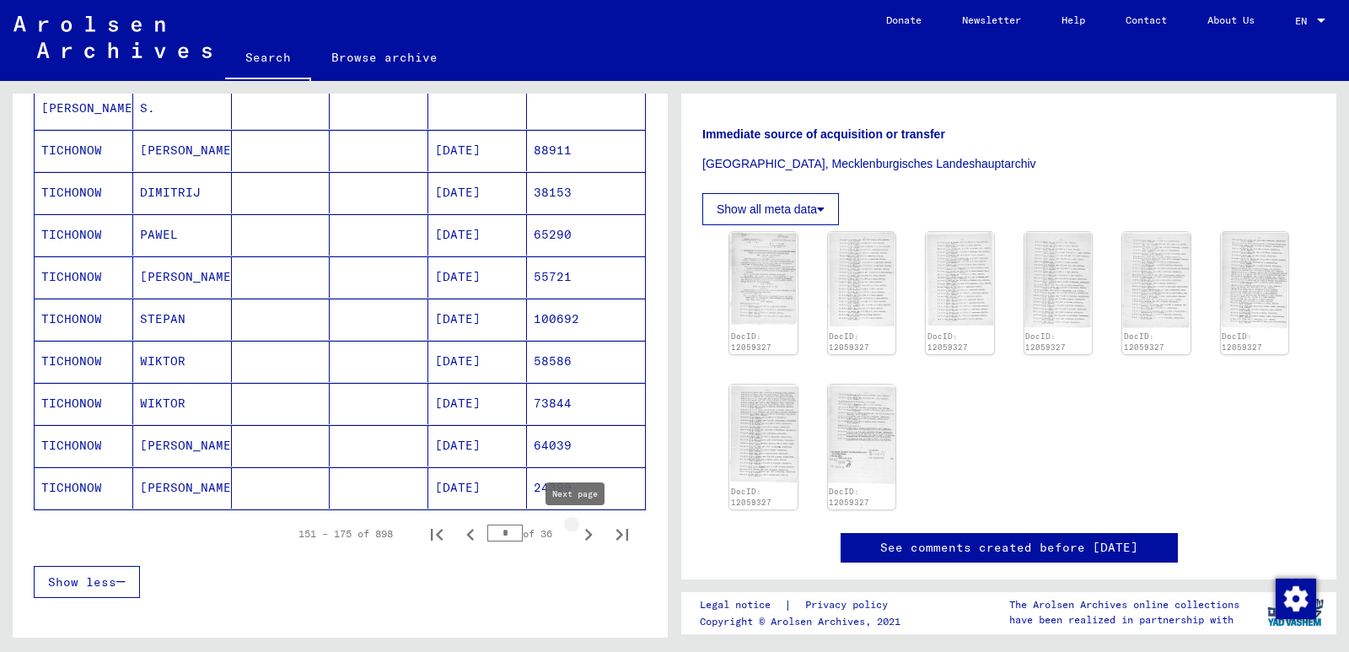
click at [585, 536] on icon "Next page" at bounding box center [589, 535] width 8 height 12
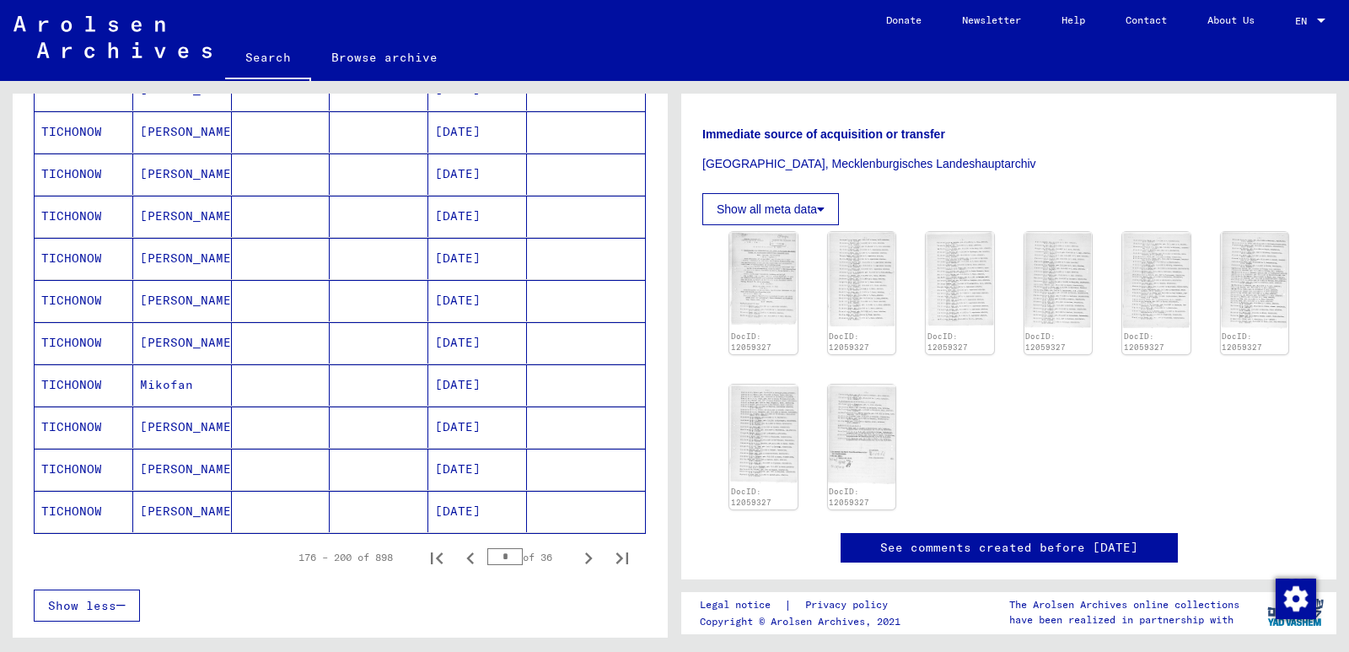
scroll to position [1016, 0]
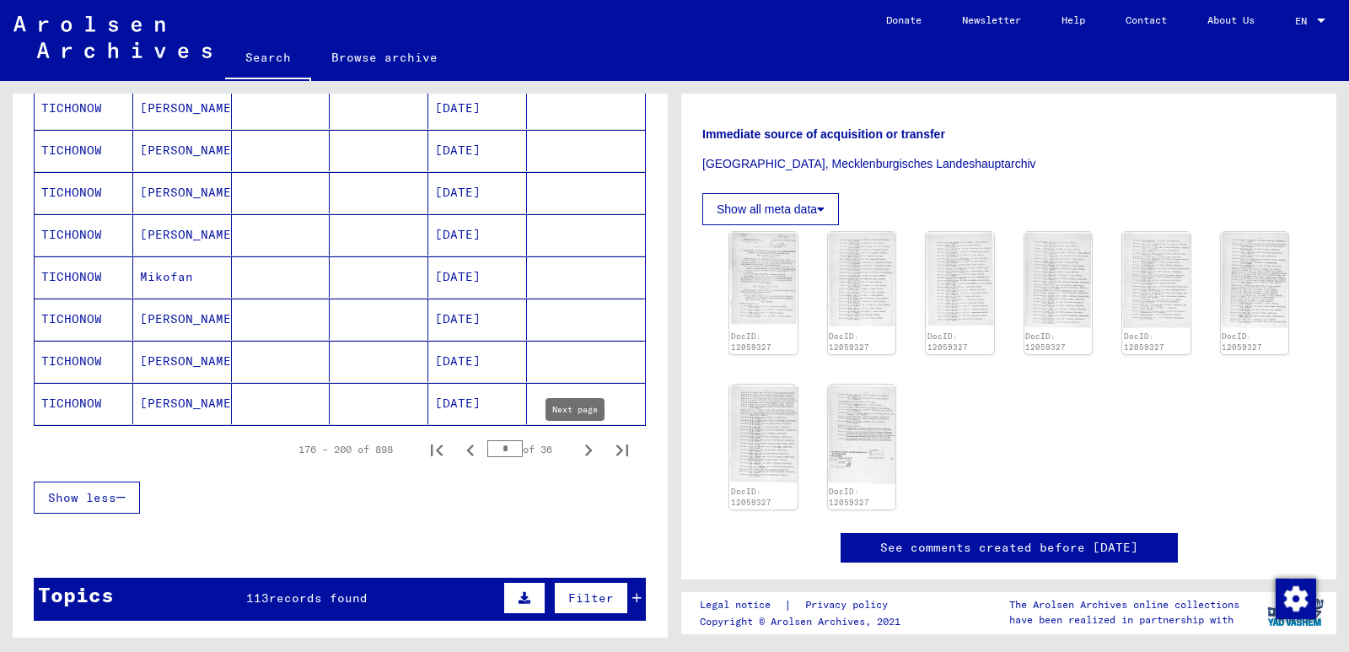
click at [577, 450] on icon "Next page" at bounding box center [589, 451] width 24 height 24
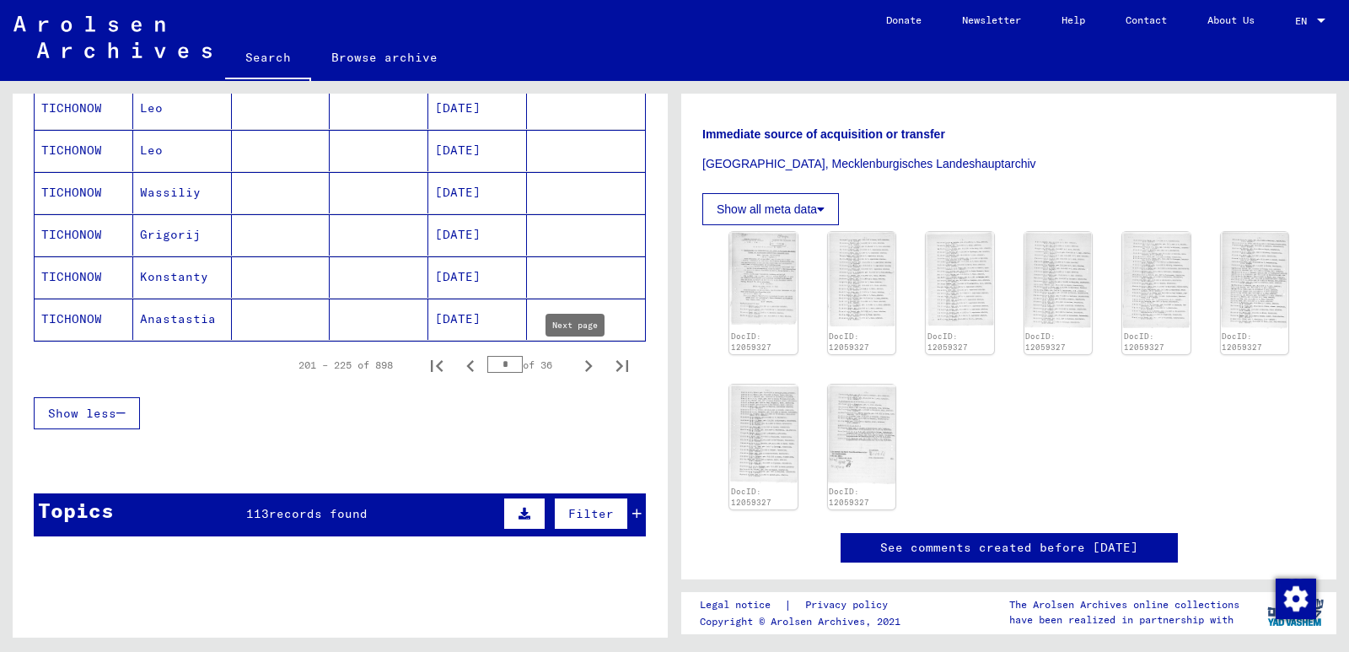
click at [577, 360] on icon "Next page" at bounding box center [589, 366] width 24 height 24
click at [585, 364] on icon "Next page" at bounding box center [589, 366] width 8 height 12
click at [585, 365] on icon "Next page" at bounding box center [589, 366] width 8 height 12
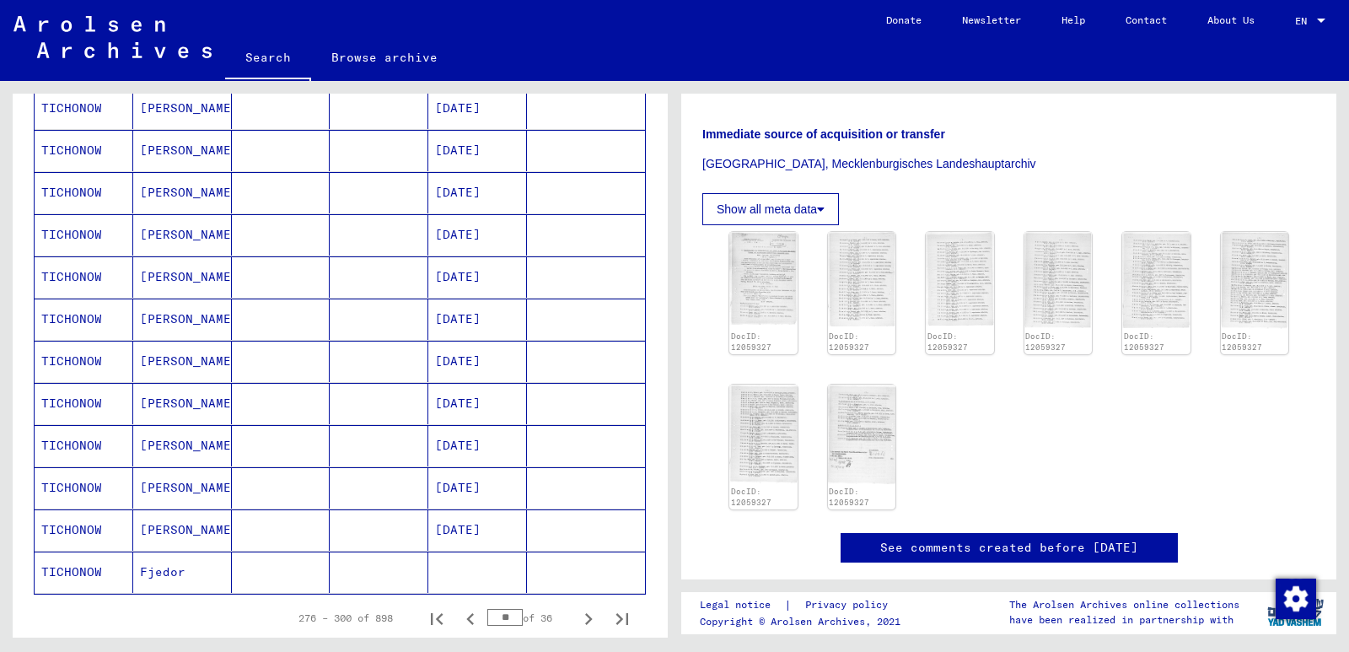
scroll to position [1185, 0]
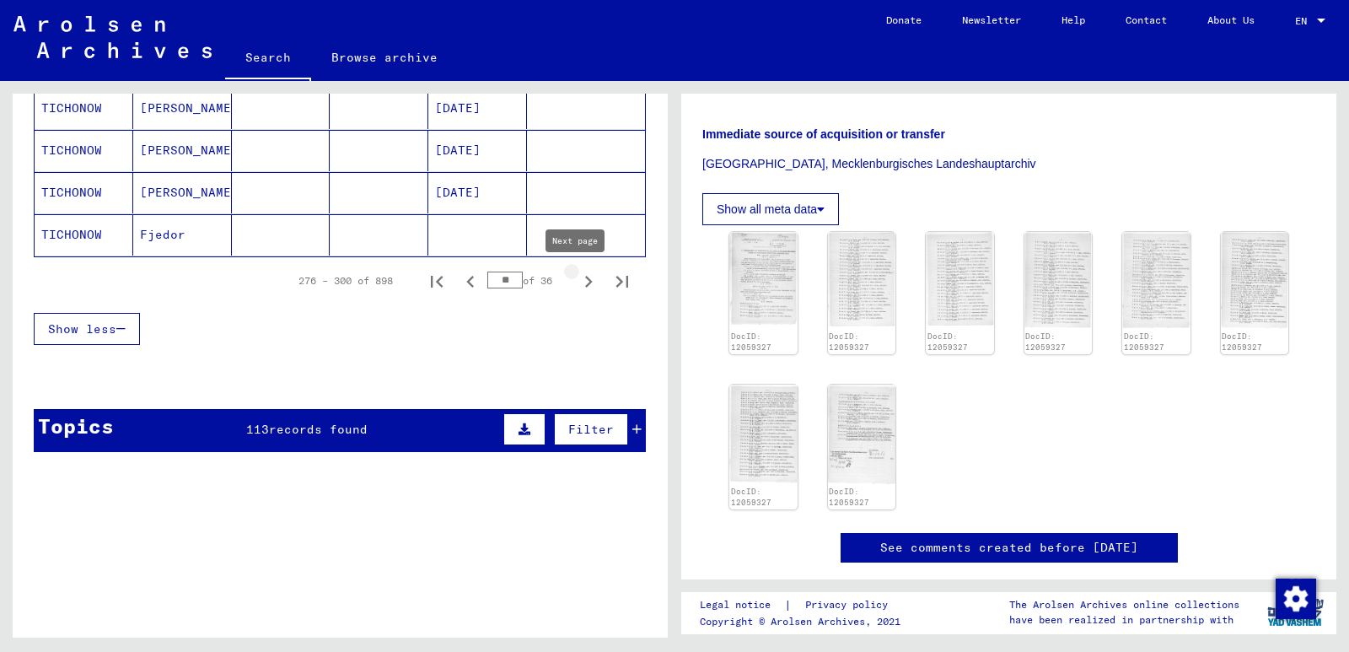
click at [585, 279] on icon "Next page" at bounding box center [589, 282] width 8 height 12
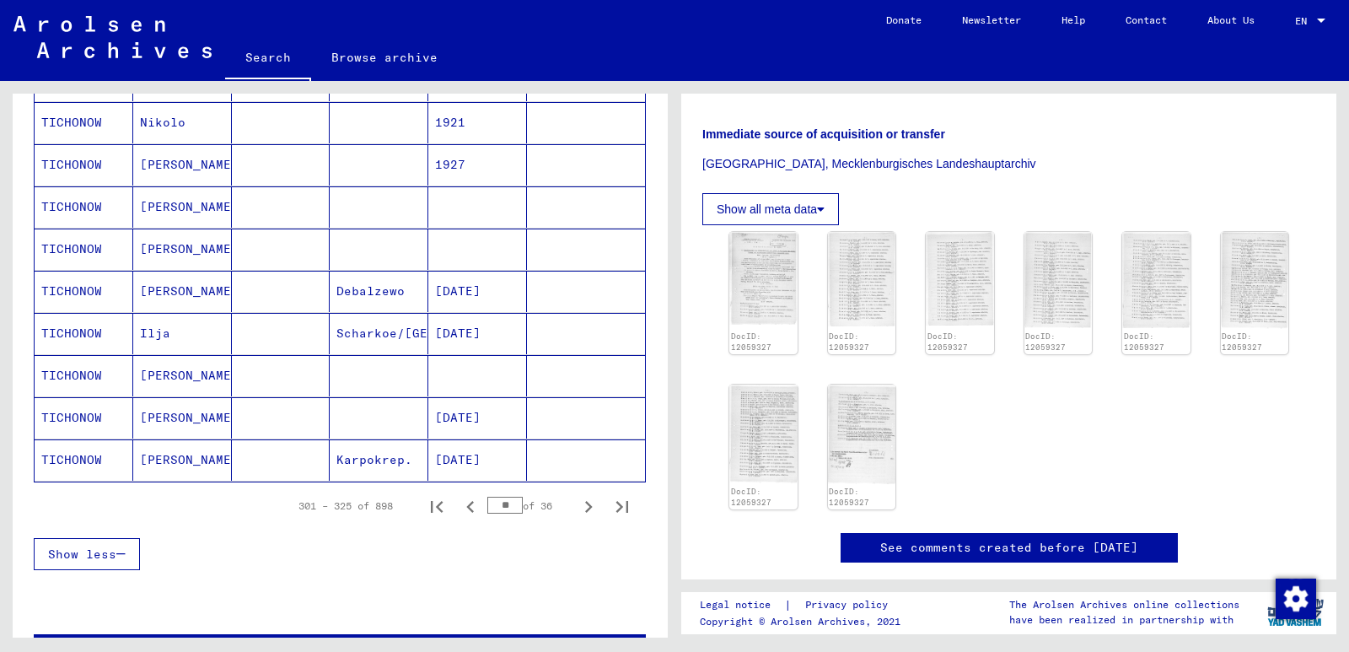
scroll to position [932, 0]
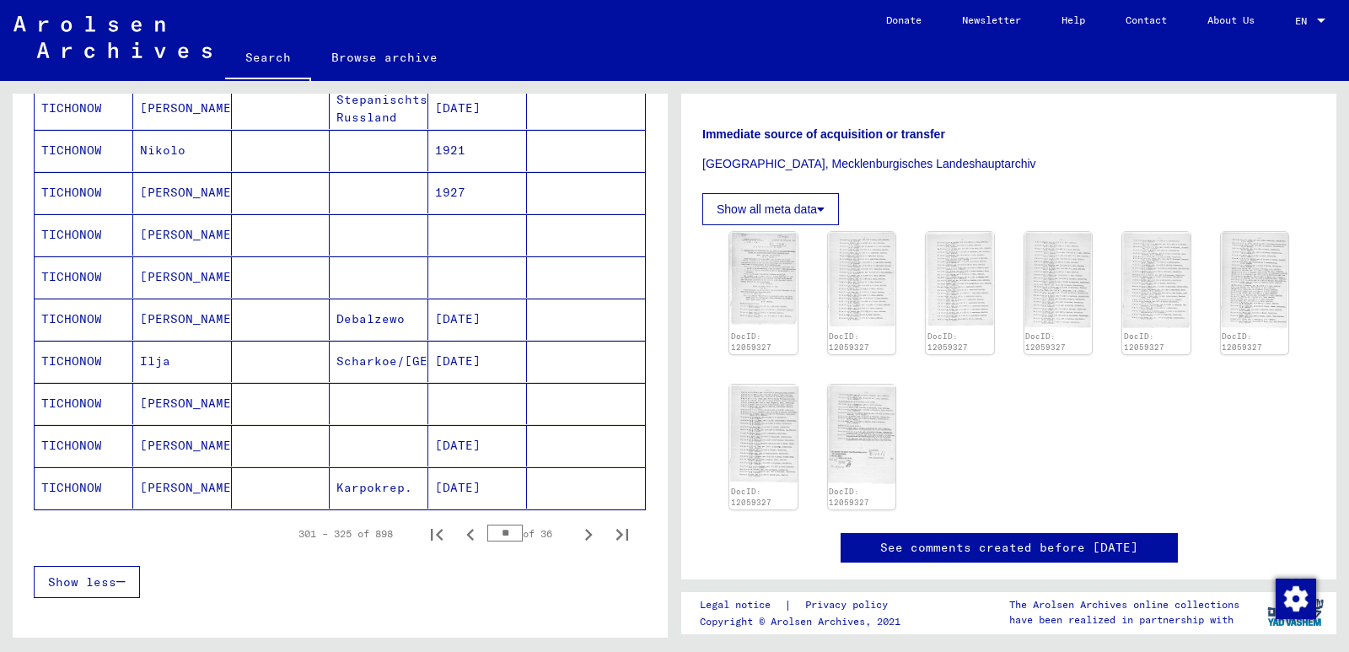
click at [170, 234] on mat-cell "[PERSON_NAME]" at bounding box center [182, 234] width 99 height 41
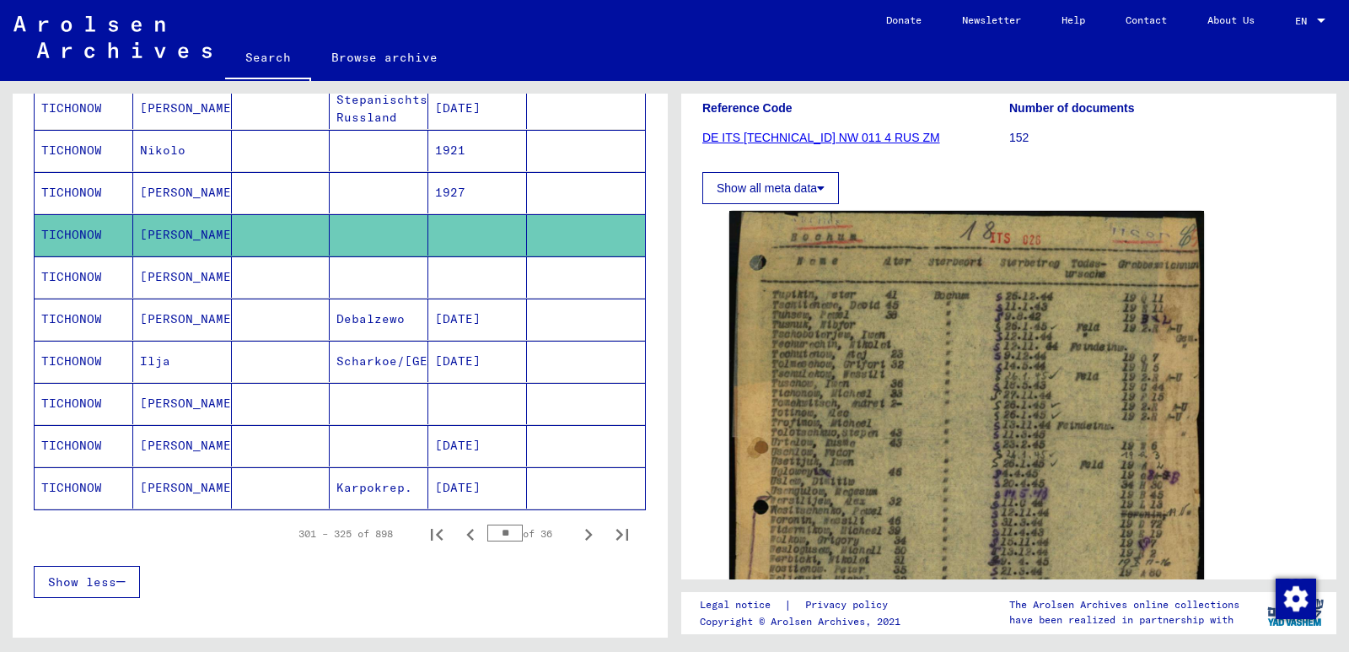
scroll to position [253, 0]
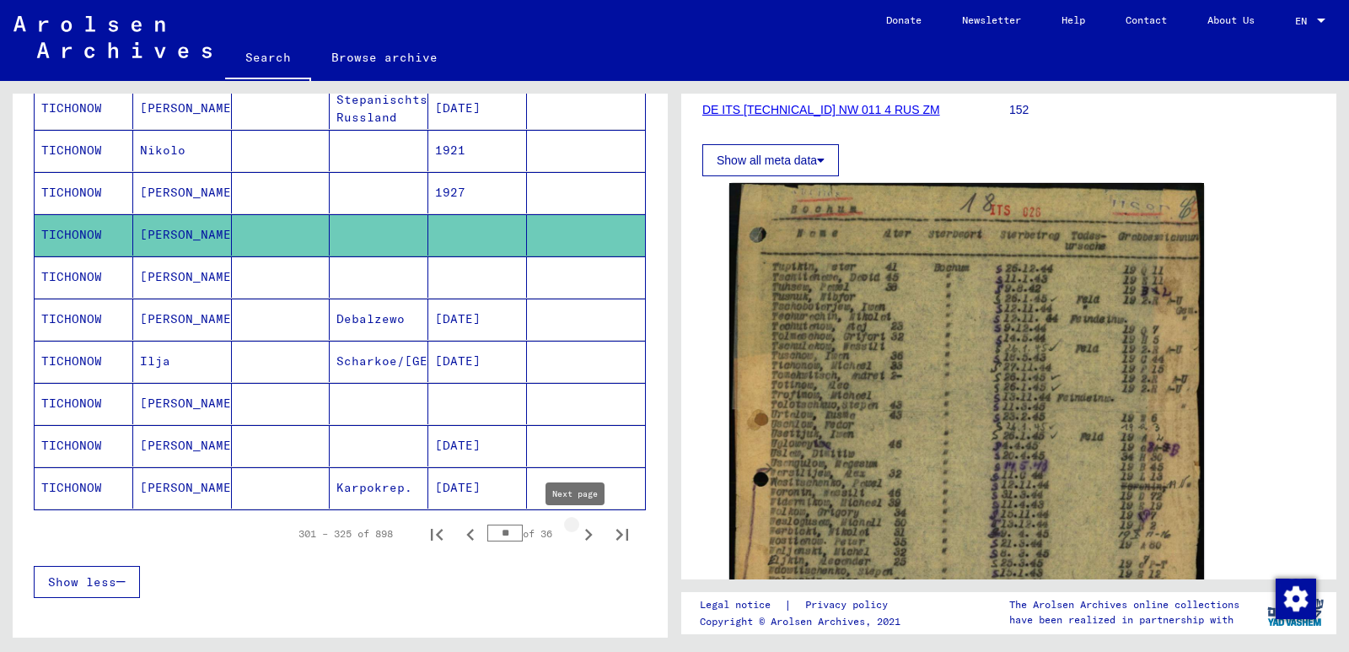
click at [577, 536] on icon "Next page" at bounding box center [589, 535] width 24 height 24
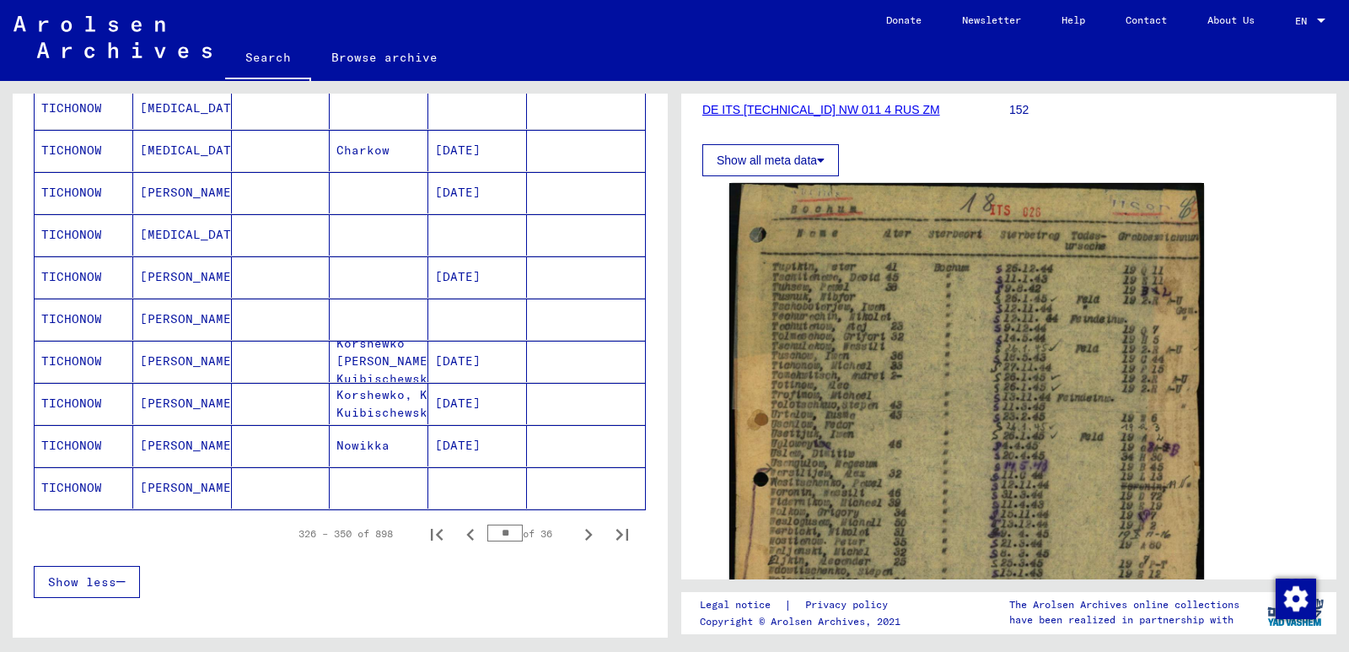
click at [164, 487] on mat-cell "[PERSON_NAME]" at bounding box center [182, 487] width 99 height 41
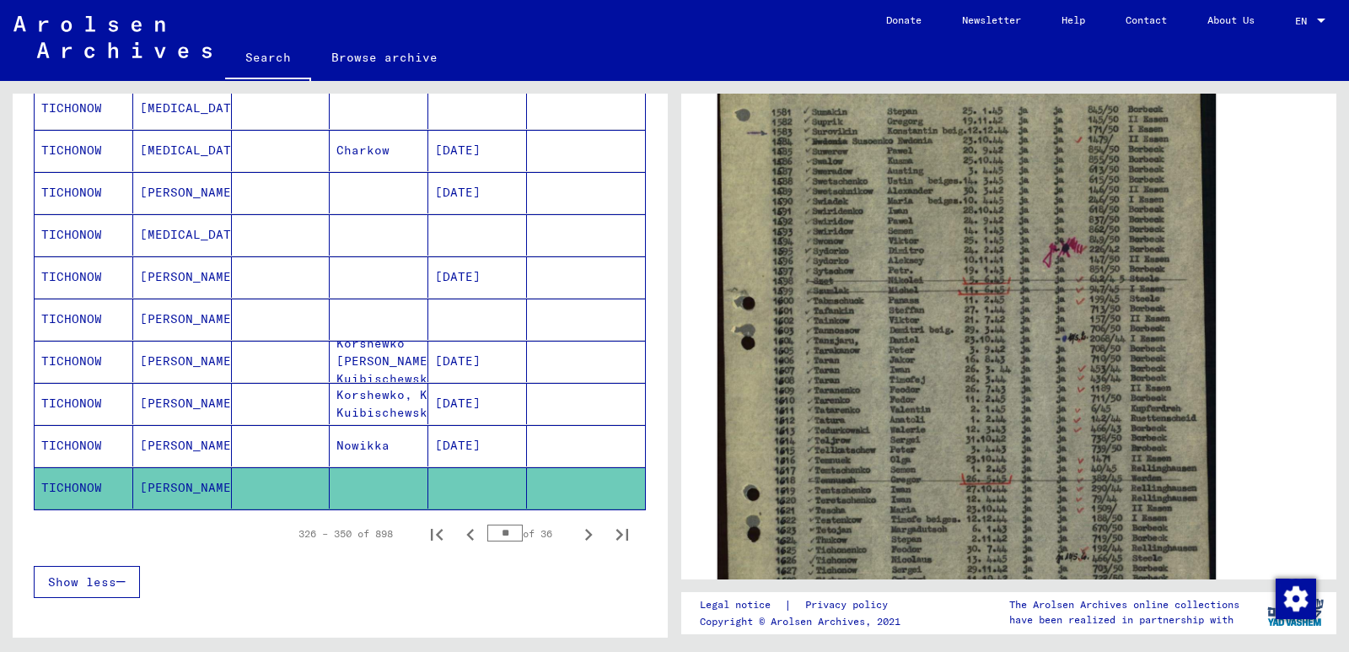
scroll to position [506, 0]
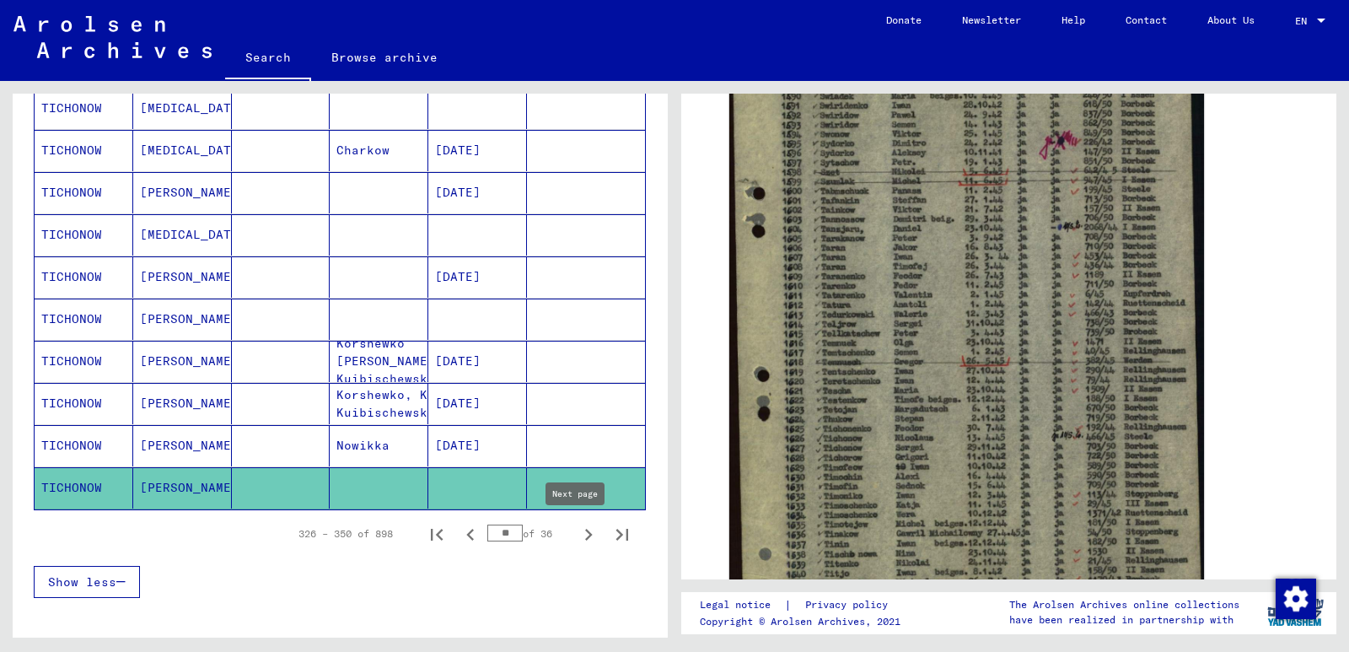
click at [577, 530] on icon "Next page" at bounding box center [589, 535] width 24 height 24
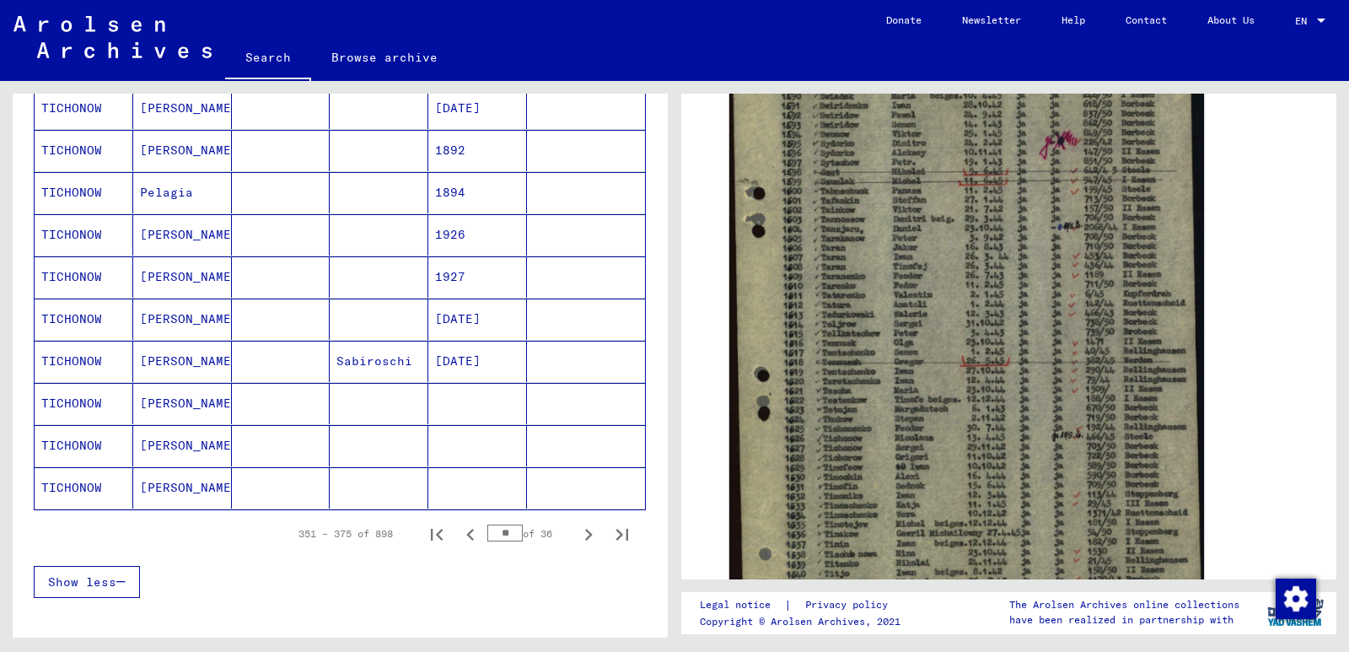
click at [577, 530] on icon "Next page" at bounding box center [589, 535] width 24 height 24
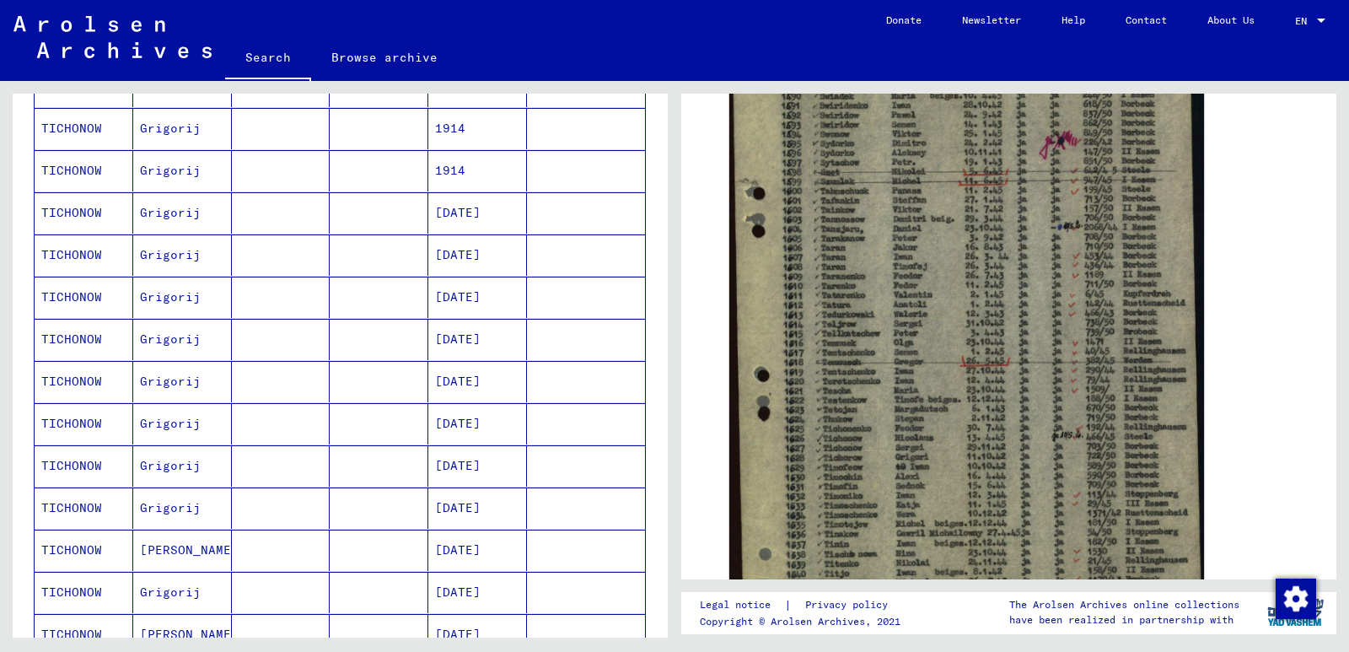
scroll to position [932, 0]
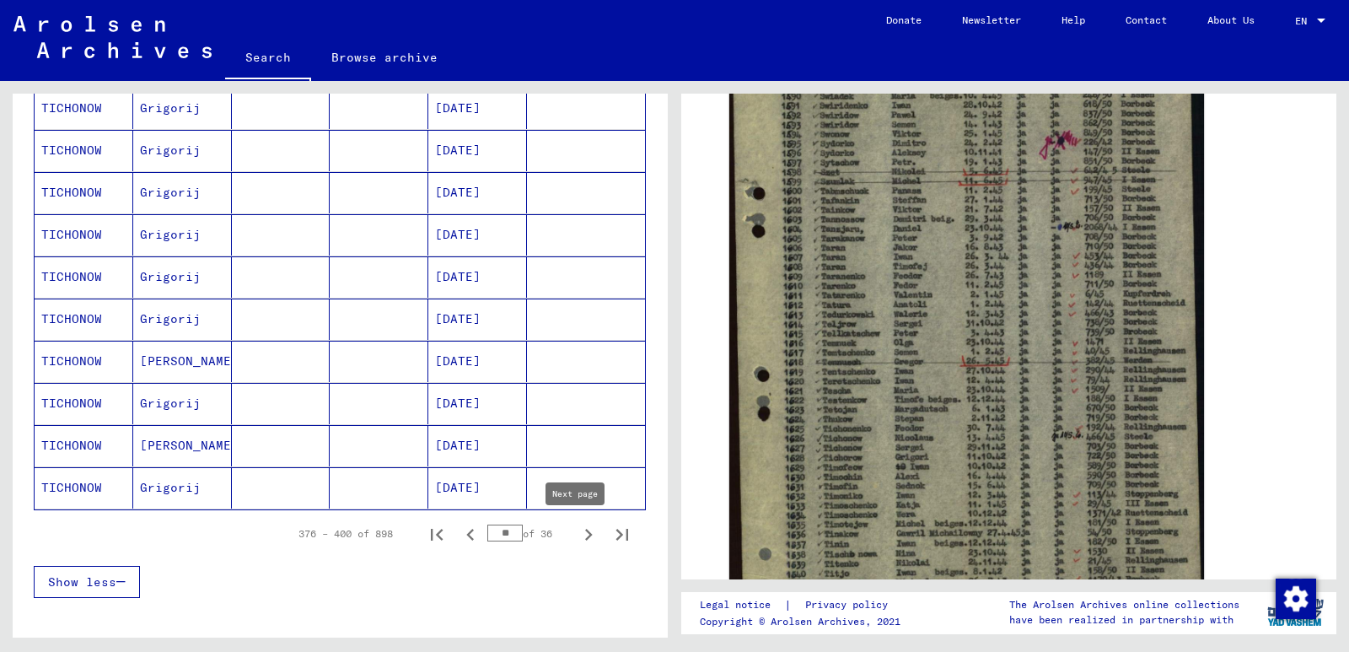
click at [577, 534] on icon "Next page" at bounding box center [589, 535] width 24 height 24
click at [585, 531] on icon "Next page" at bounding box center [589, 535] width 8 height 12
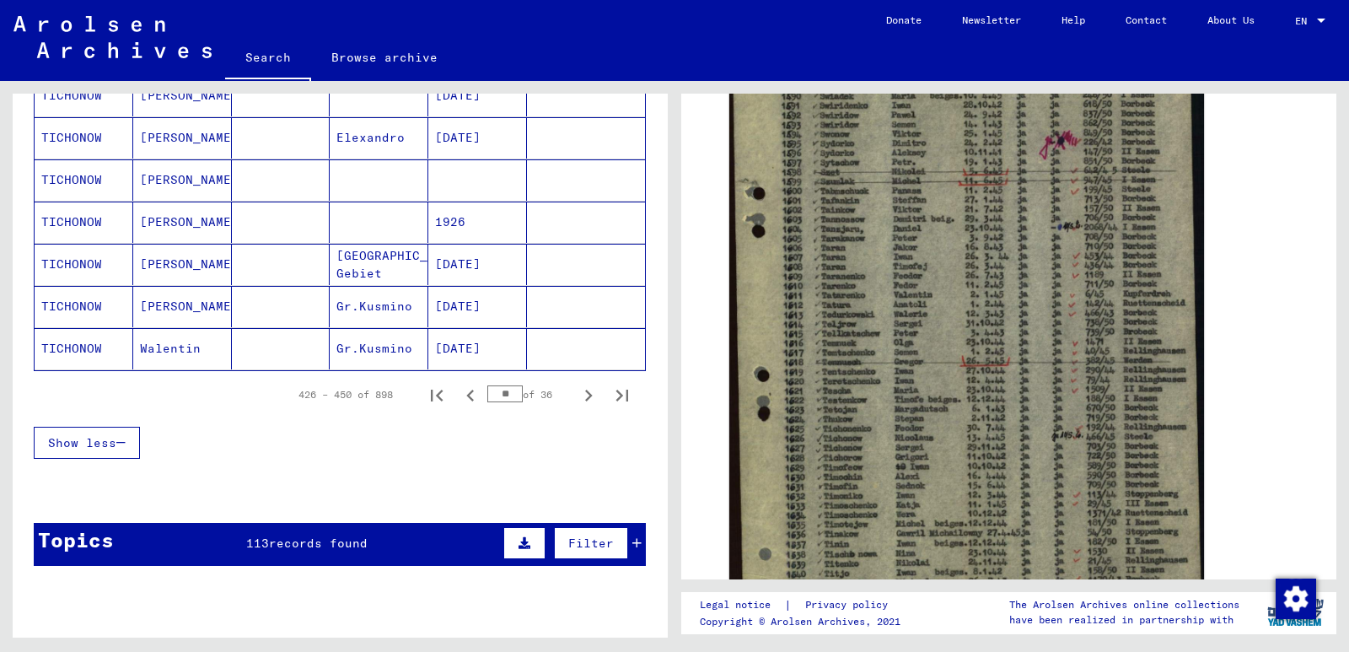
scroll to position [1101, 0]
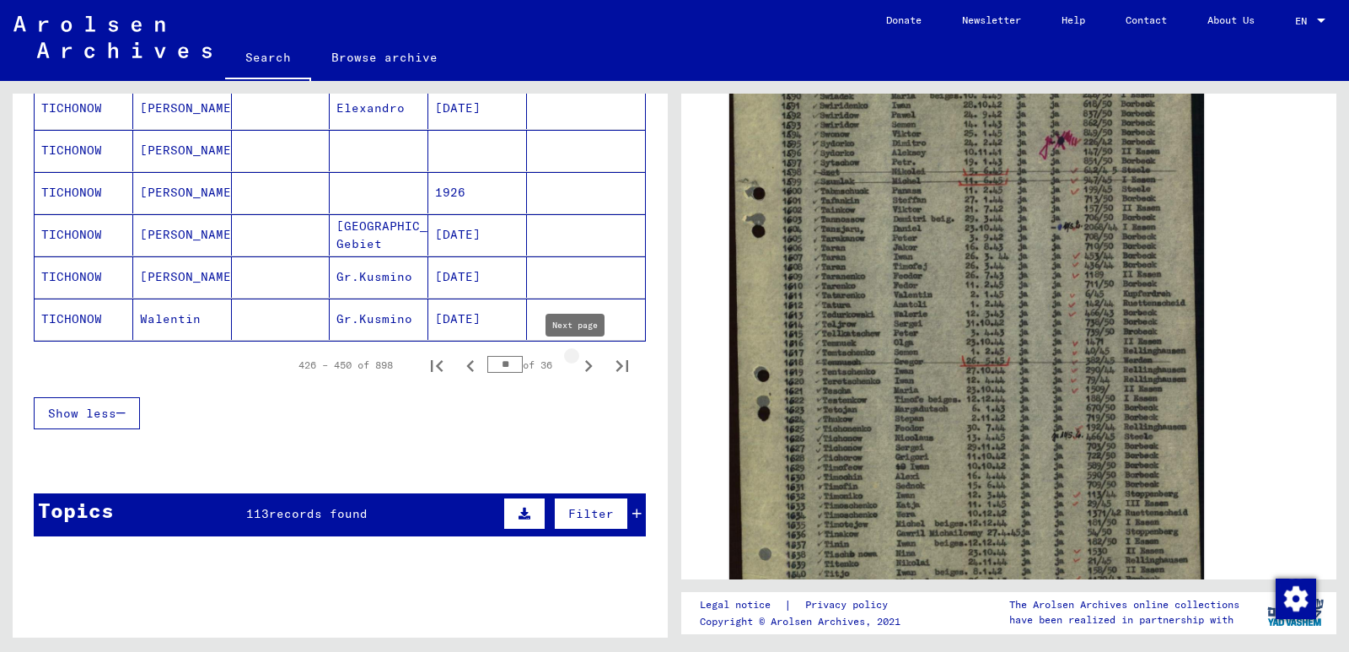
click at [577, 361] on icon "Next page" at bounding box center [589, 366] width 24 height 24
type input "**"
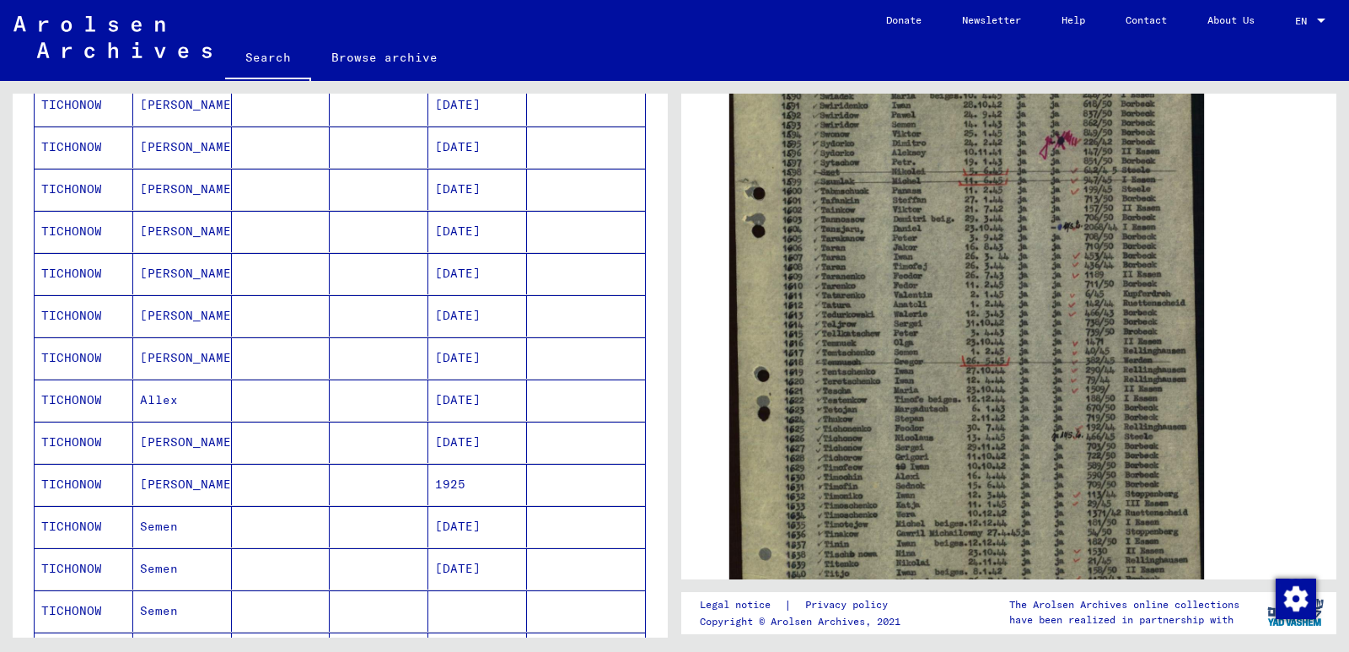
scroll to position [426, 0]
